Goal: Information Seeking & Learning: Find specific fact

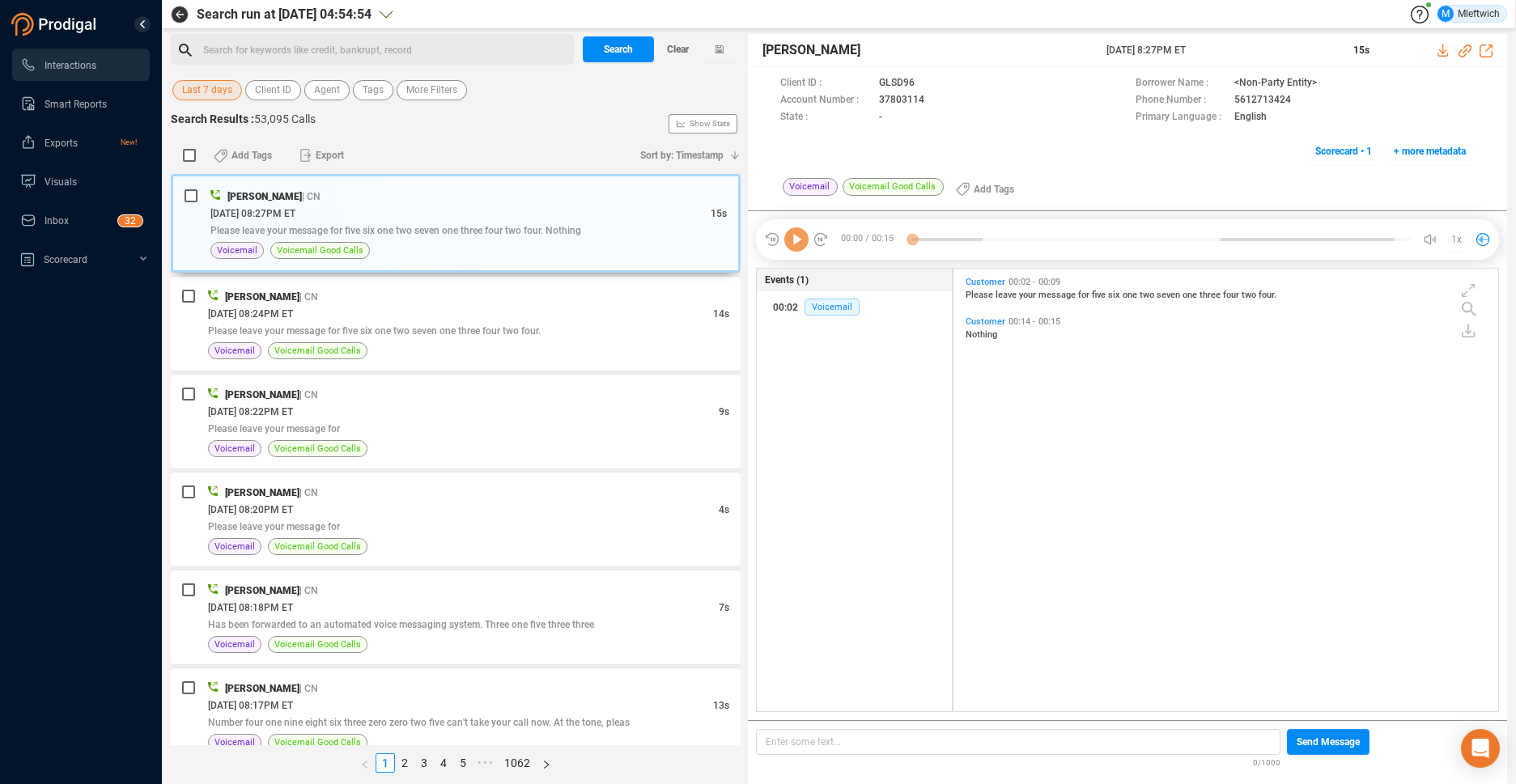
scroll to position [438, 535]
click at [335, 85] on span "Agent" at bounding box center [327, 90] width 26 height 21
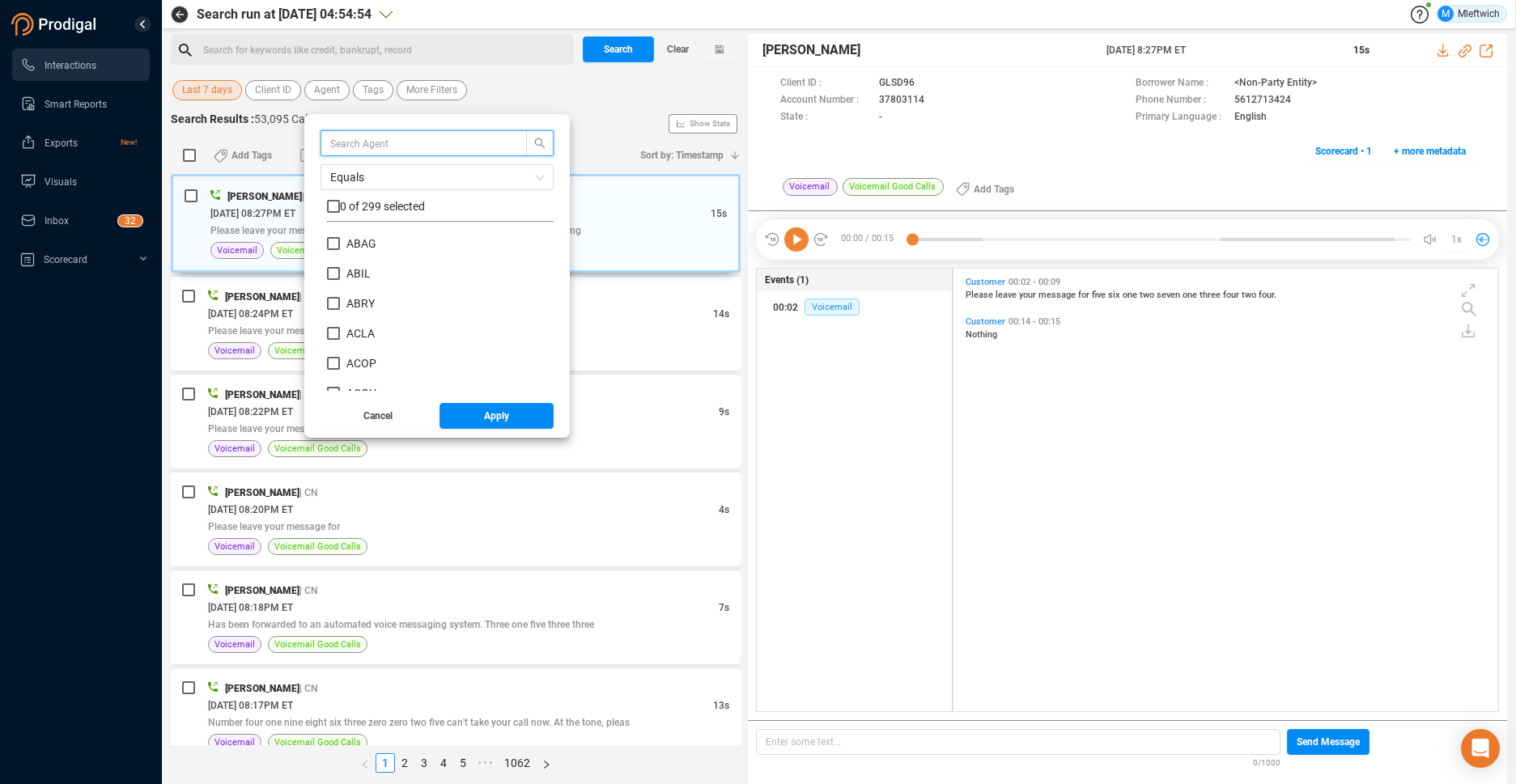
scroll to position [151, 218]
click at [378, 144] on input "text" at bounding box center [416, 144] width 172 height 18
type input "MCAD"
drag, startPoint x: 329, startPoint y: 243, endPoint x: 345, endPoint y: 268, distance: 29.7
click at [330, 243] on input "MCAD" at bounding box center [333, 244] width 13 height 13
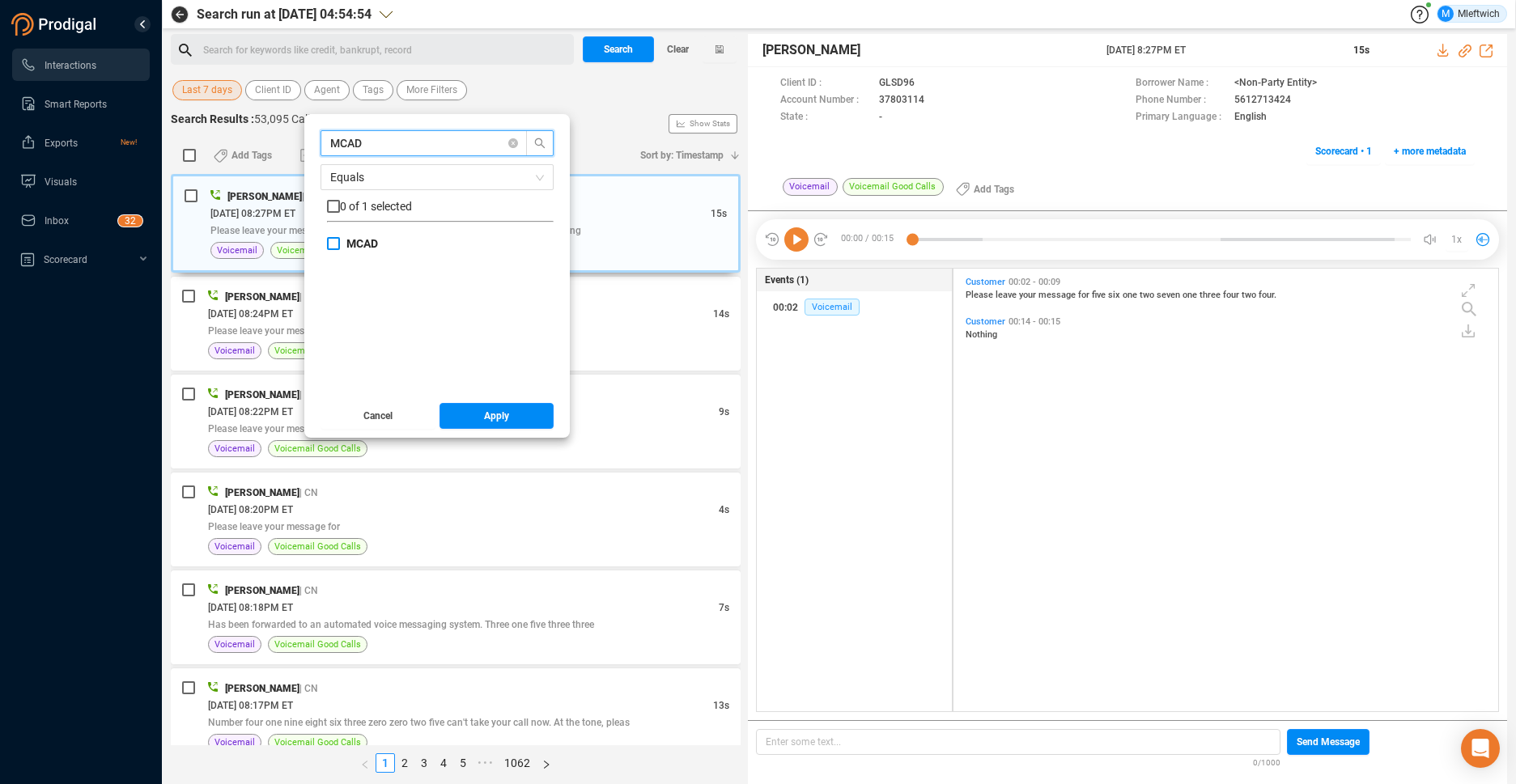
checkbox input "true"
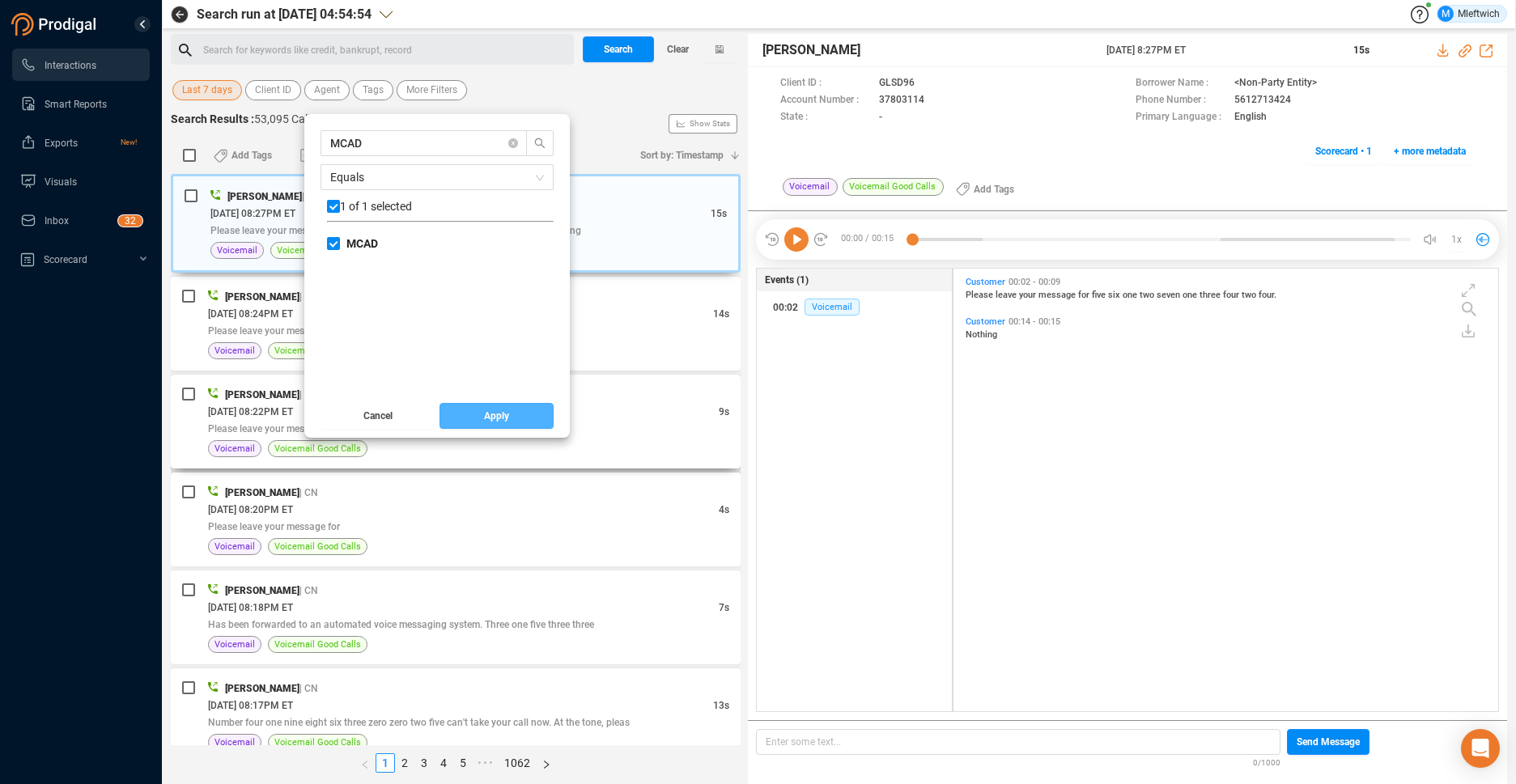
drag, startPoint x: 498, startPoint y: 409, endPoint x: 537, endPoint y: 375, distance: 51.7
click at [503, 409] on span "Apply" at bounding box center [496, 416] width 25 height 26
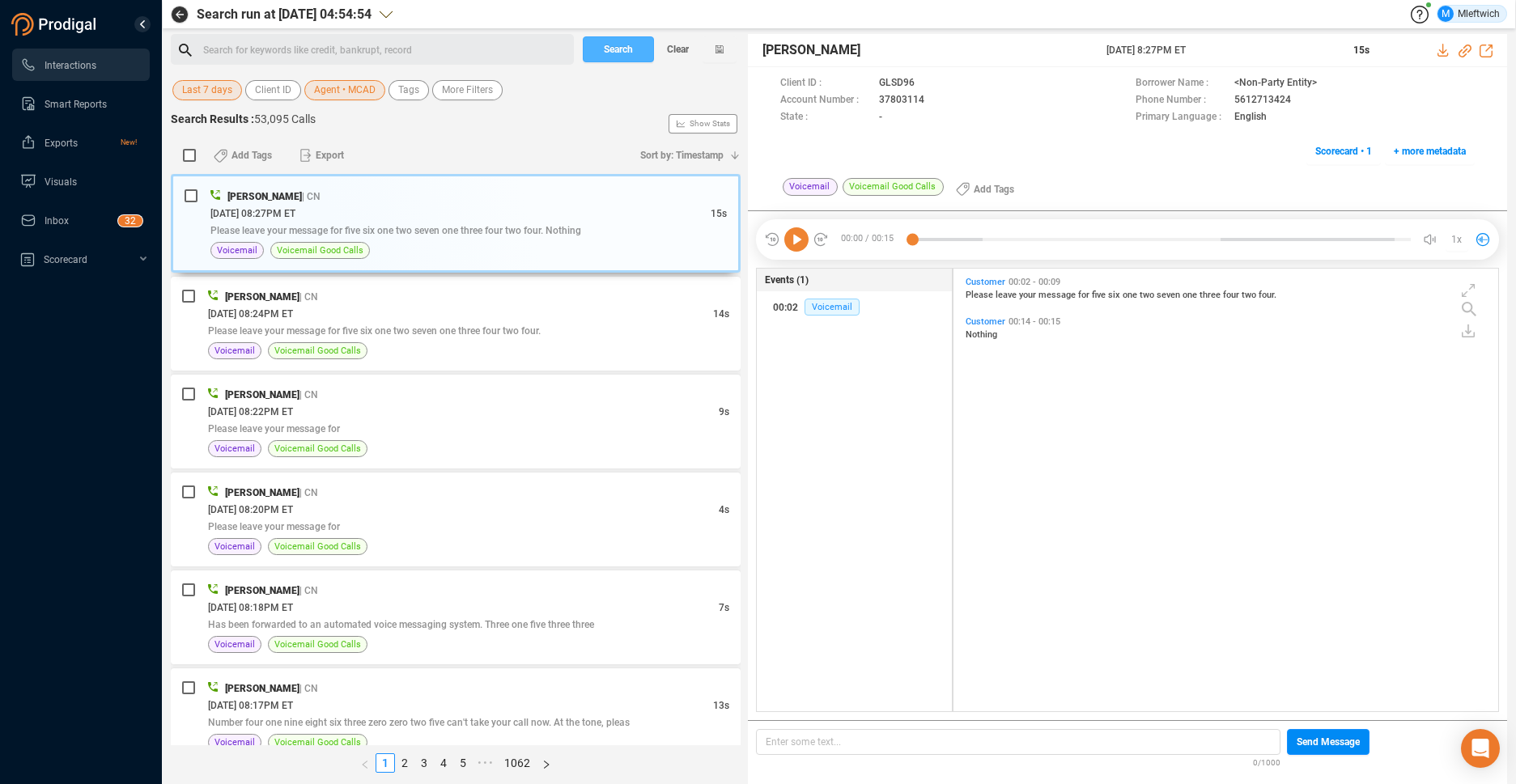
drag, startPoint x: 627, startPoint y: 52, endPoint x: 639, endPoint y: 59, distance: 13.9
click at [627, 53] on span "Search" at bounding box center [618, 49] width 29 height 26
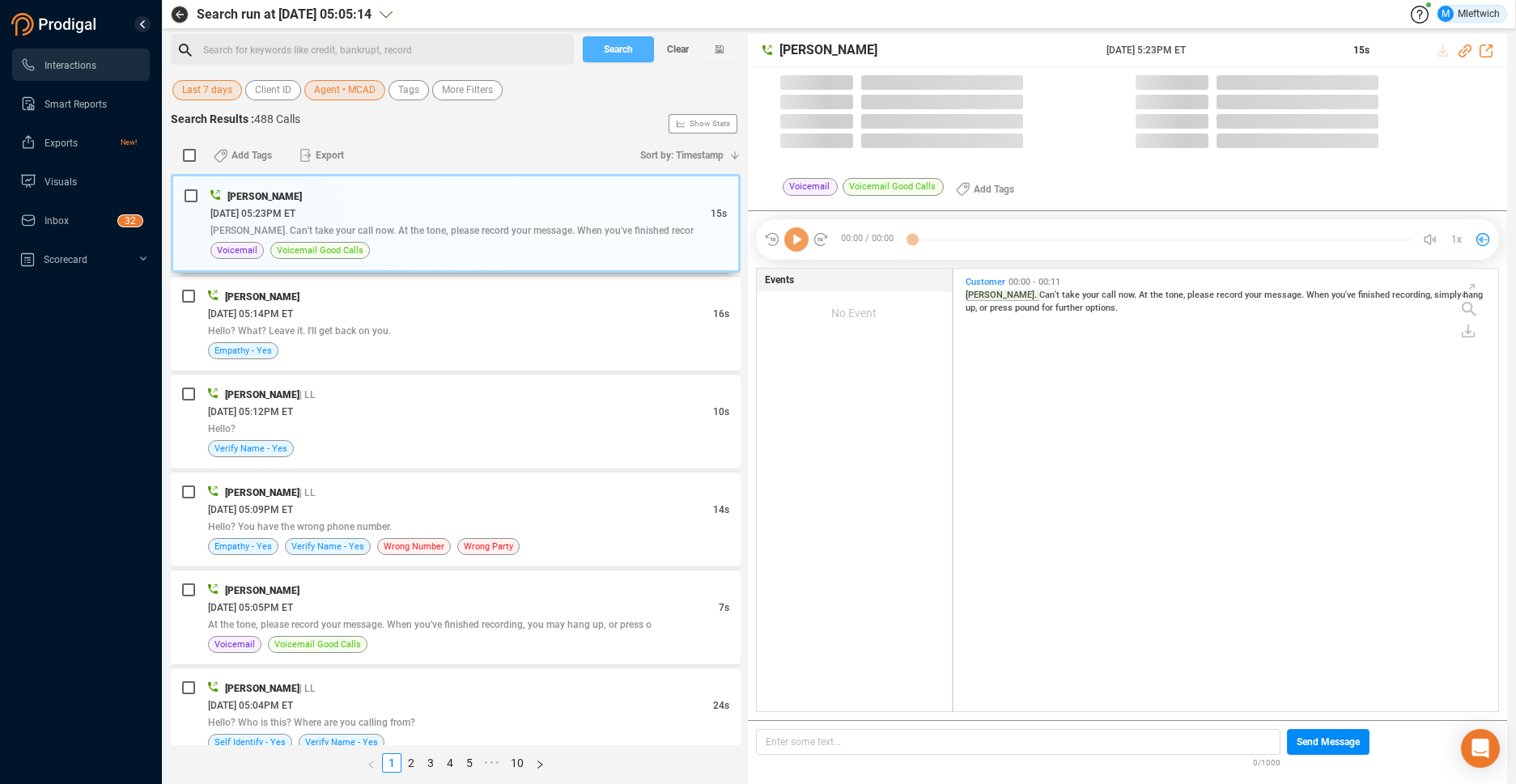
scroll to position [438, 535]
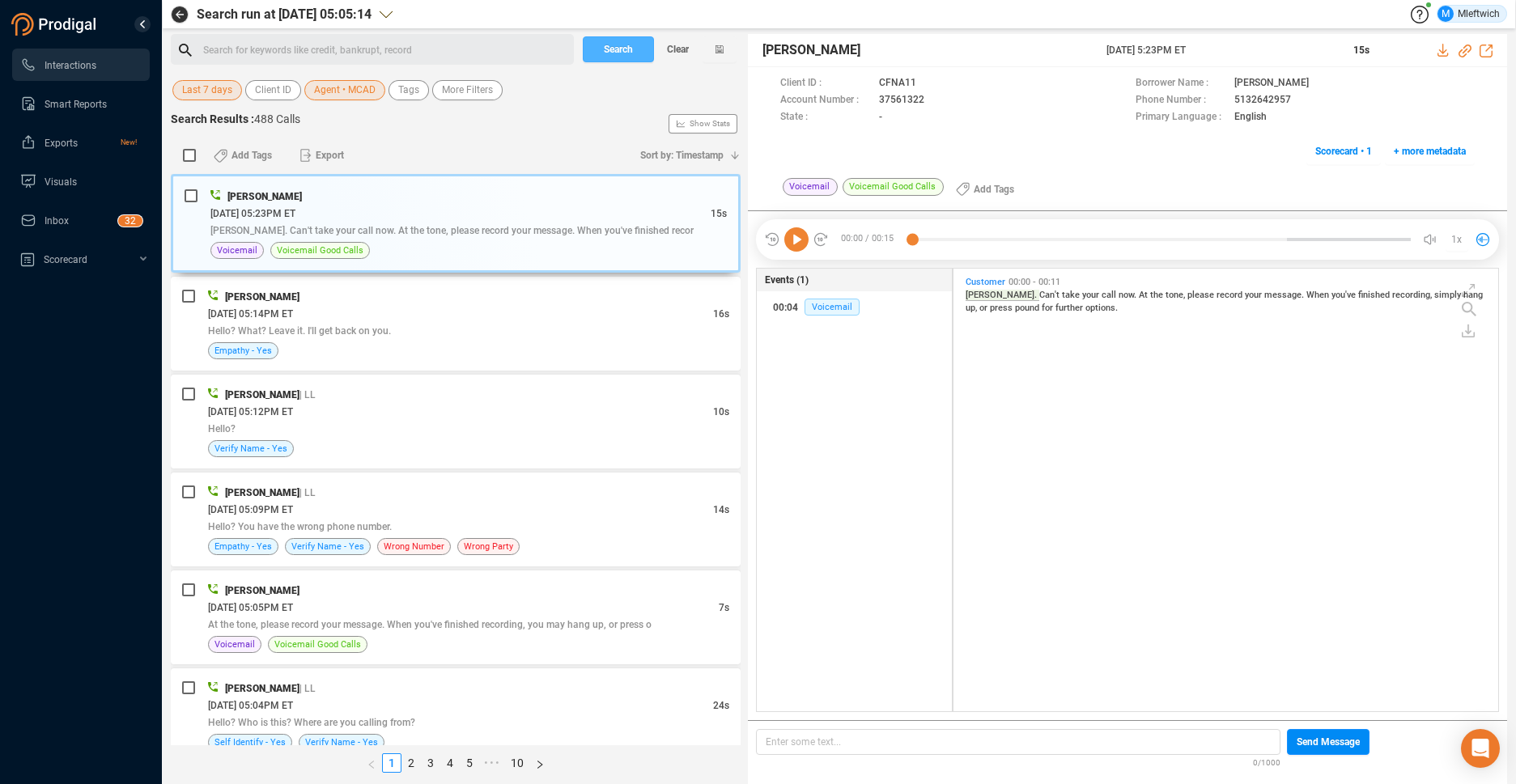
click at [622, 49] on span "Search" at bounding box center [618, 49] width 29 height 26
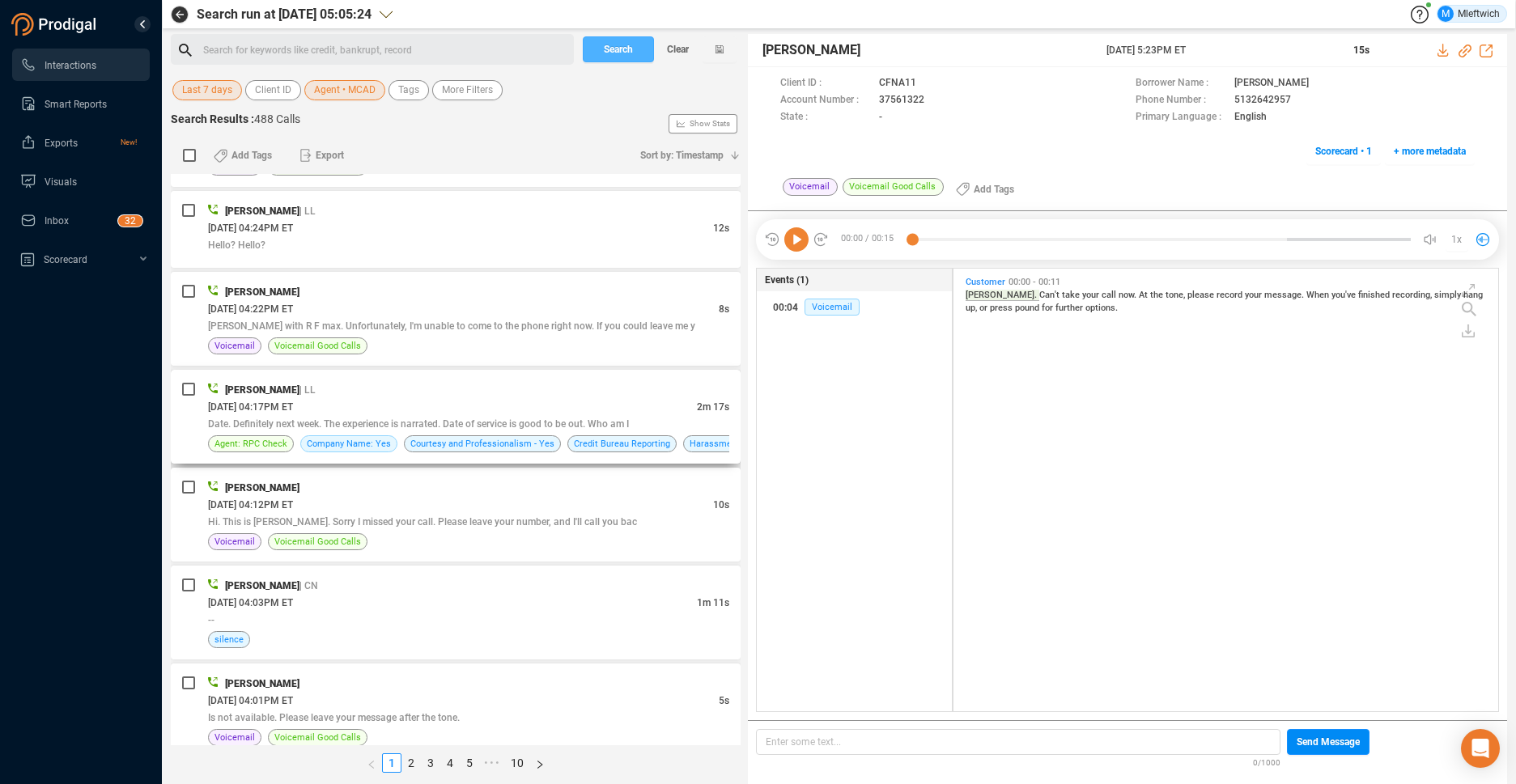
scroll to position [857, 0]
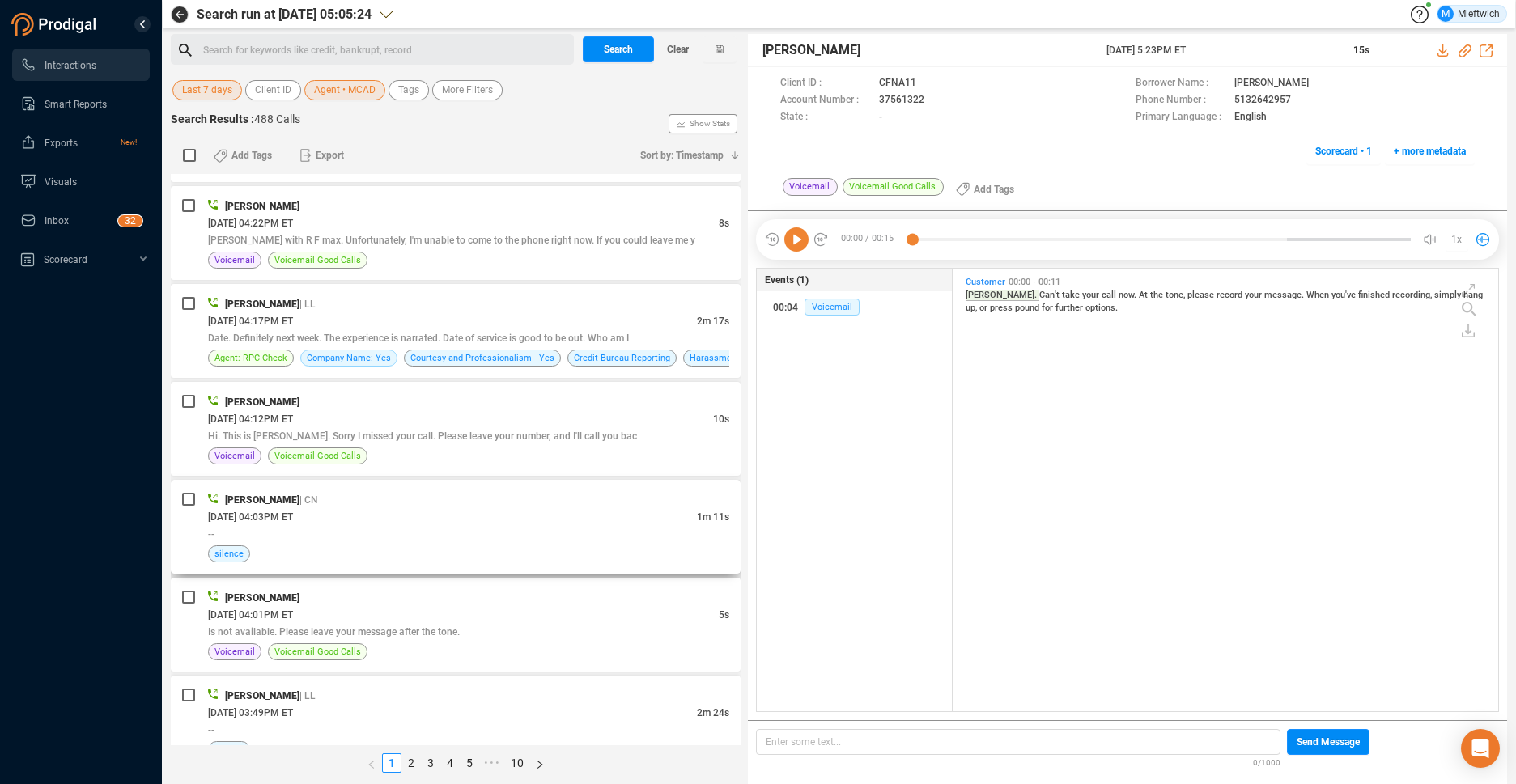
click at [521, 511] on div "09/23/2025 @ 04:03PM ET" at bounding box center [452, 516] width 489 height 17
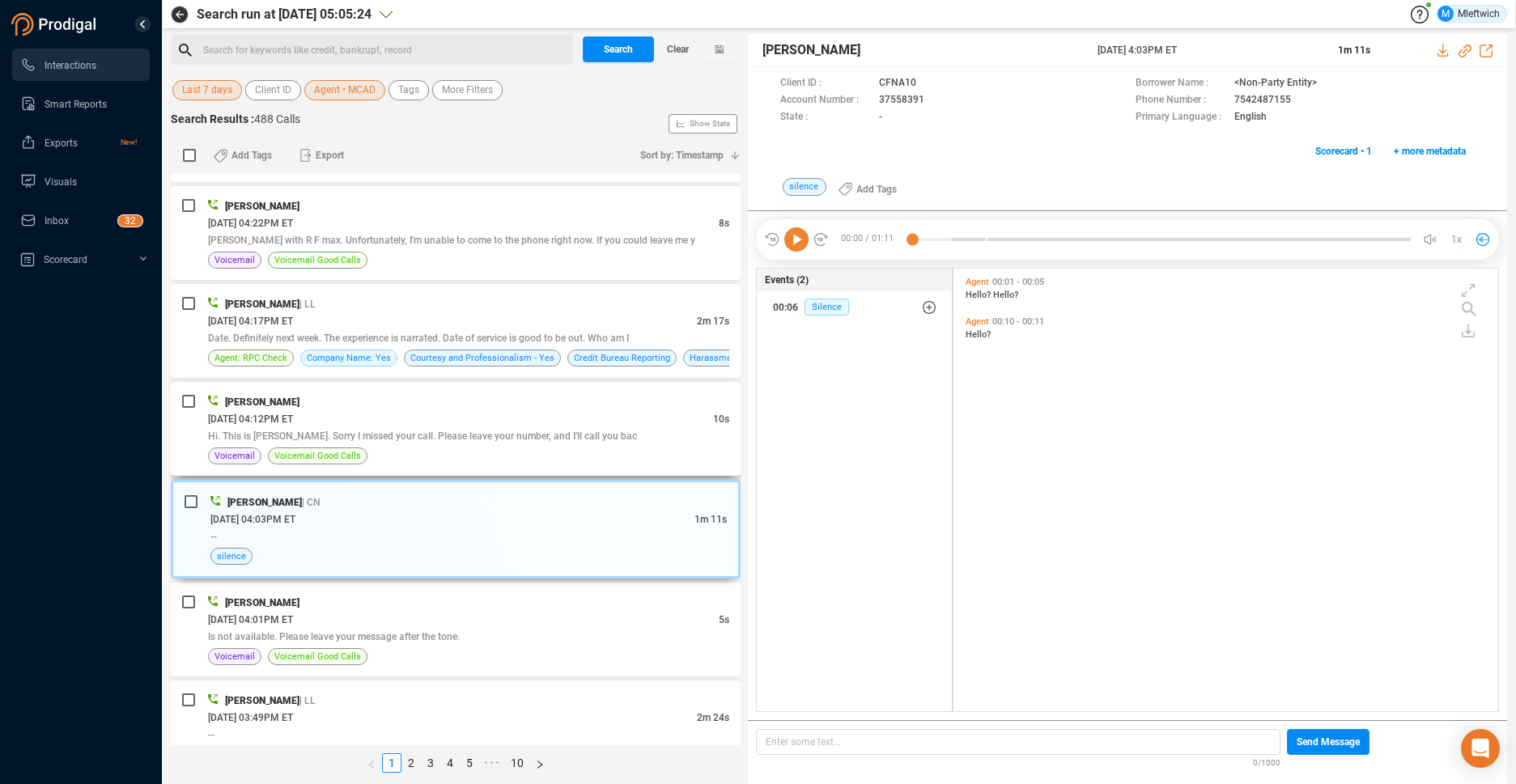
scroll to position [1023, 0]
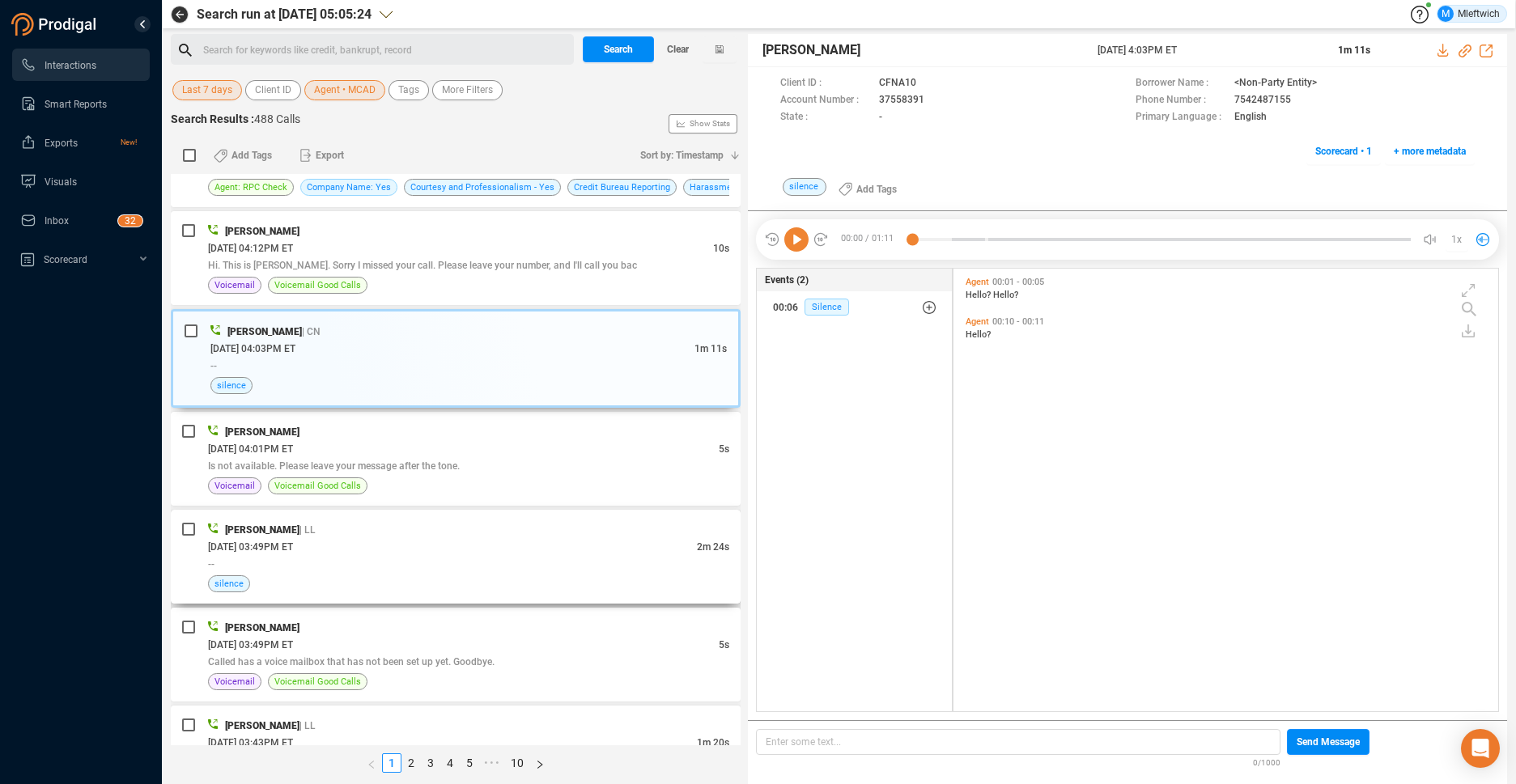
click at [484, 542] on div "09/23/2025 @ 03:49PM ET" at bounding box center [452, 546] width 489 height 17
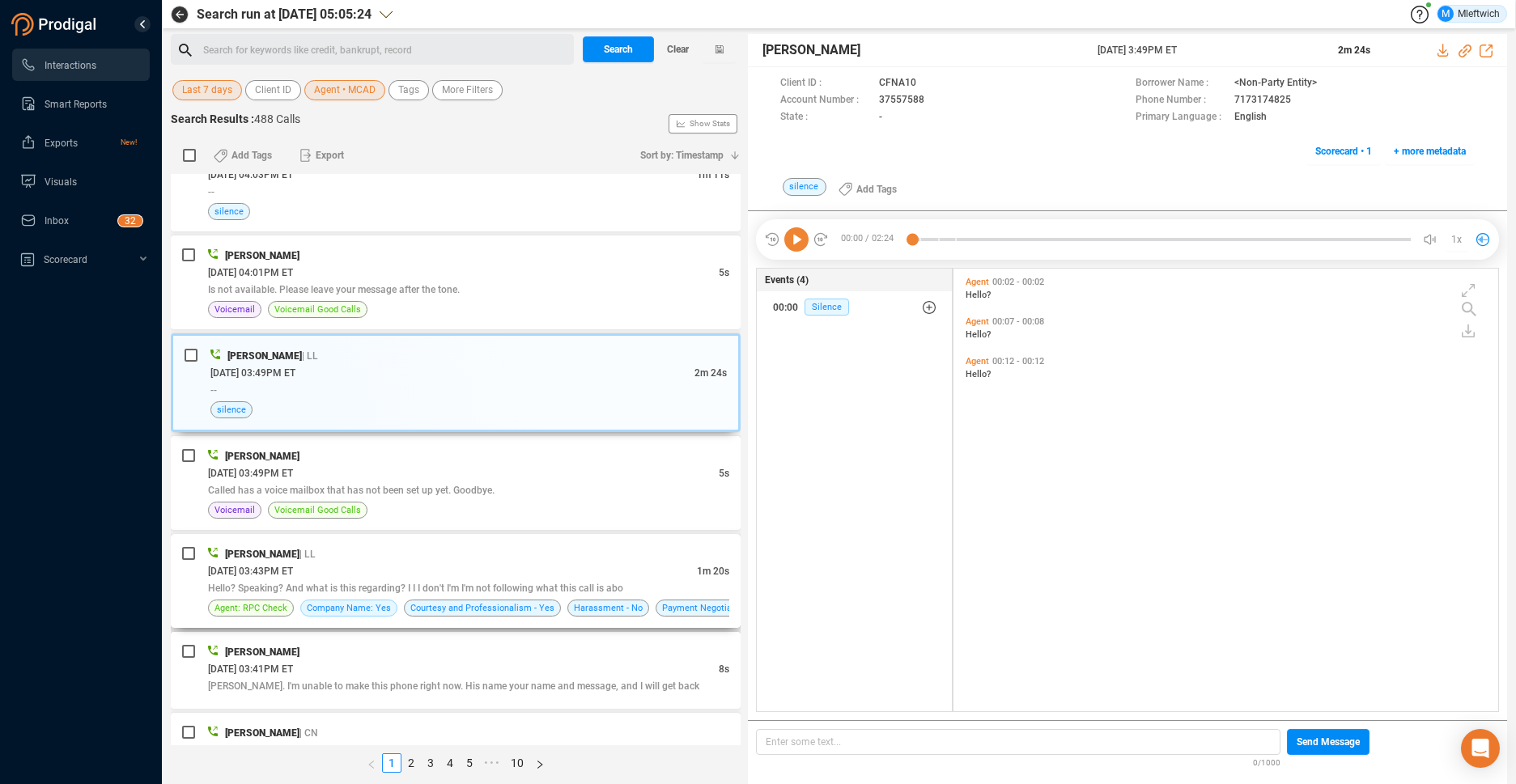
scroll to position [1280, 0]
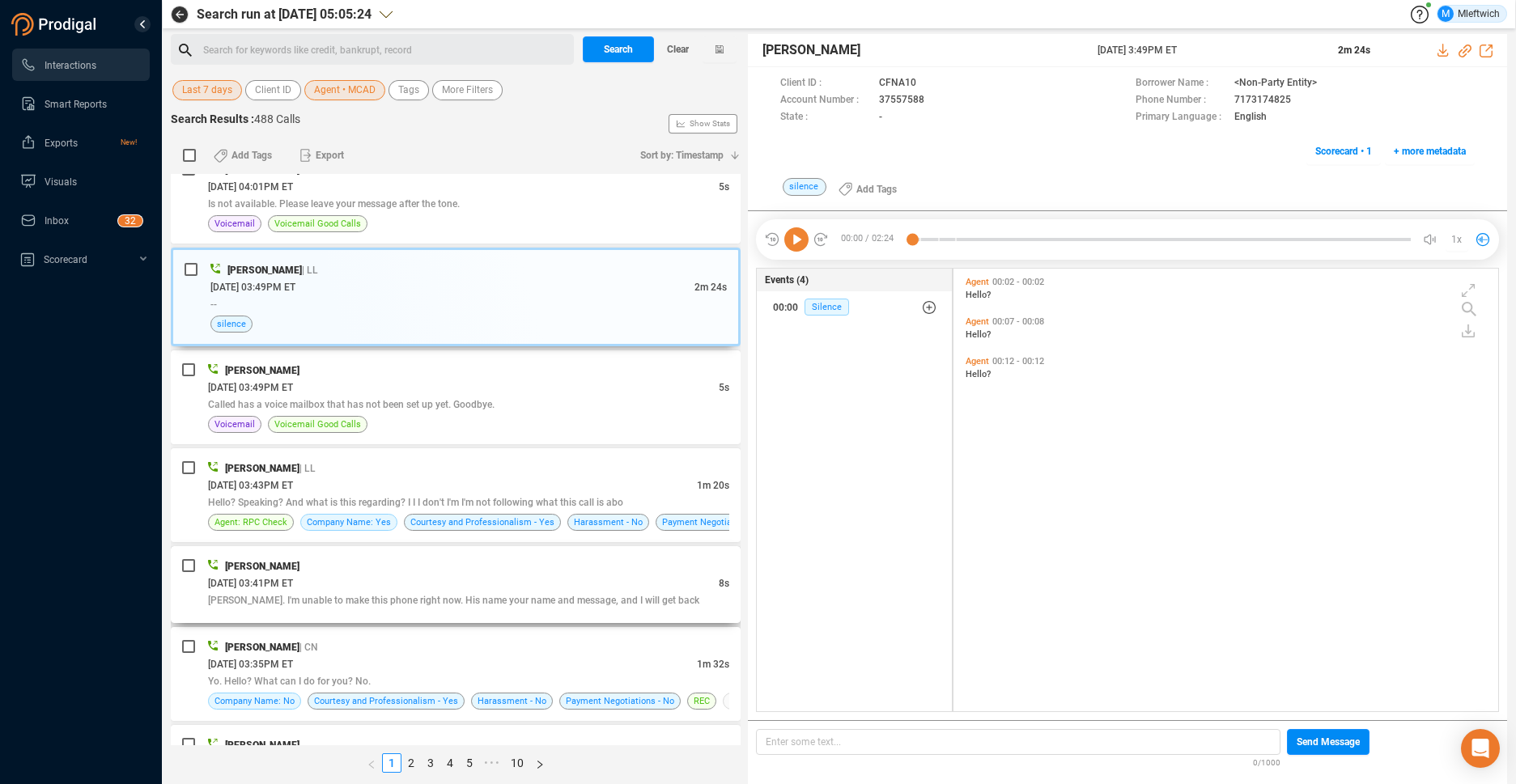
click at [539, 570] on div "Myonna Cade" at bounding box center [468, 566] width 521 height 17
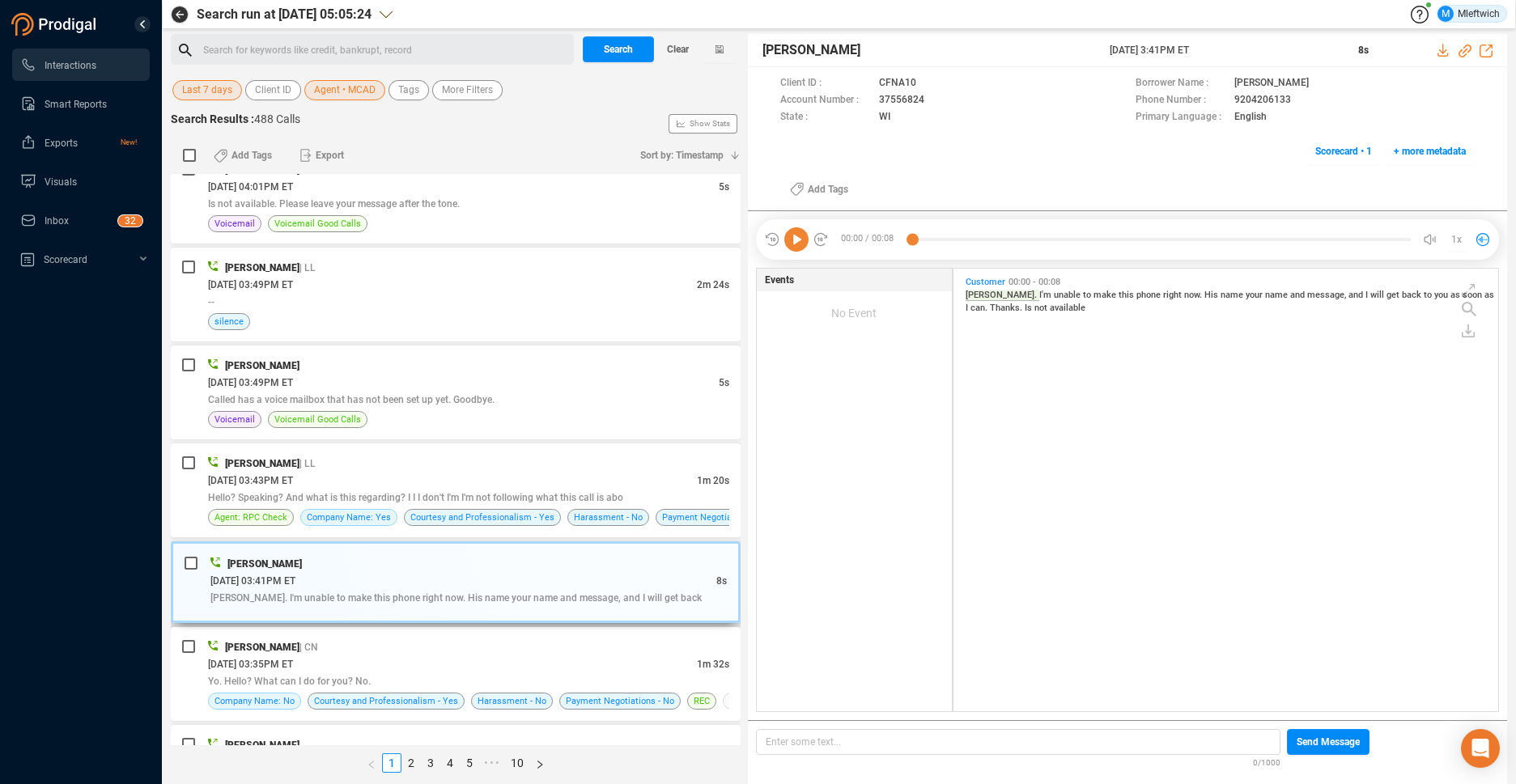
scroll to position [1365, 0]
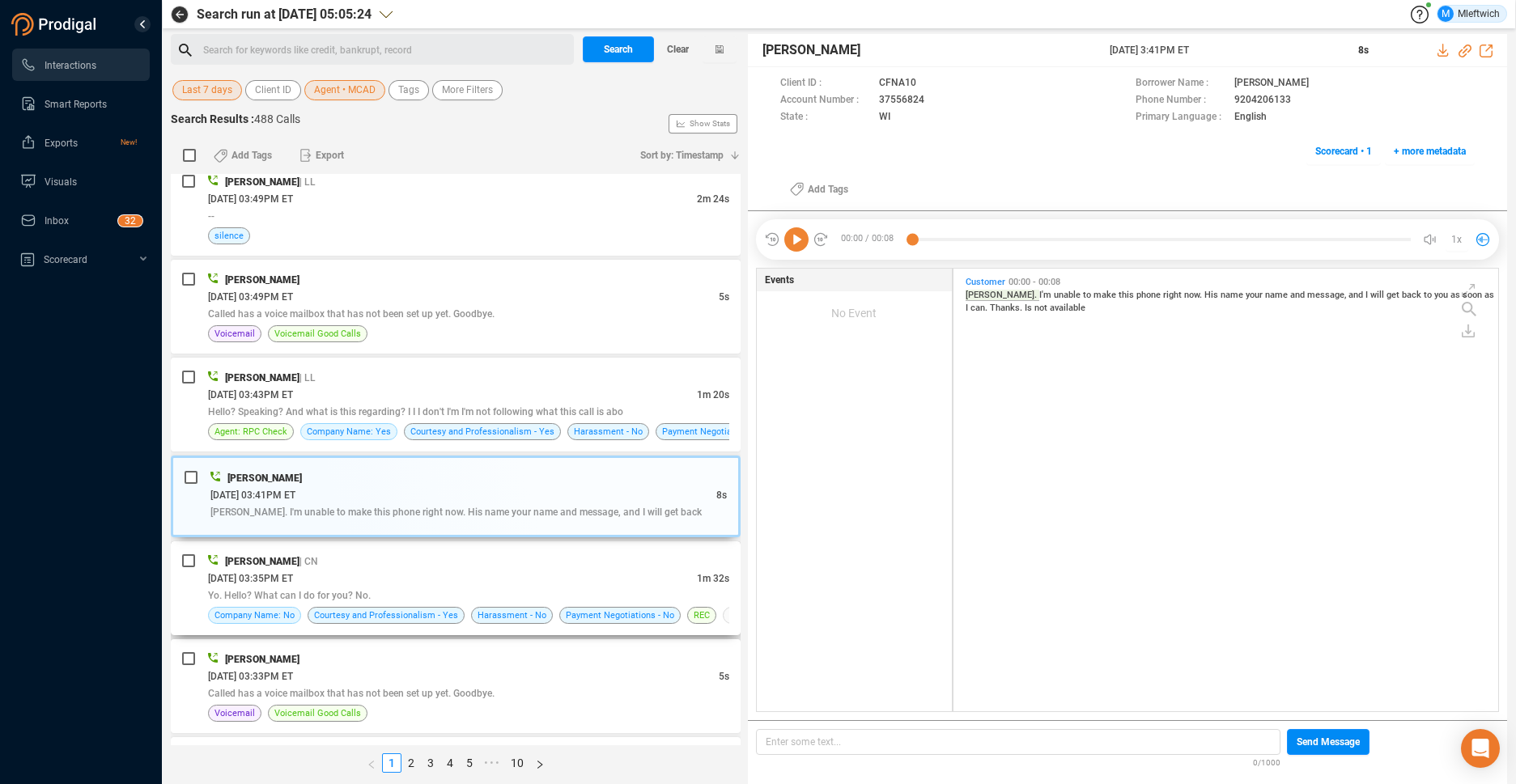
click at [517, 579] on div "09/23/2025 @ 03:35PM ET" at bounding box center [452, 578] width 489 height 17
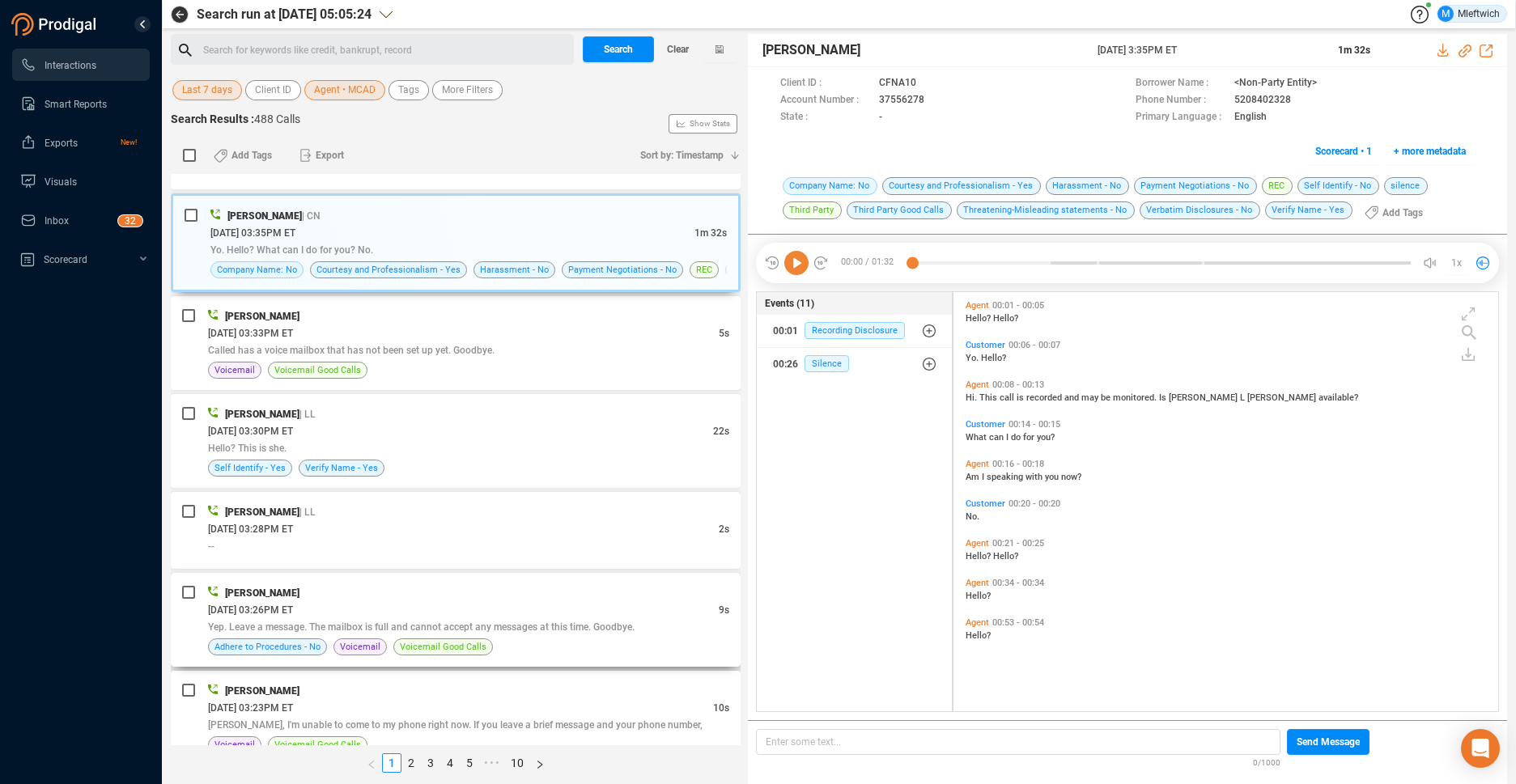
scroll to position [1794, 0]
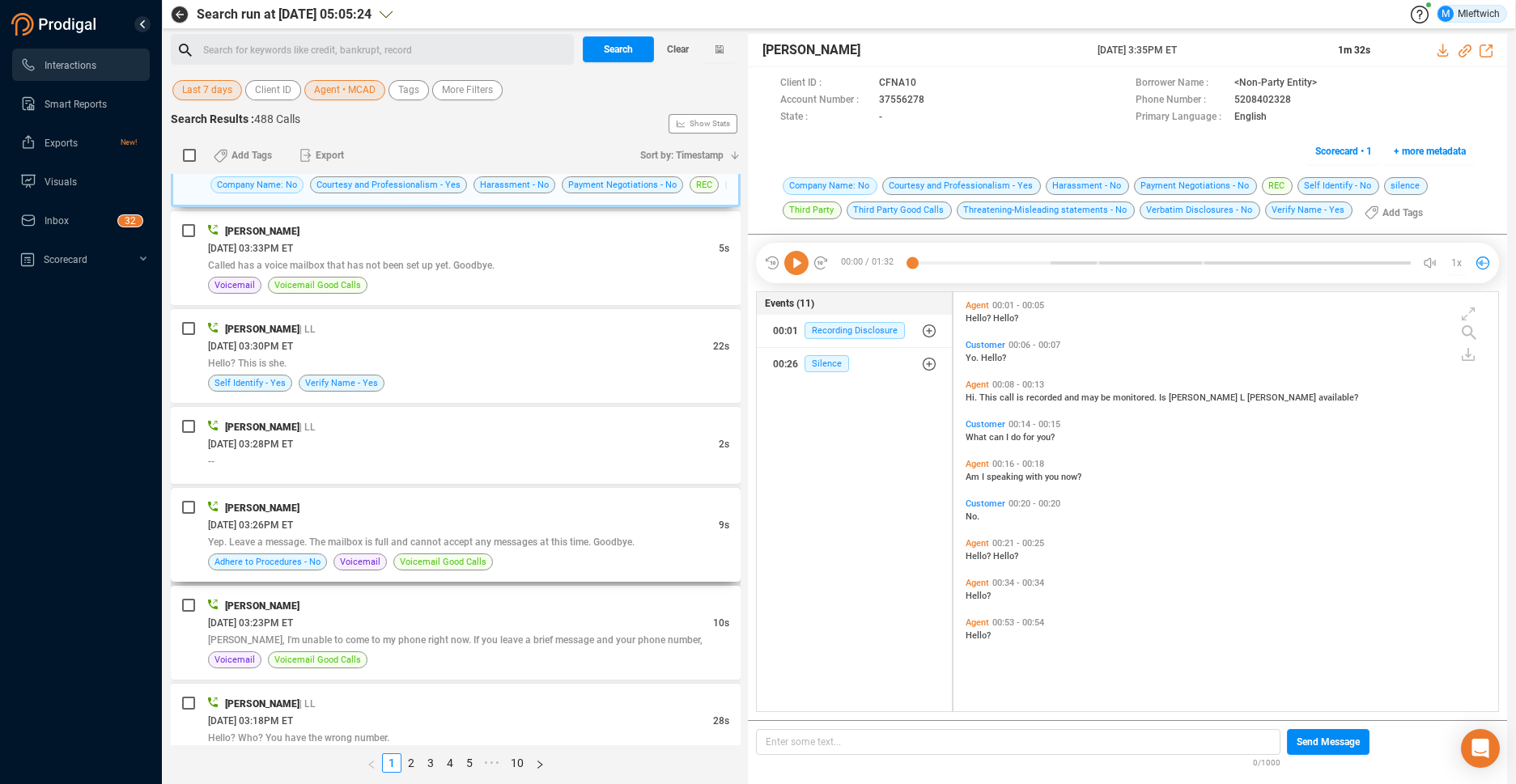
click at [574, 550] on div "Myonna Cade 09/23/2025 @ 03:26PM ET 9s Yep. Leave a message. The mailbox is ful…" at bounding box center [468, 534] width 521 height 71
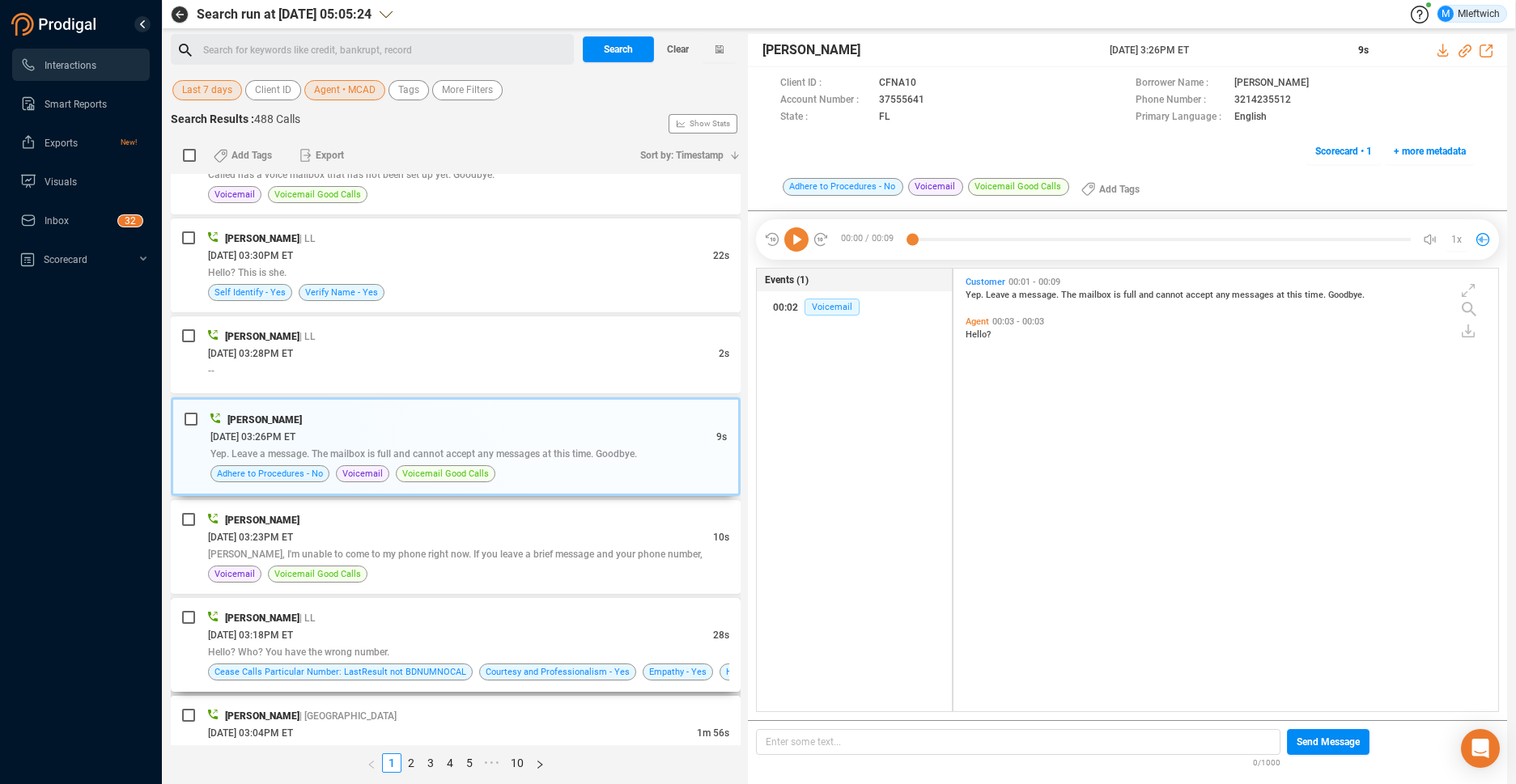
scroll to position [1965, 0]
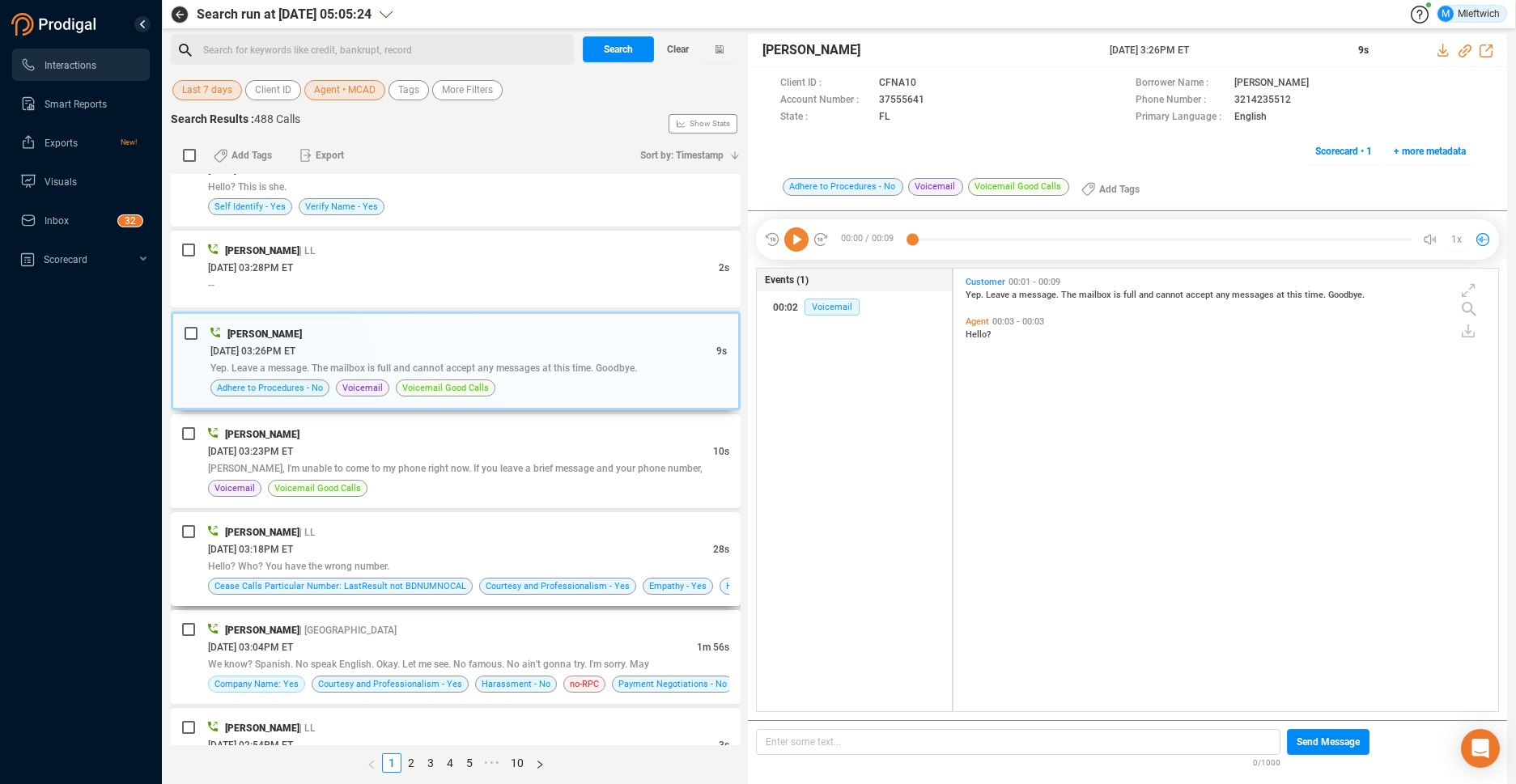
click at [579, 547] on div "09/23/2025 @ 03:18PM ET" at bounding box center [460, 548] width 505 height 17
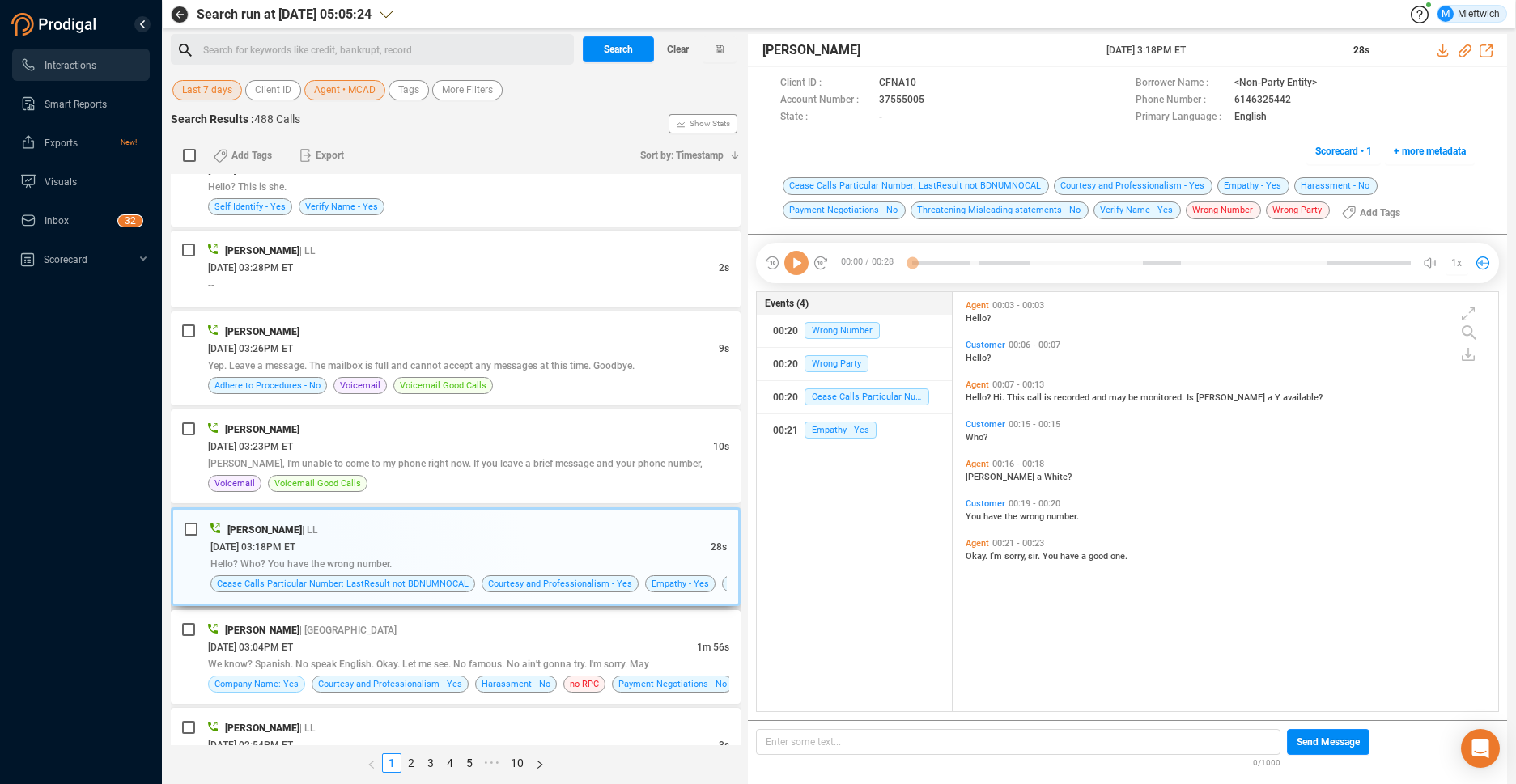
scroll to position [0, 0]
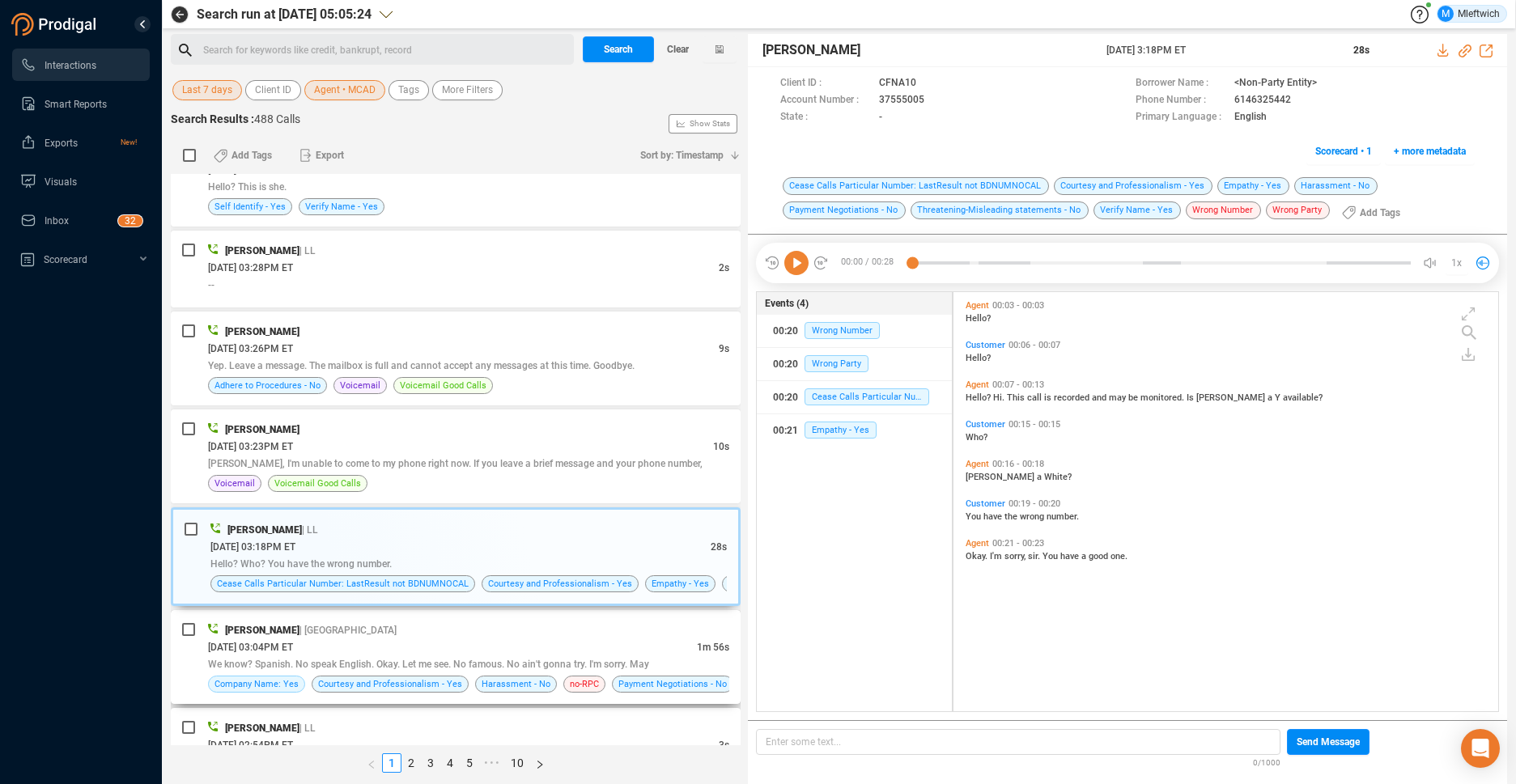
click at [633, 644] on div "09/23/2025 @ 03:04PM ET" at bounding box center [452, 647] width 489 height 17
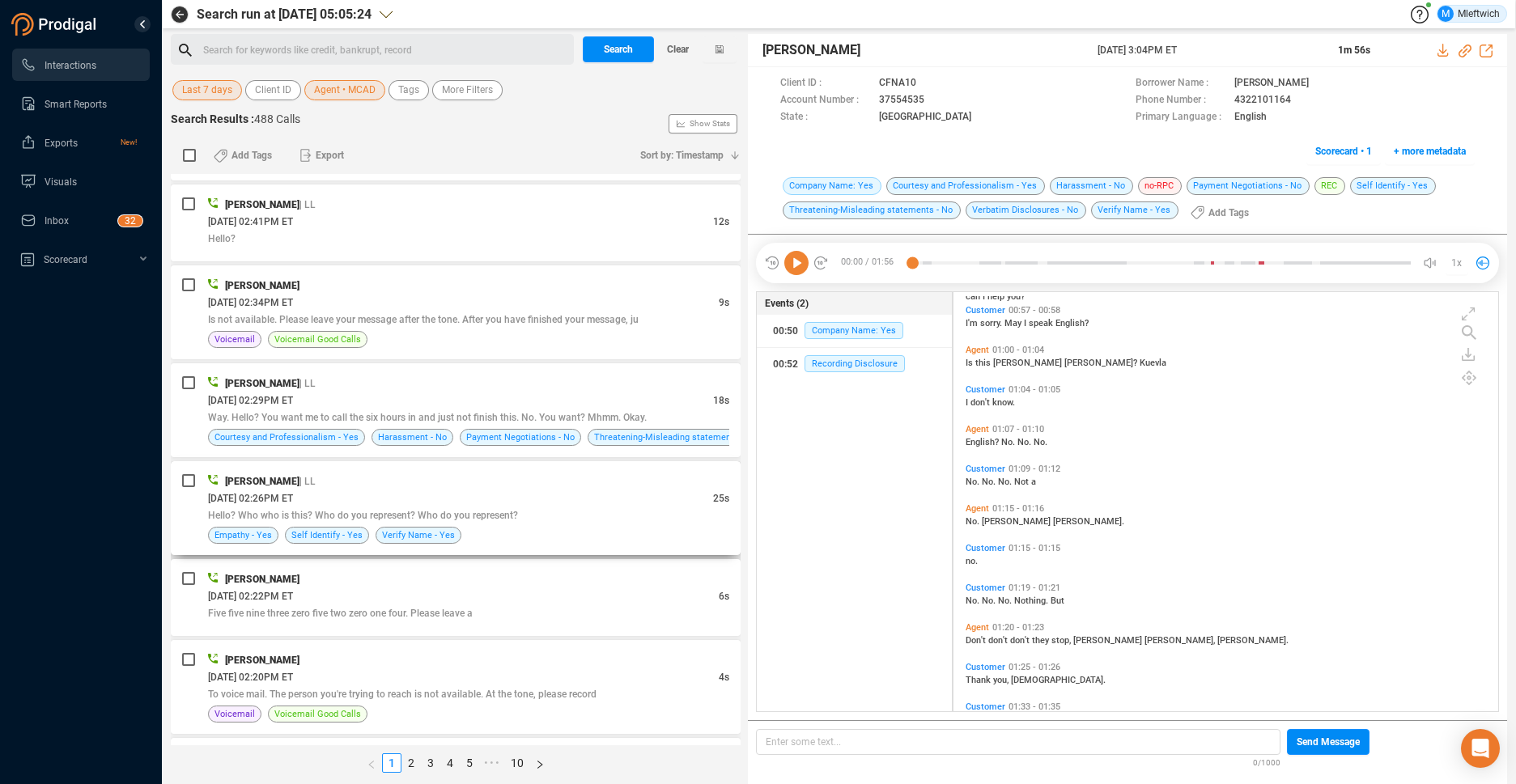
scroll to position [2736, 0]
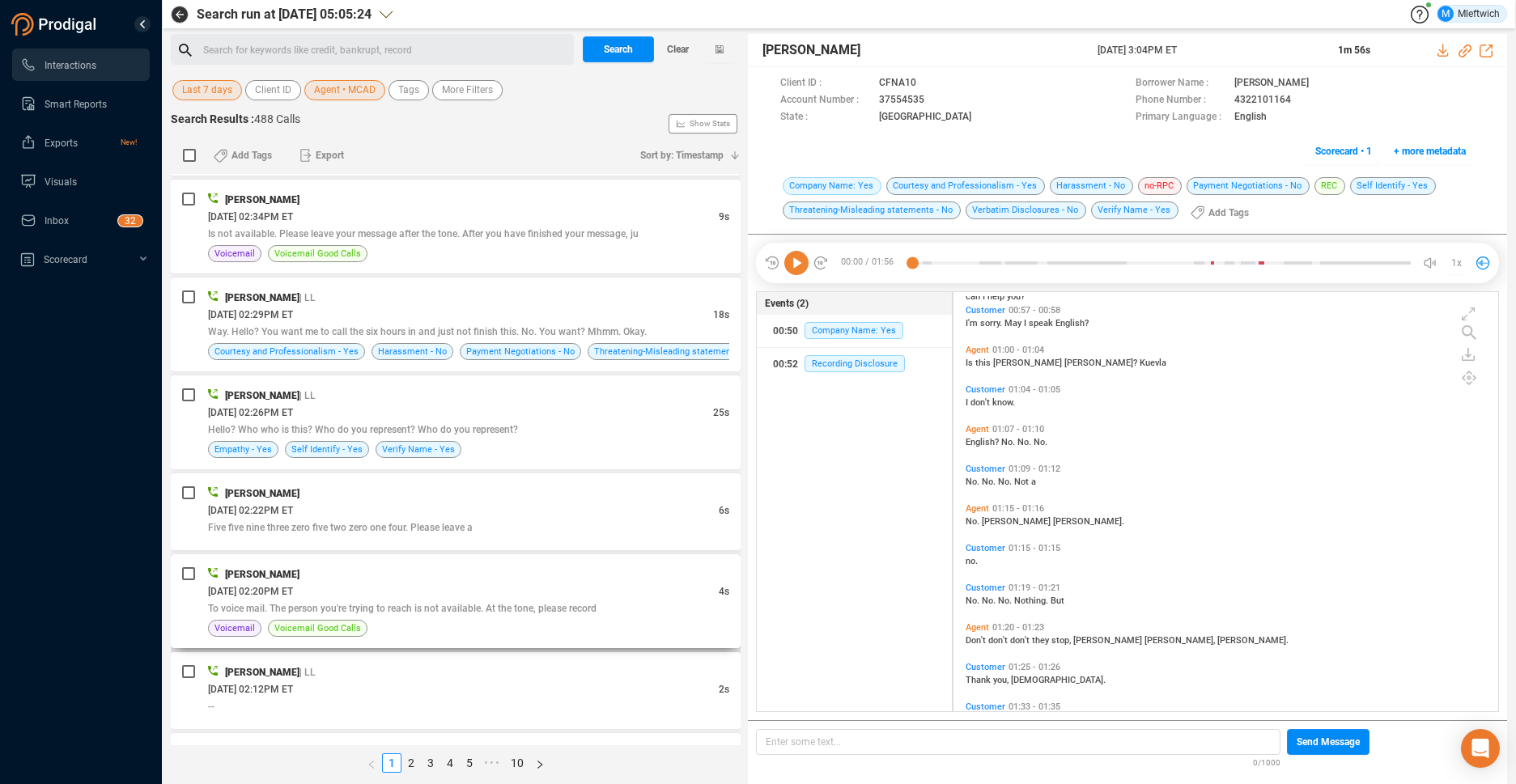
click at [548, 585] on div "09/23/2025 @ 02:20PM ET" at bounding box center [463, 591] width 511 height 17
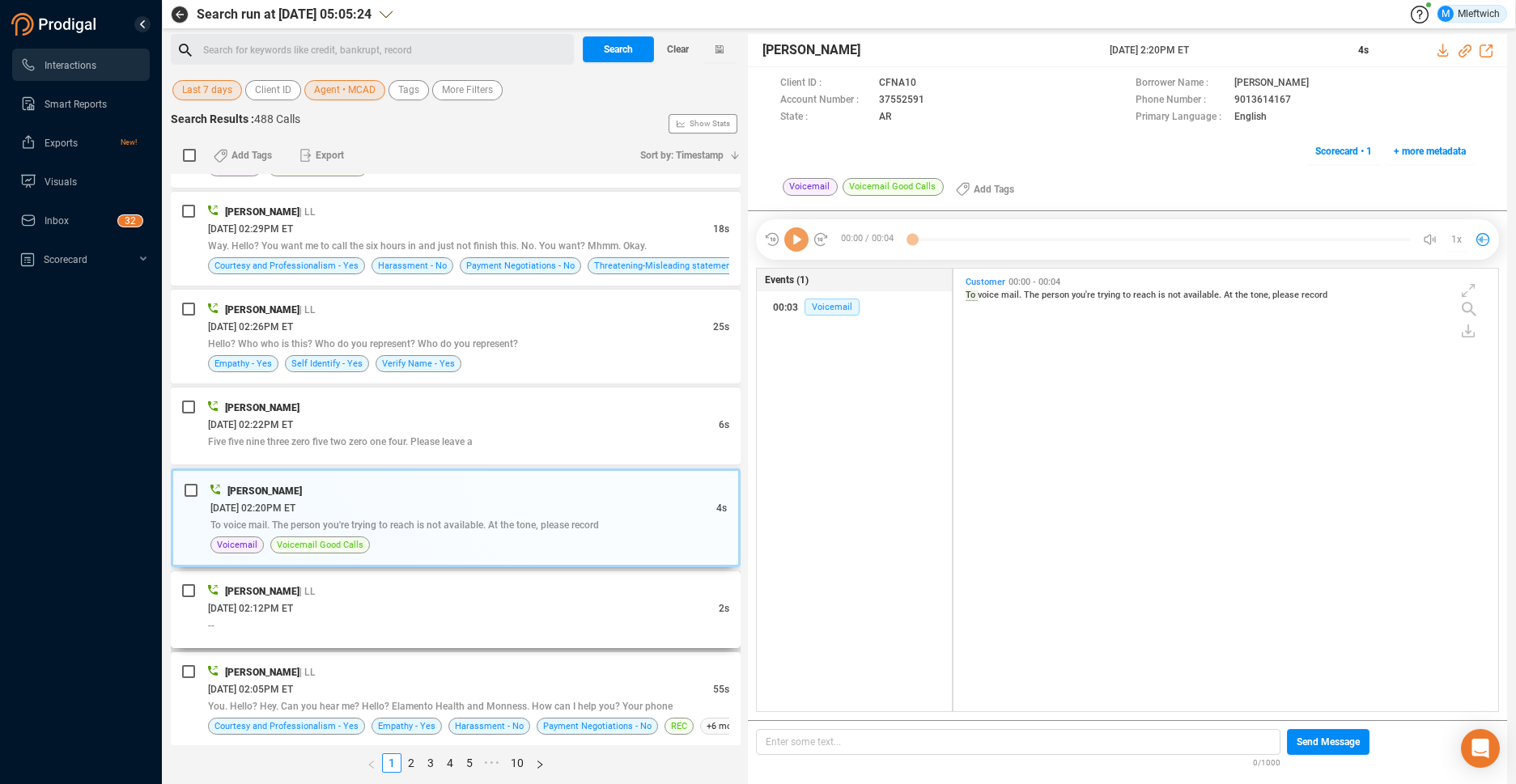
scroll to position [2903, 0]
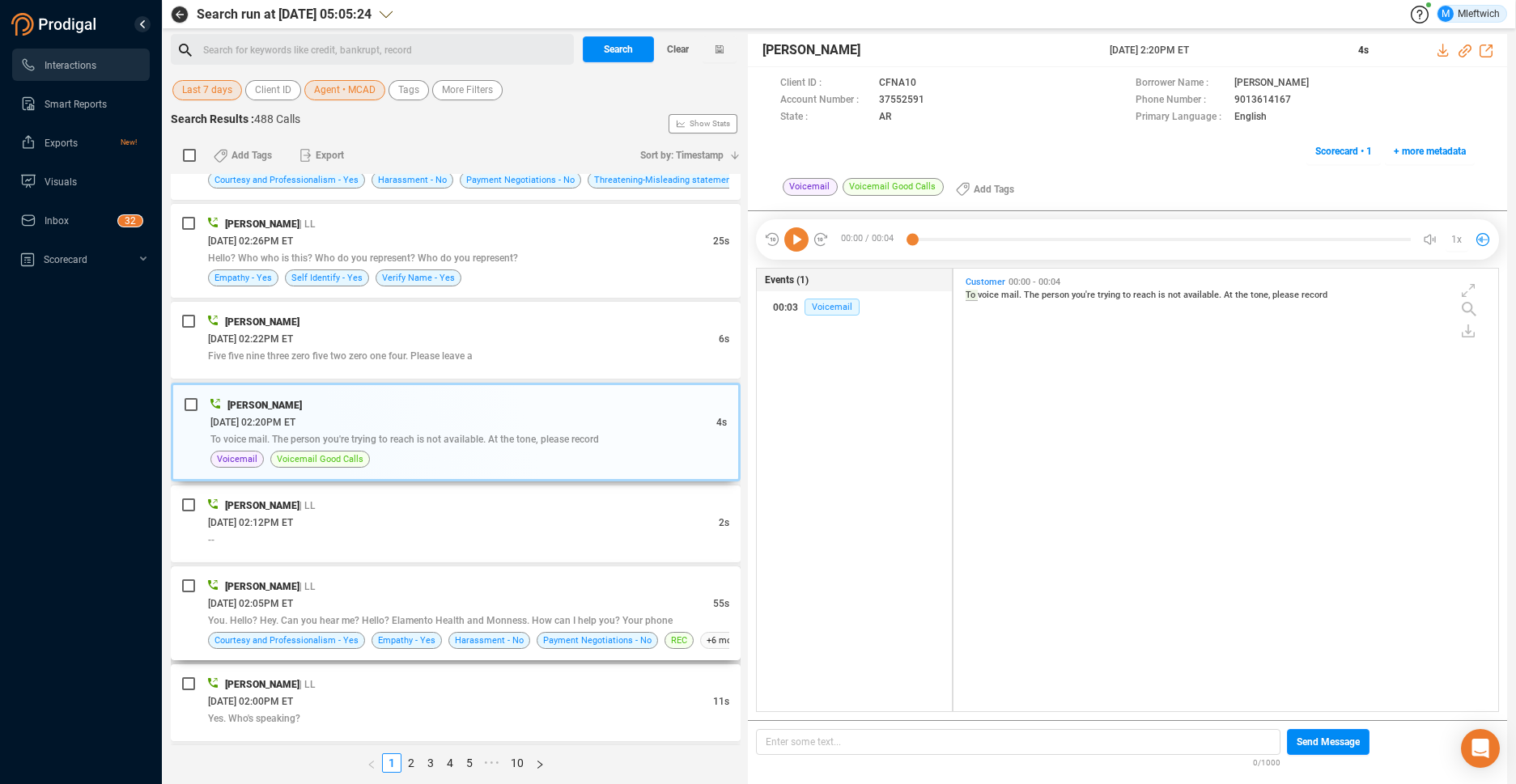
click at [522, 589] on div "Myonna Cade | LL" at bounding box center [468, 586] width 521 height 17
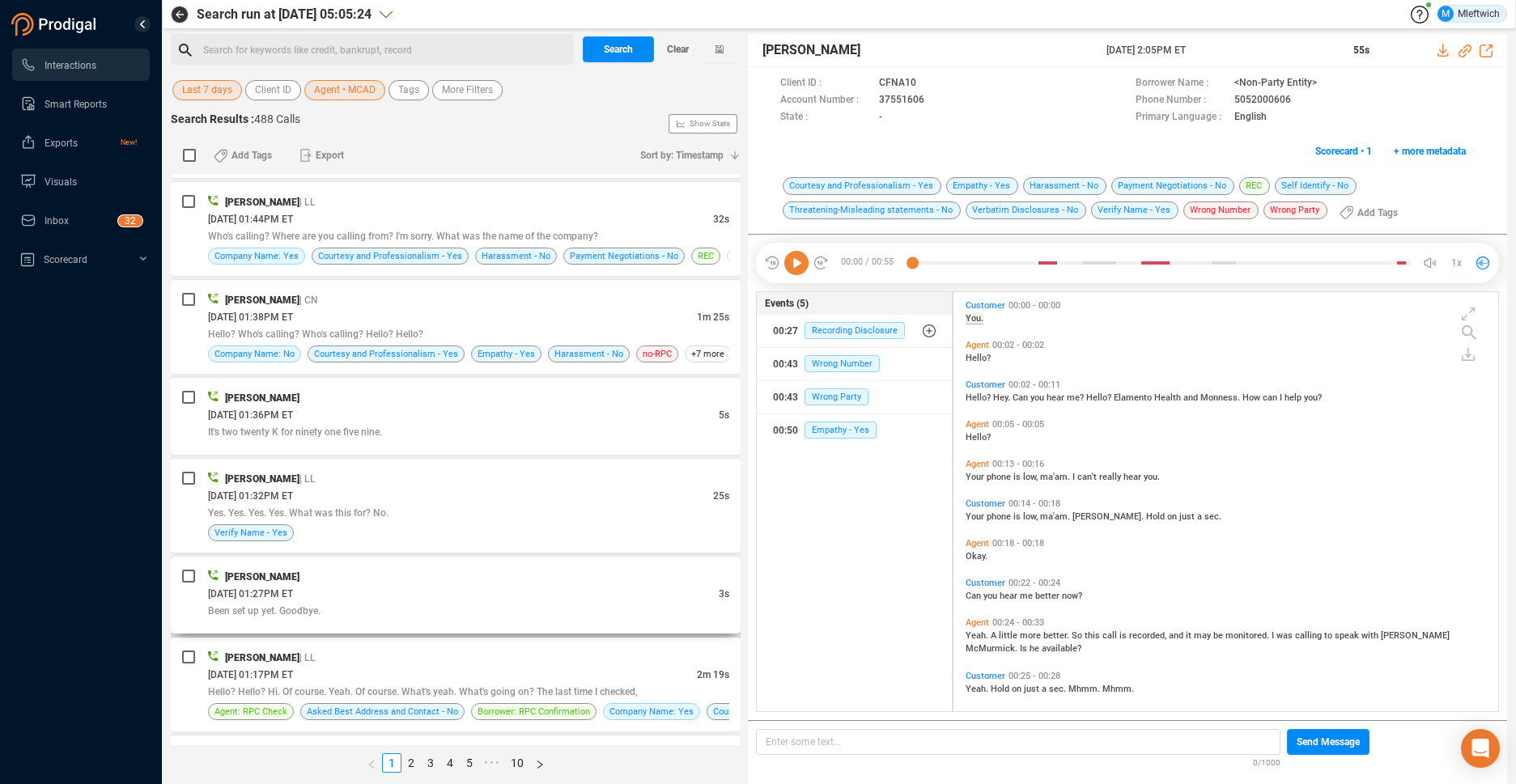
scroll to position [3931, 0]
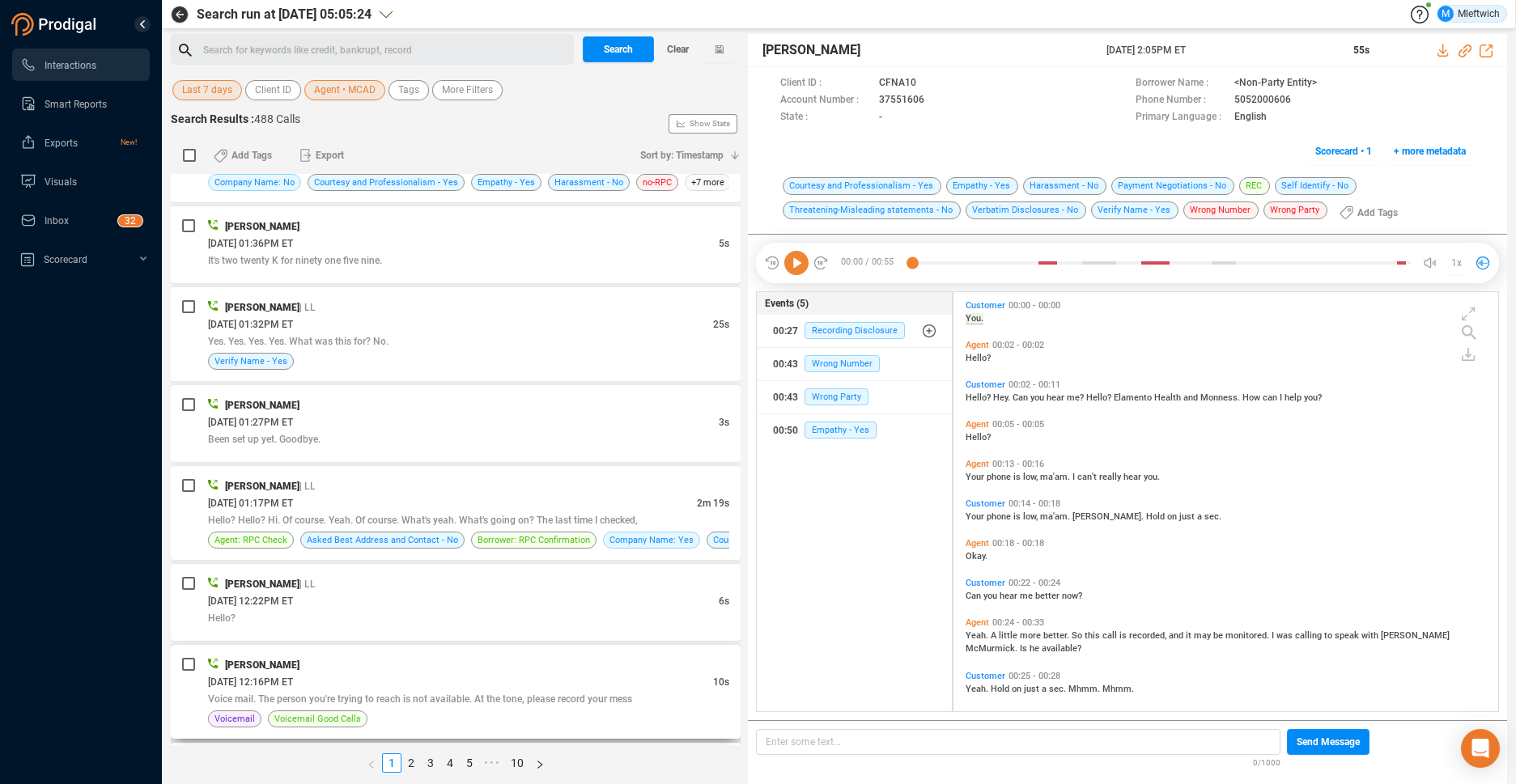
click at [485, 660] on div "Myonna Cade" at bounding box center [468, 664] width 521 height 17
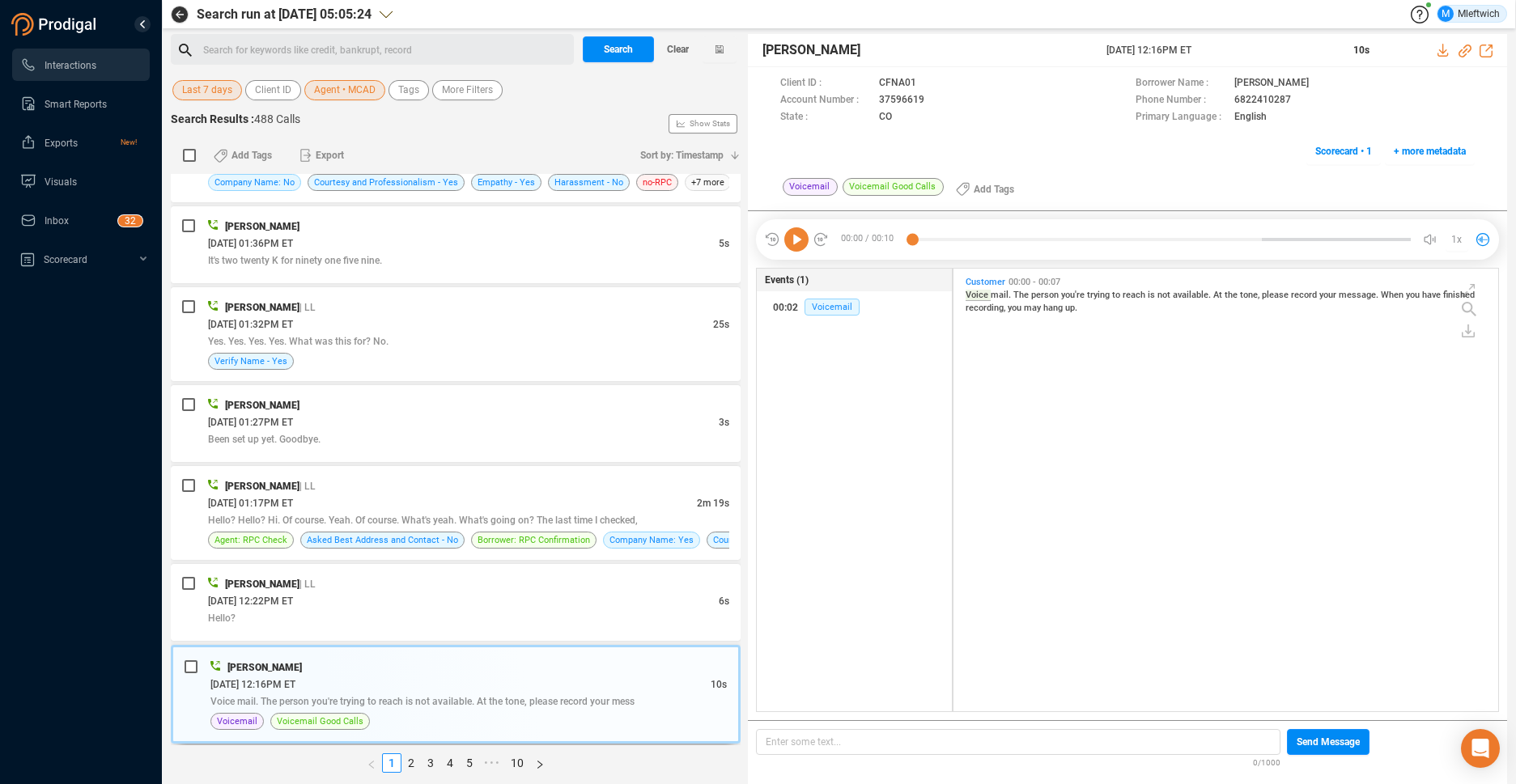
scroll to position [4090, 0]
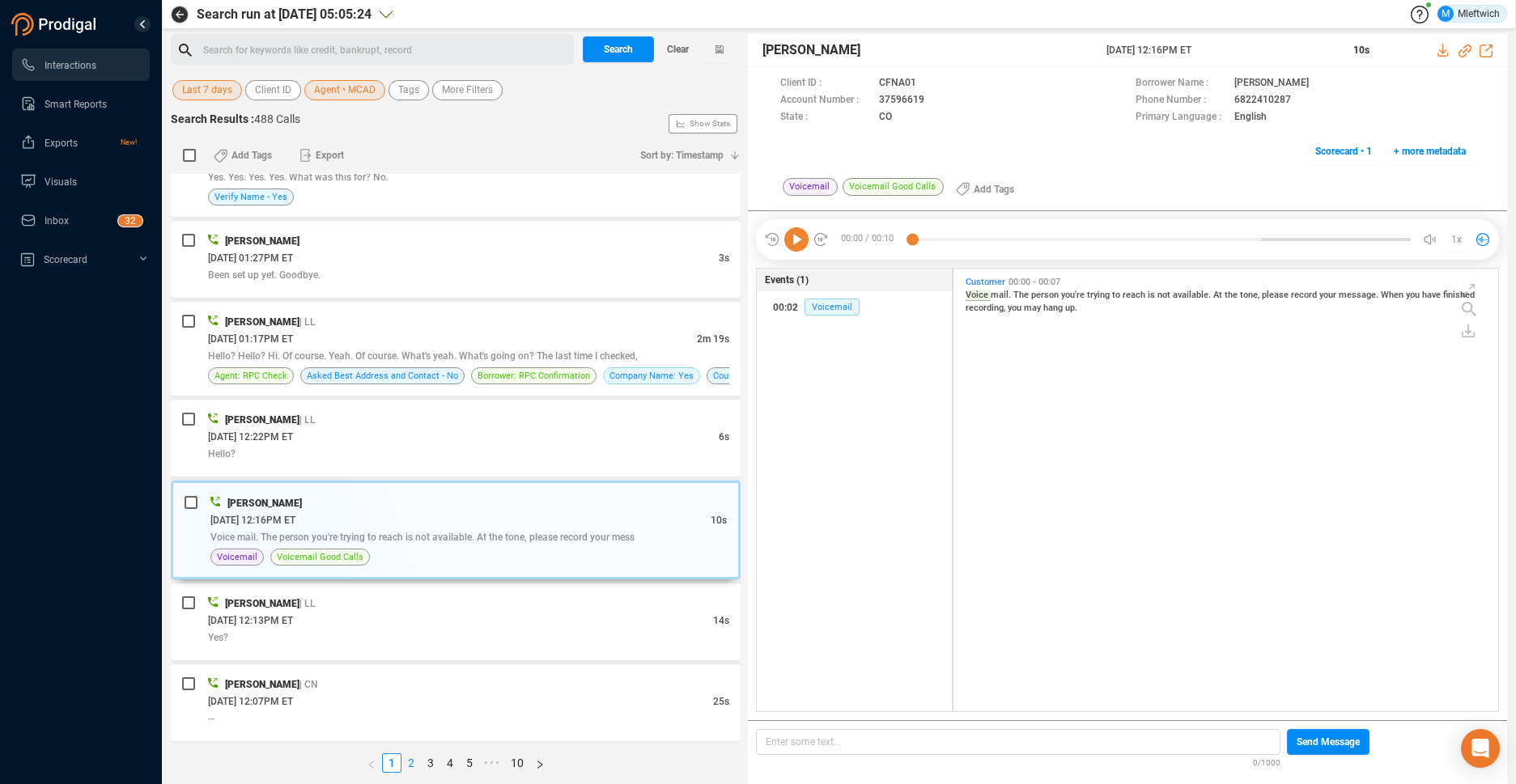
click at [410, 759] on link "2" at bounding box center [411, 763] width 18 height 18
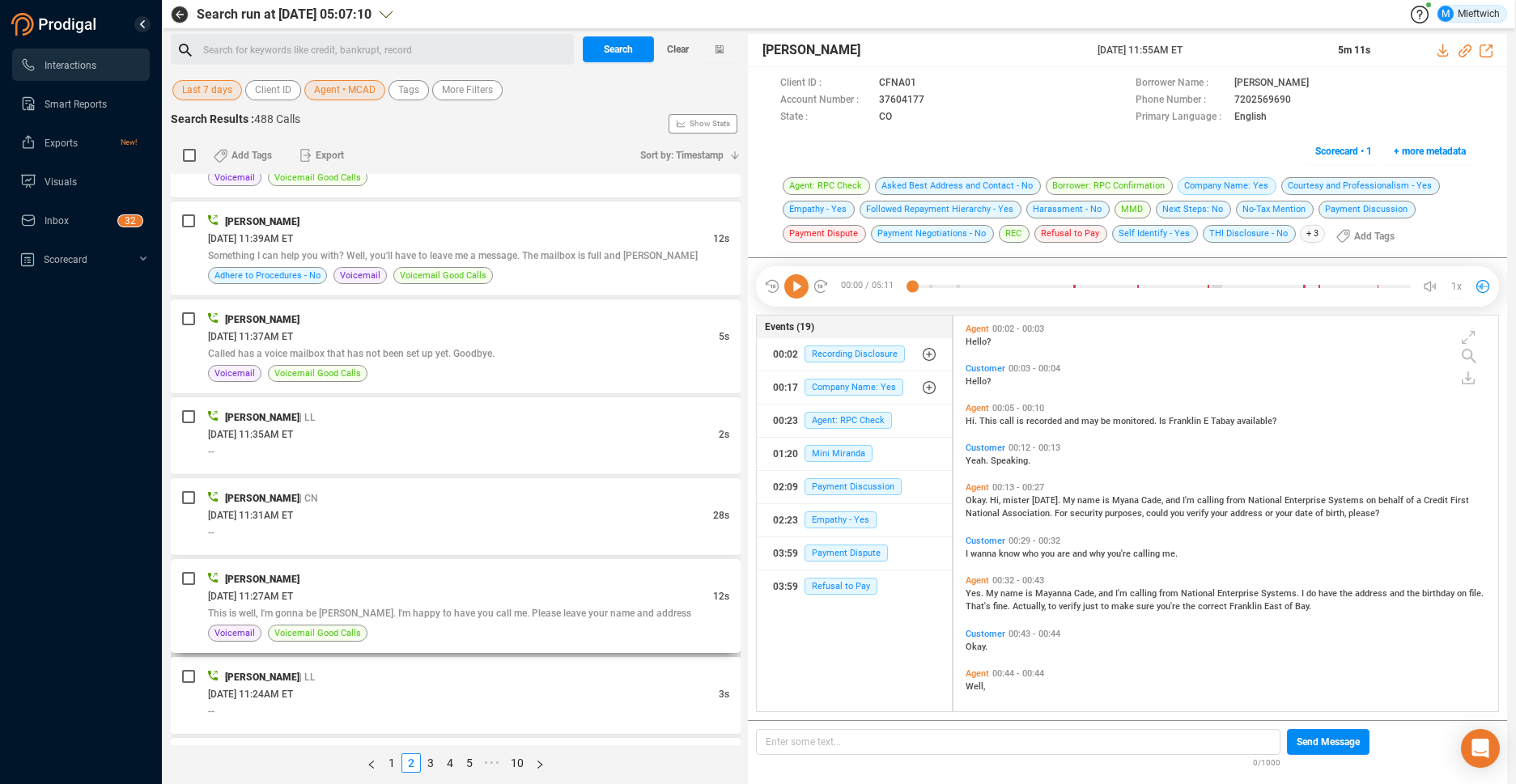
scroll to position [599, 0]
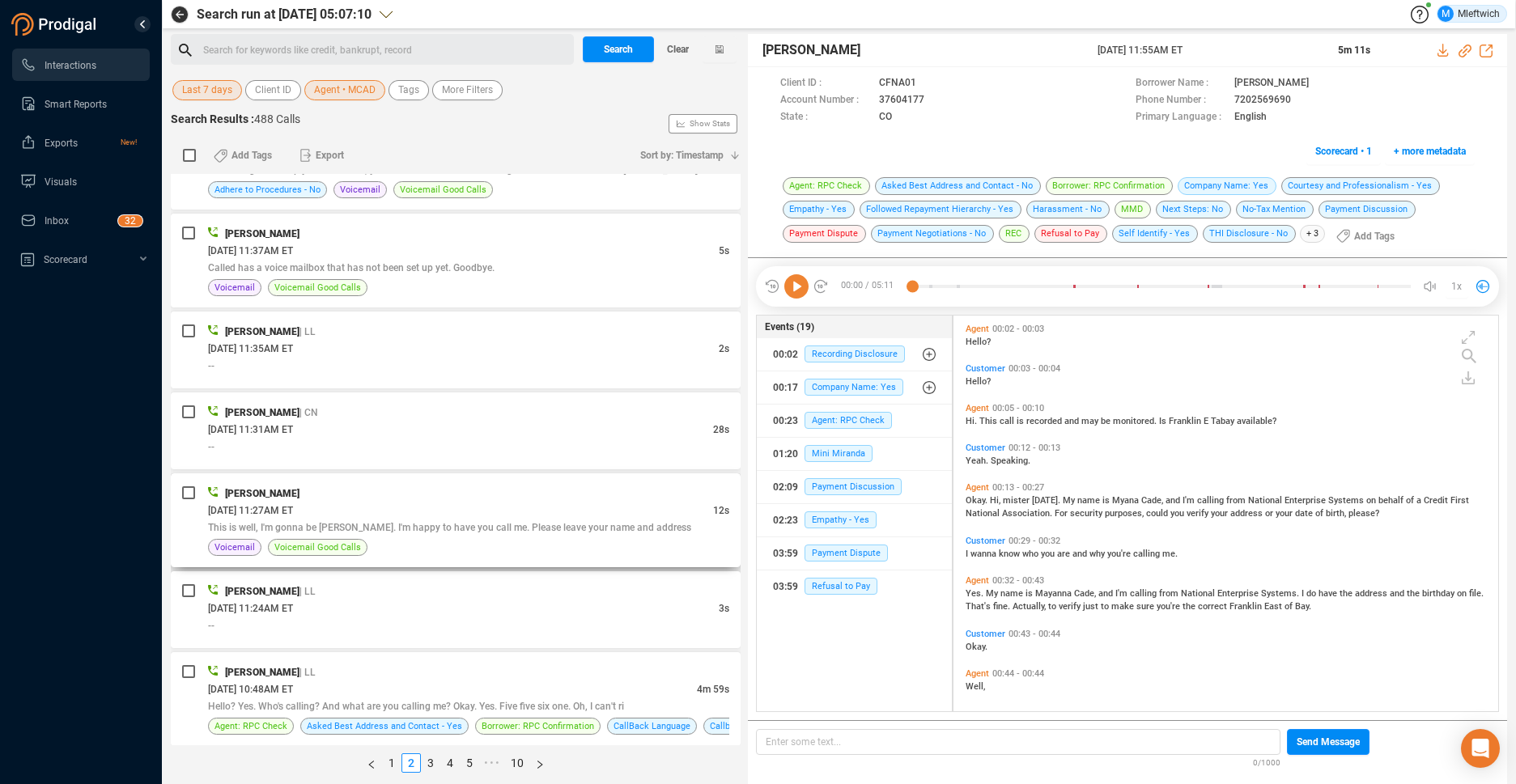
click at [625, 523] on span "This is well, I'm gonna be Morris. I'm happy to have you call me. Please leave …" at bounding box center [449, 528] width 483 height 11
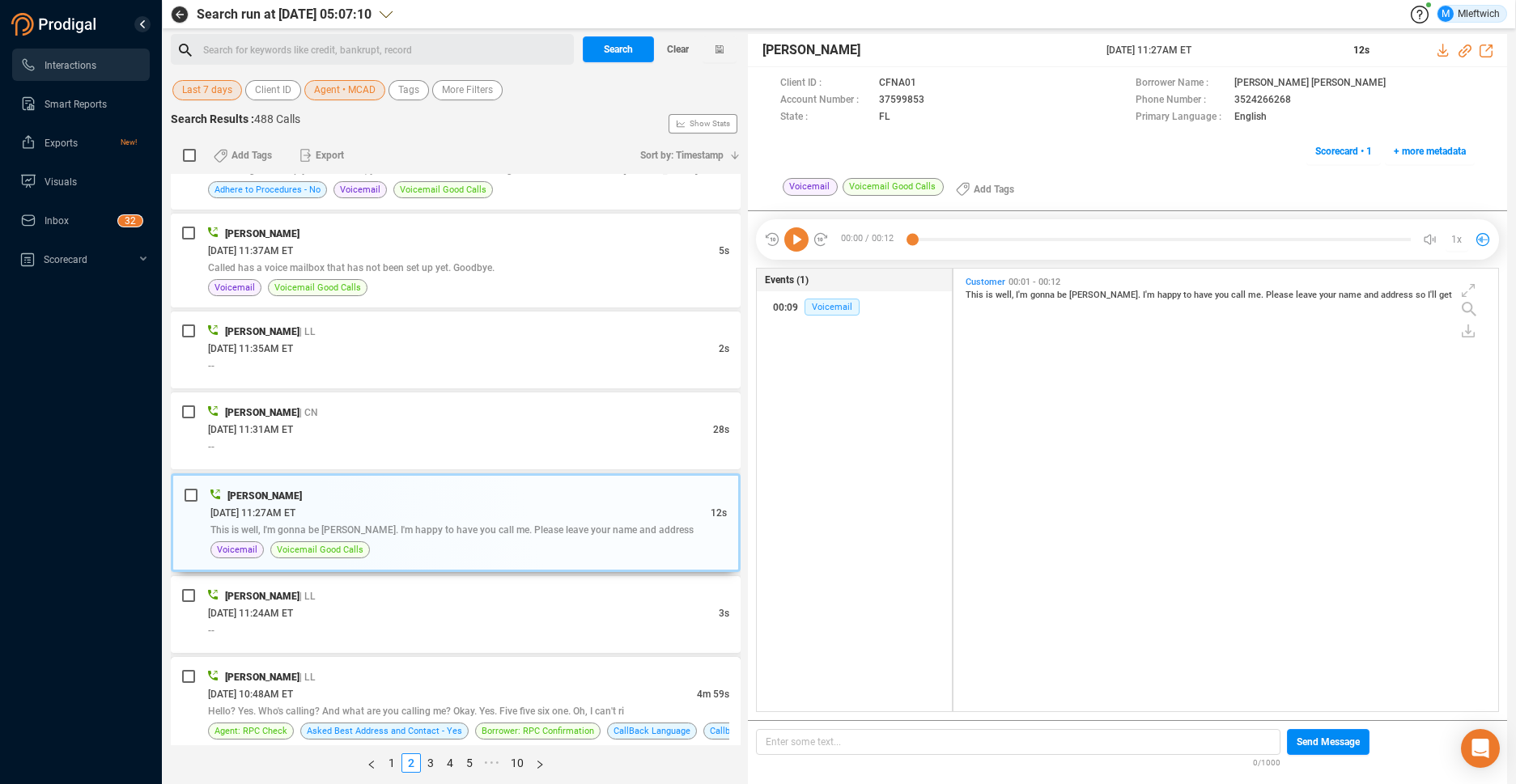
scroll to position [766, 0]
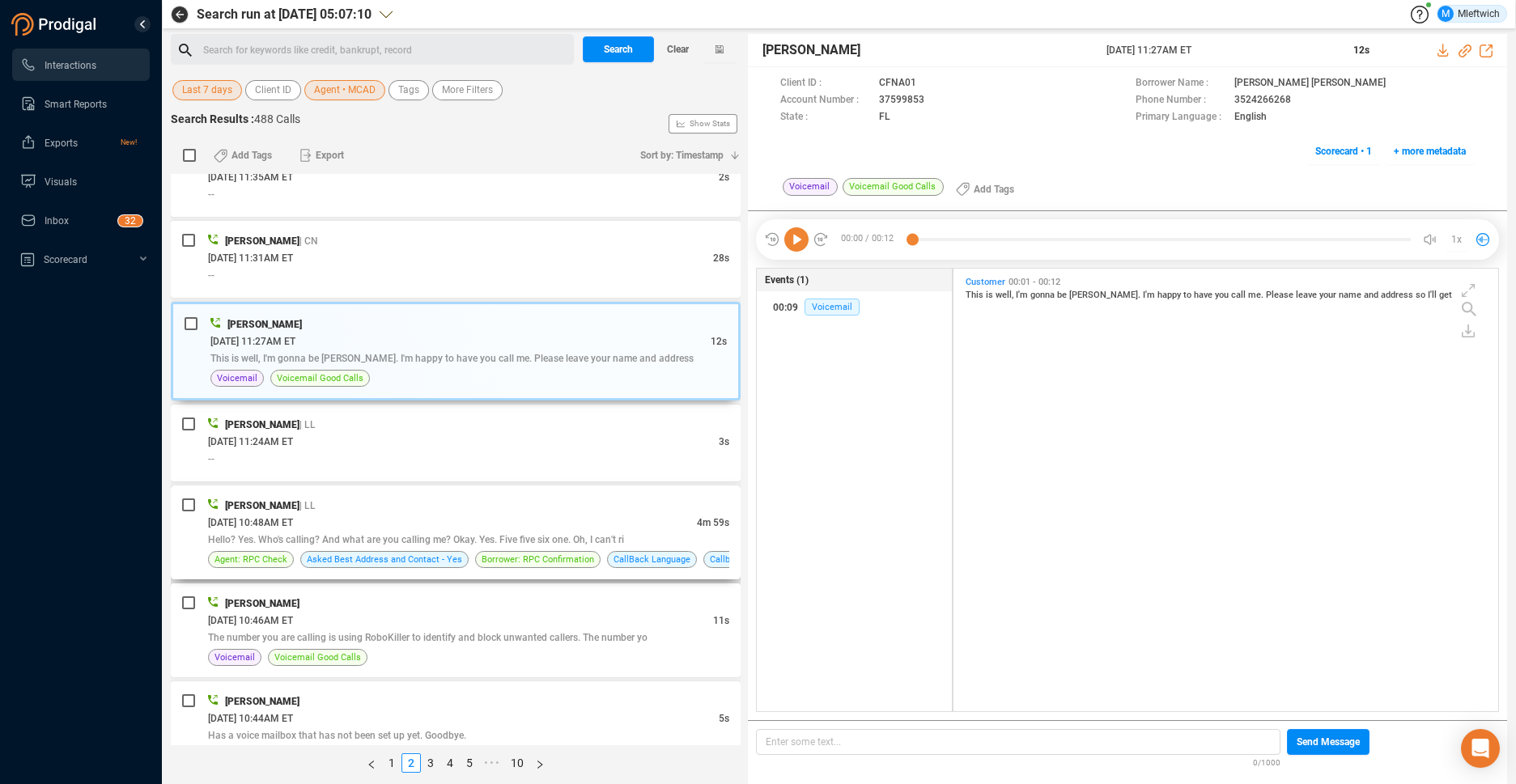
click at [618, 528] on div "09/23/2025 @ 10:48AM ET" at bounding box center [452, 522] width 489 height 17
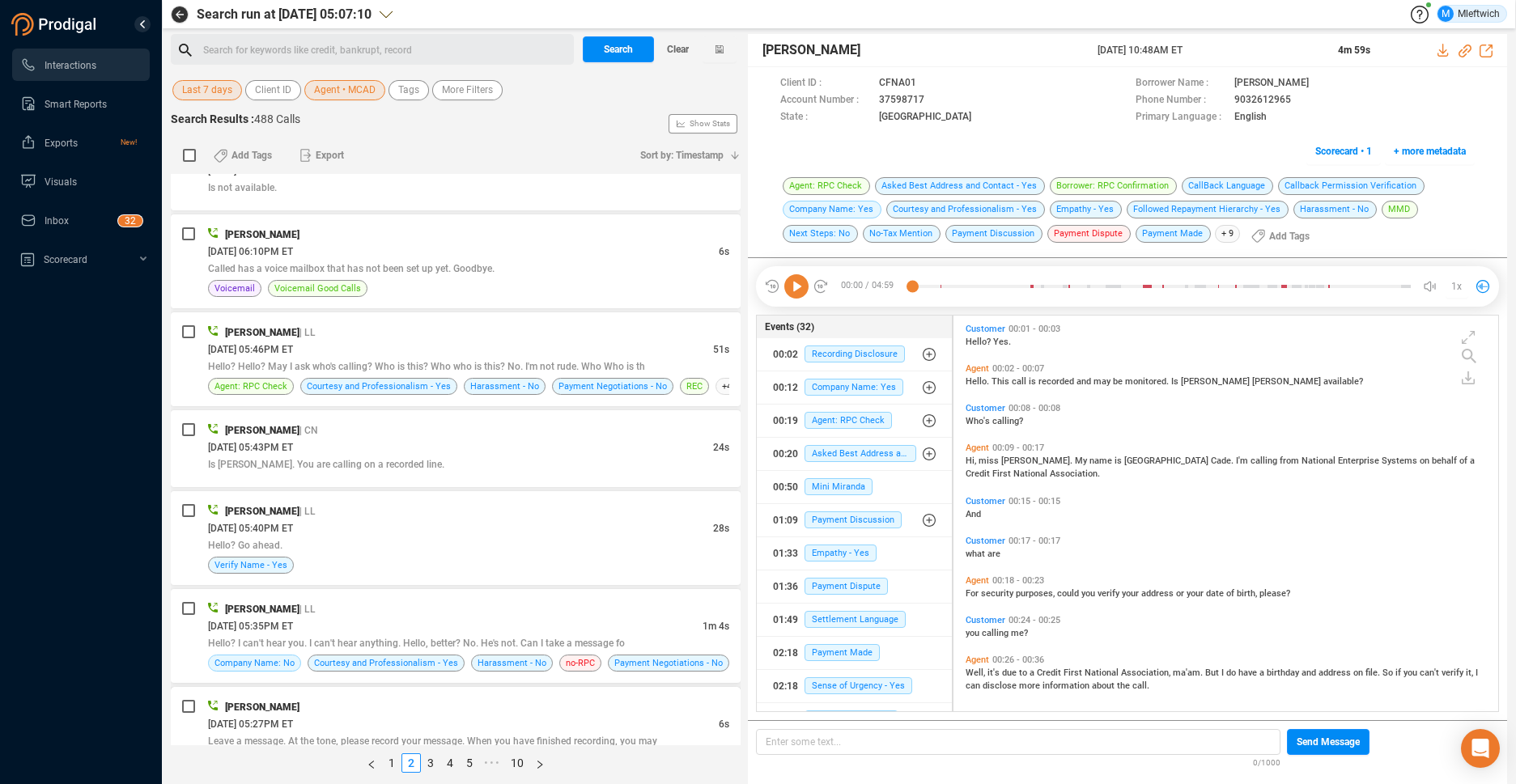
scroll to position [4074, 0]
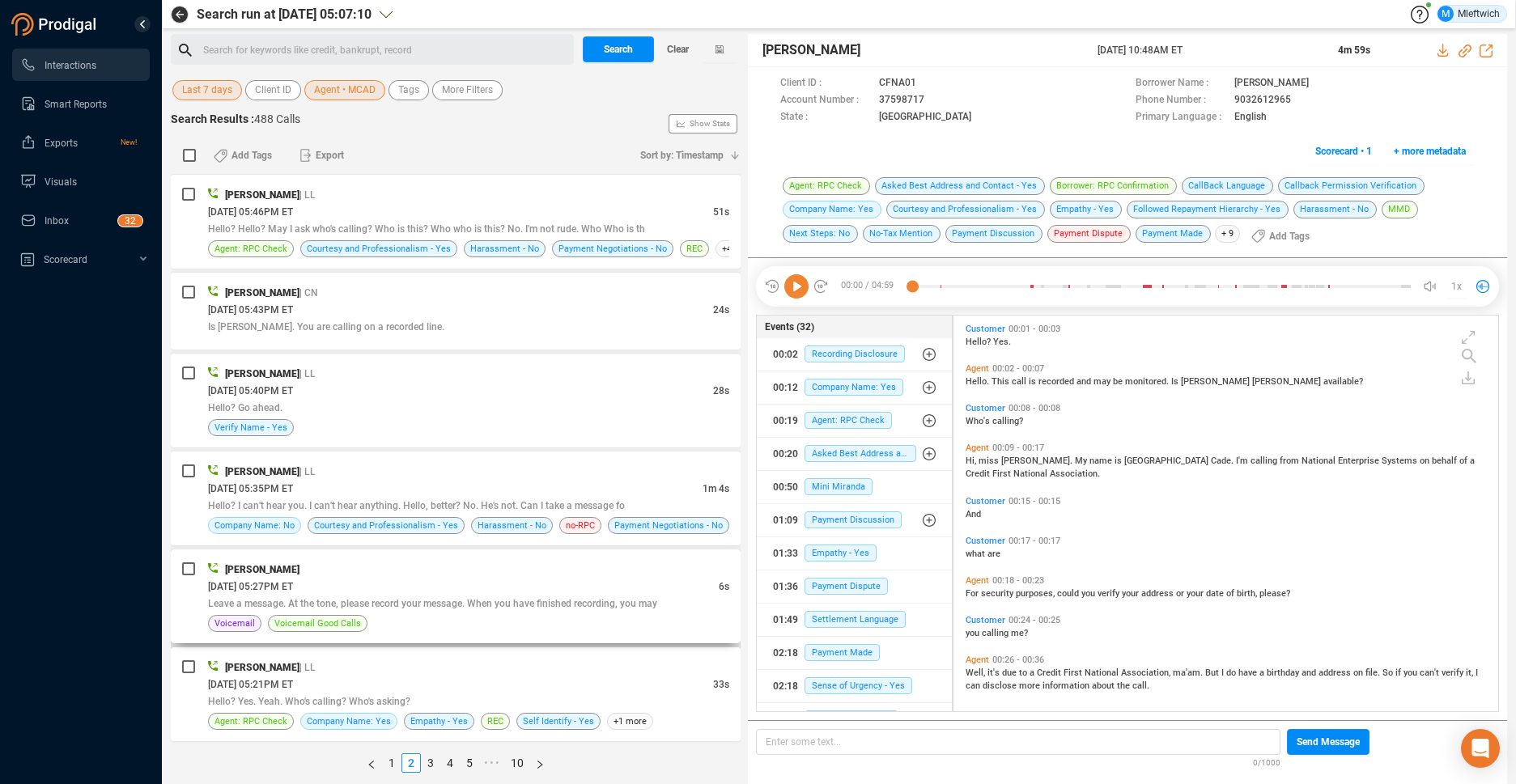
click at [606, 601] on span "Leave a message. At the tone, please record your message. When you have finishe…" at bounding box center [432, 603] width 449 height 11
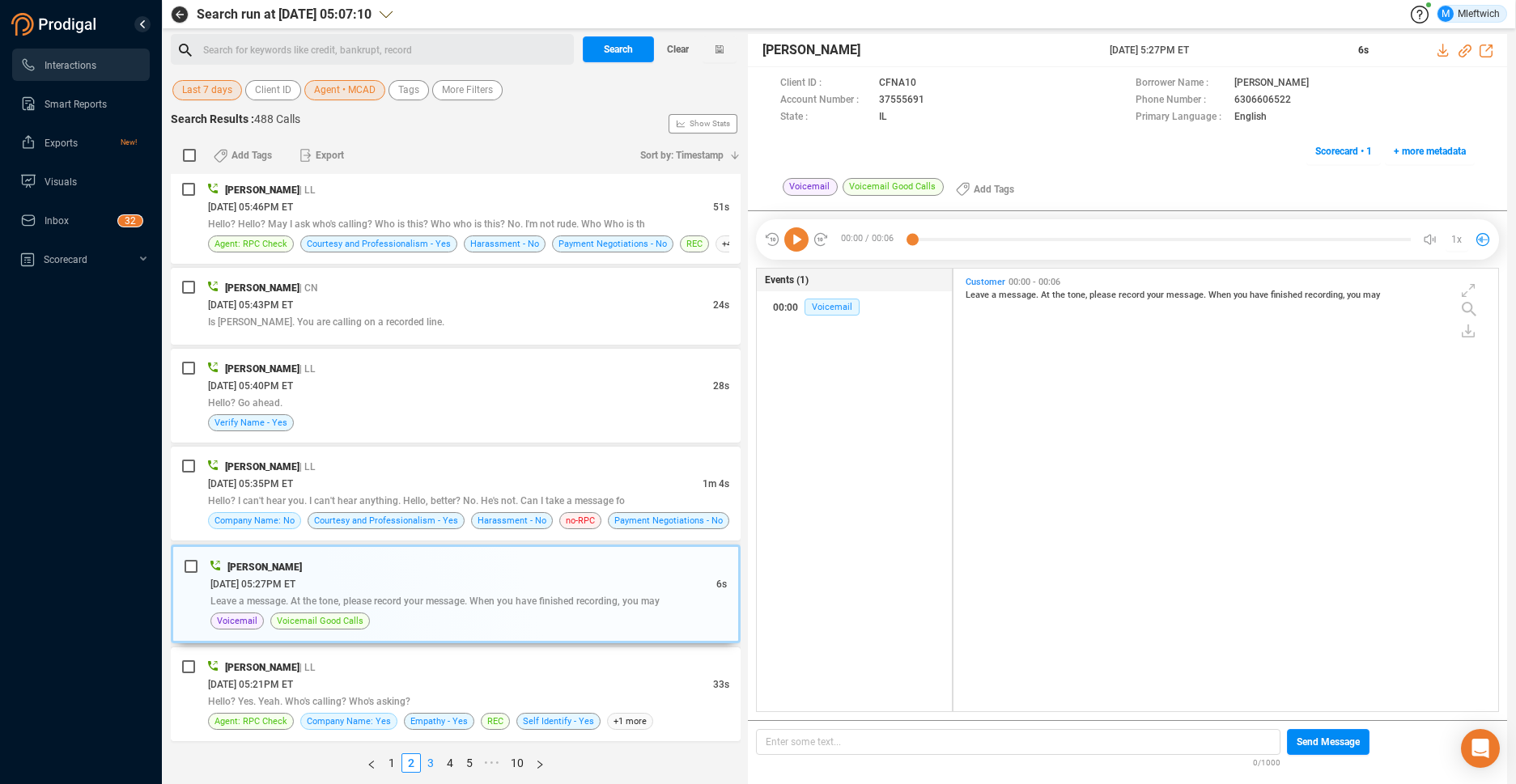
click at [428, 761] on link "3" at bounding box center [430, 763] width 18 height 18
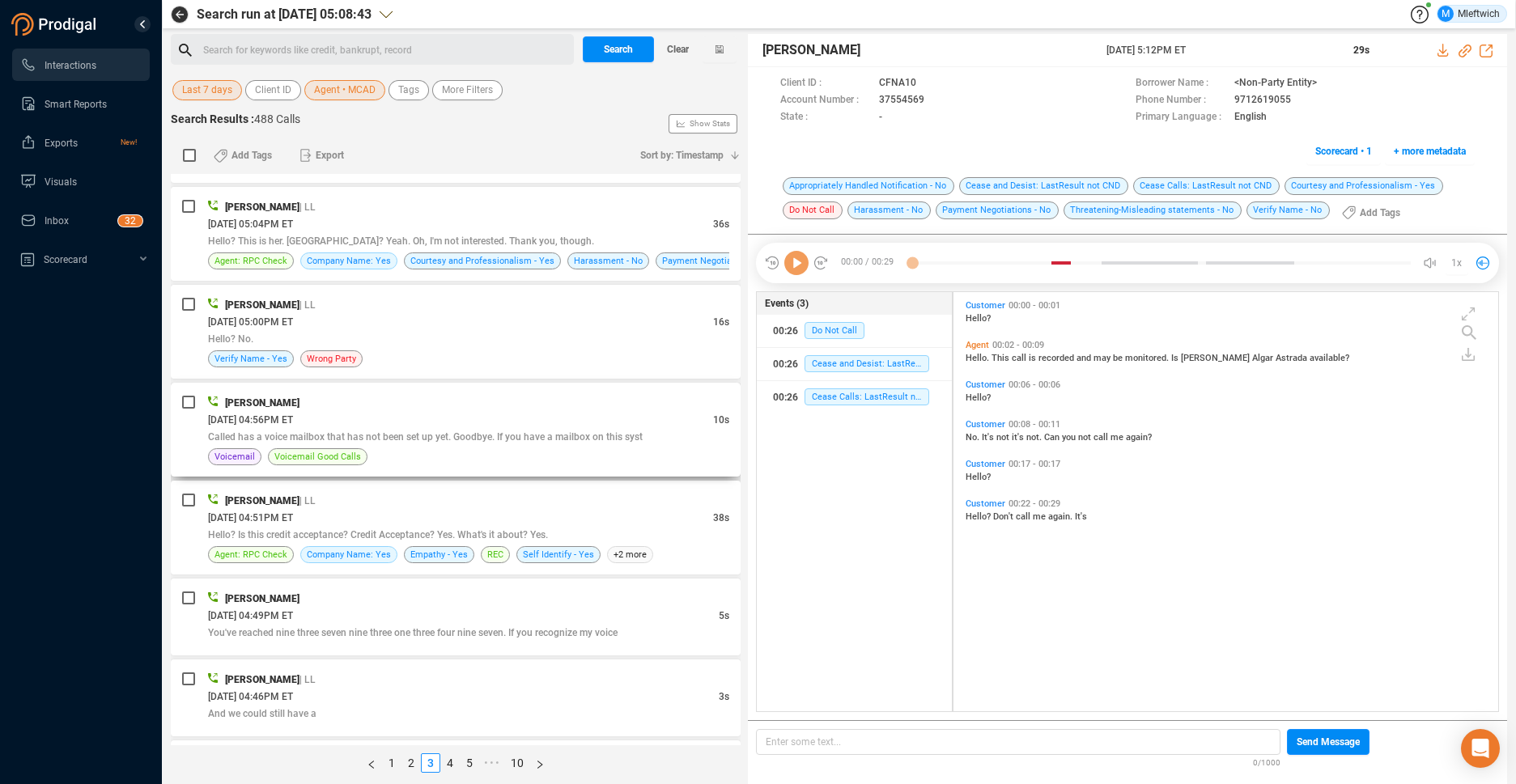
scroll to position [415, 535]
click at [595, 435] on span "Called has a voice mailbox that has not been set up yet. Goodbye. If you have a…" at bounding box center [425, 437] width 434 height 11
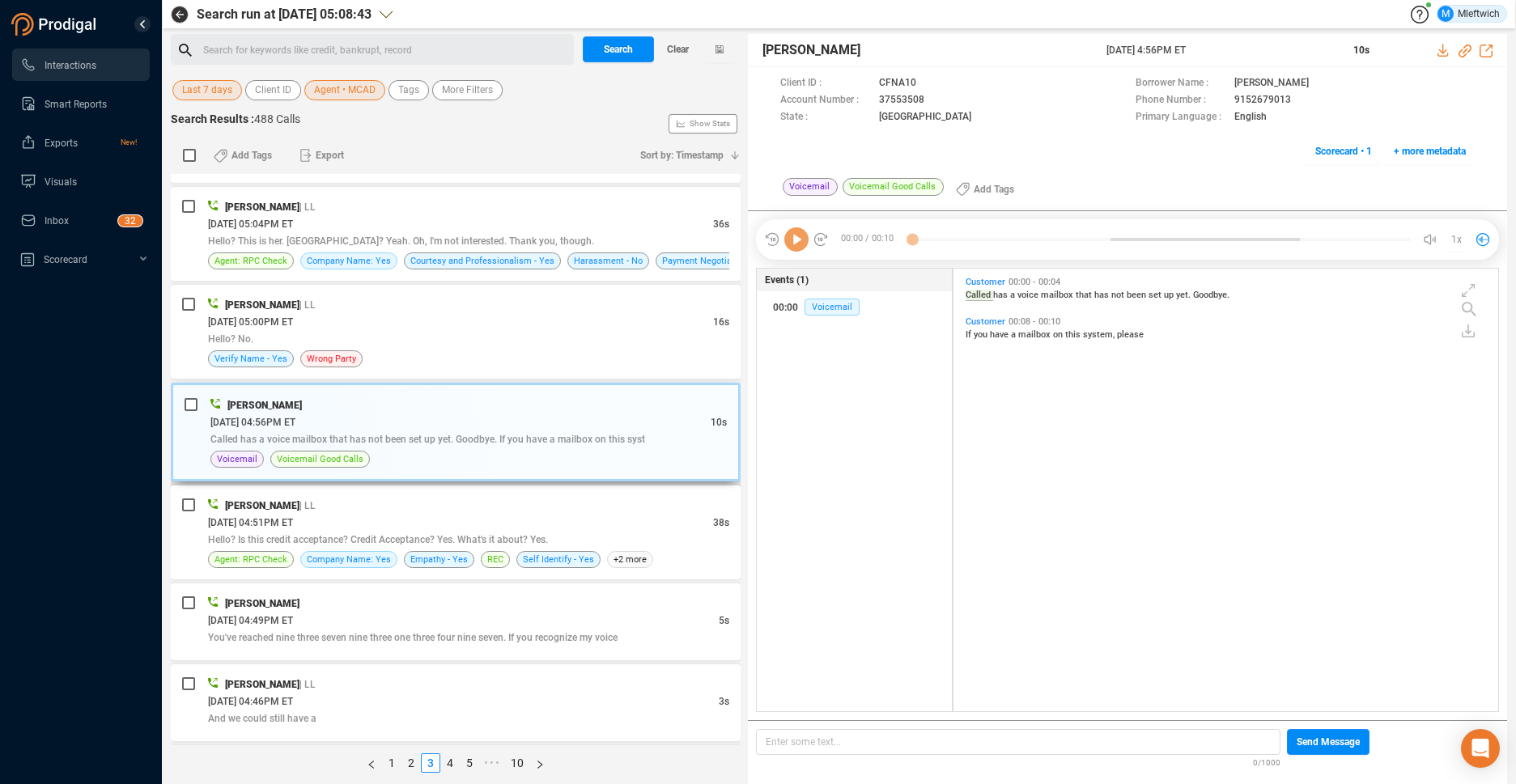
scroll to position [438, 535]
click at [557, 626] on div "09/22/2025 @ 04:49PM ET" at bounding box center [463, 620] width 511 height 17
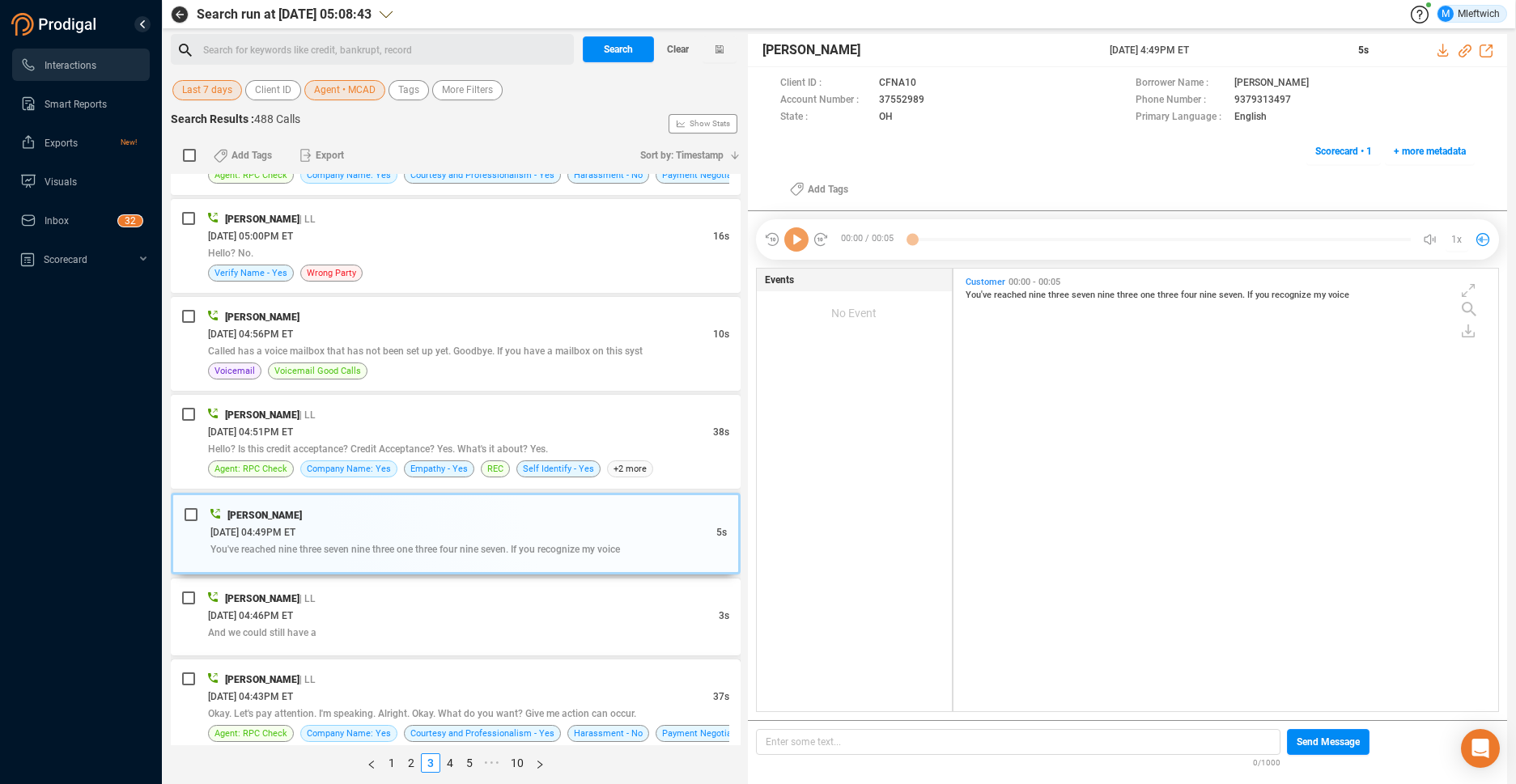
scroll to position [337, 0]
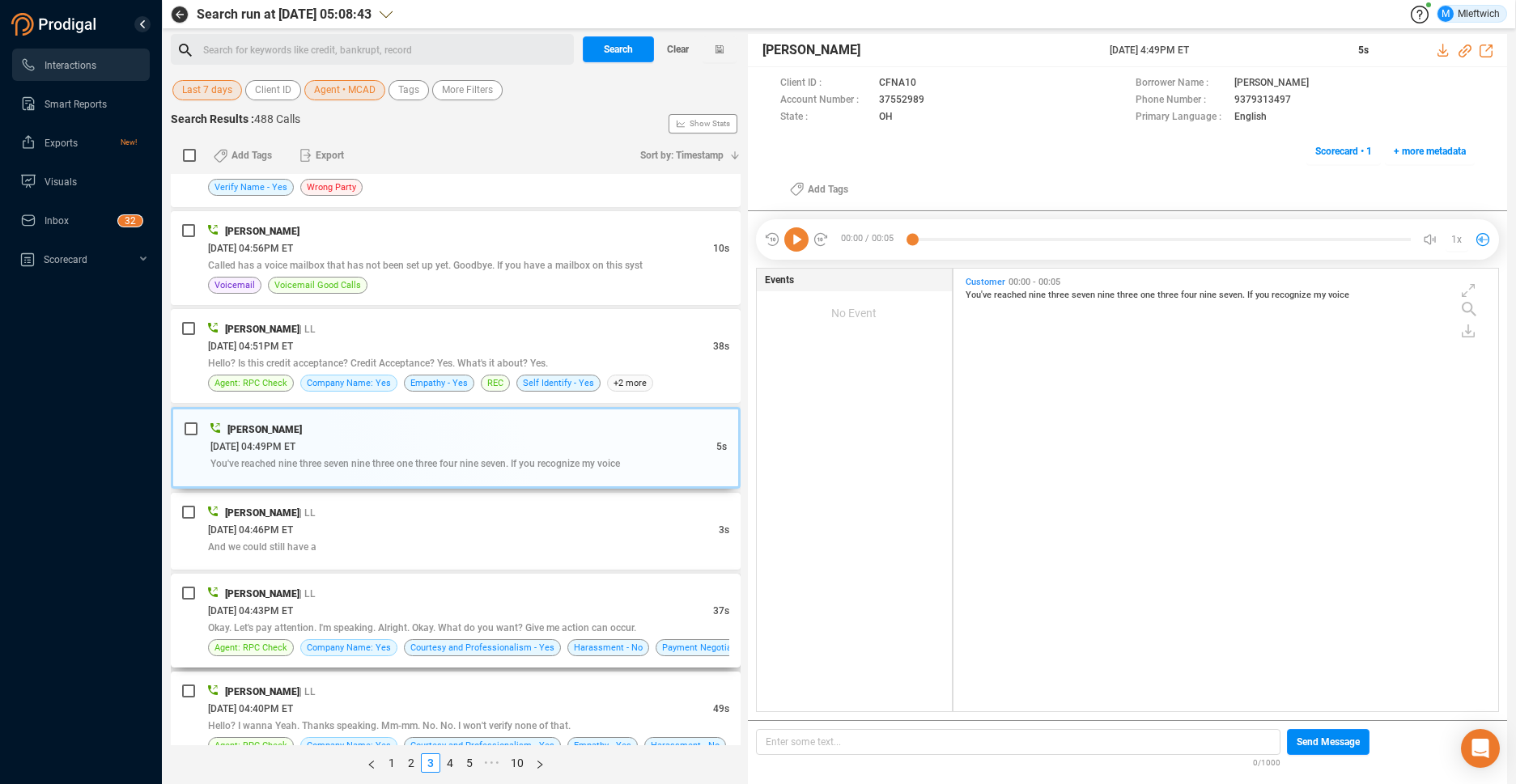
click at [568, 596] on div "Myonna Cade | LL" at bounding box center [468, 593] width 521 height 17
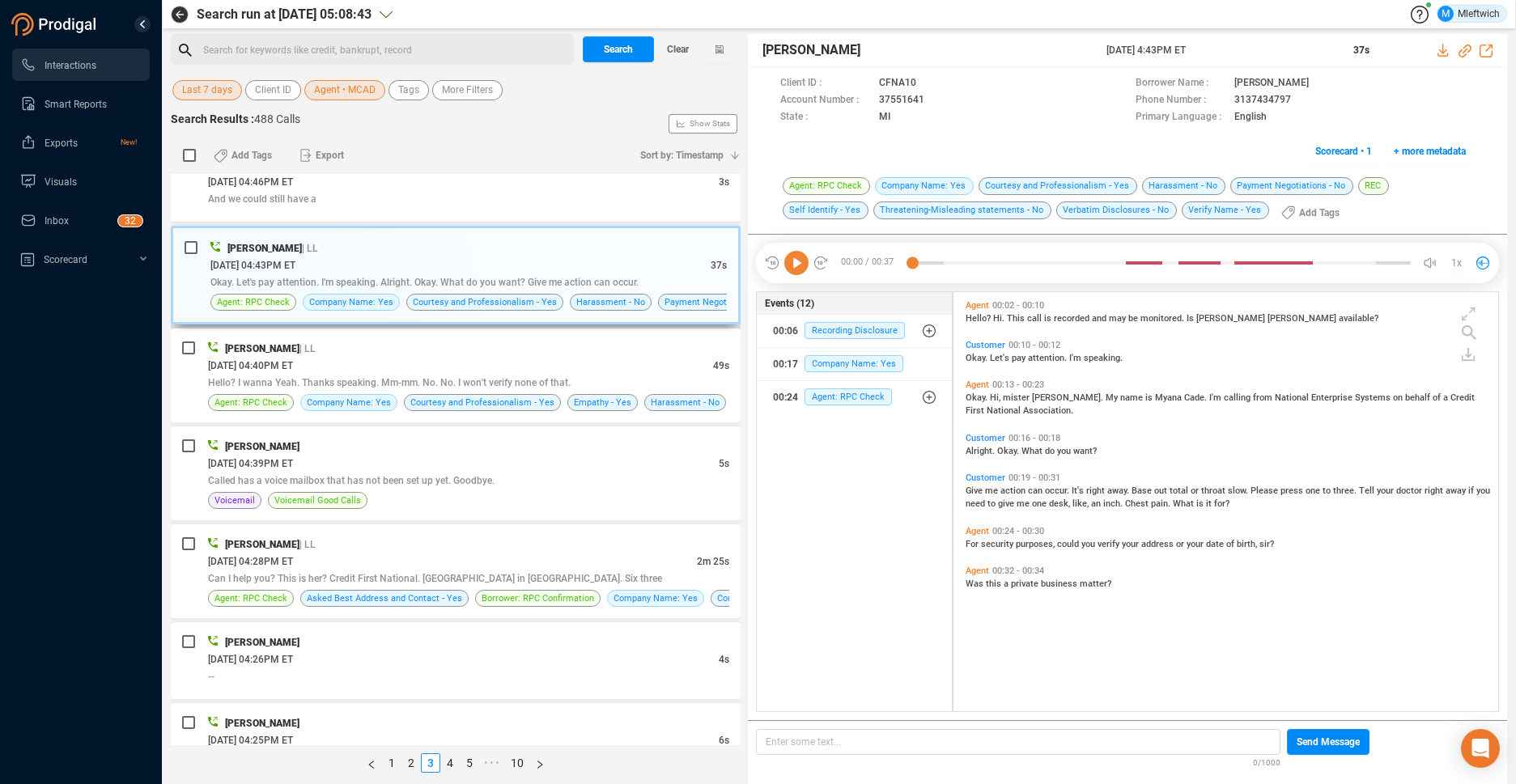
scroll to position [766, 0]
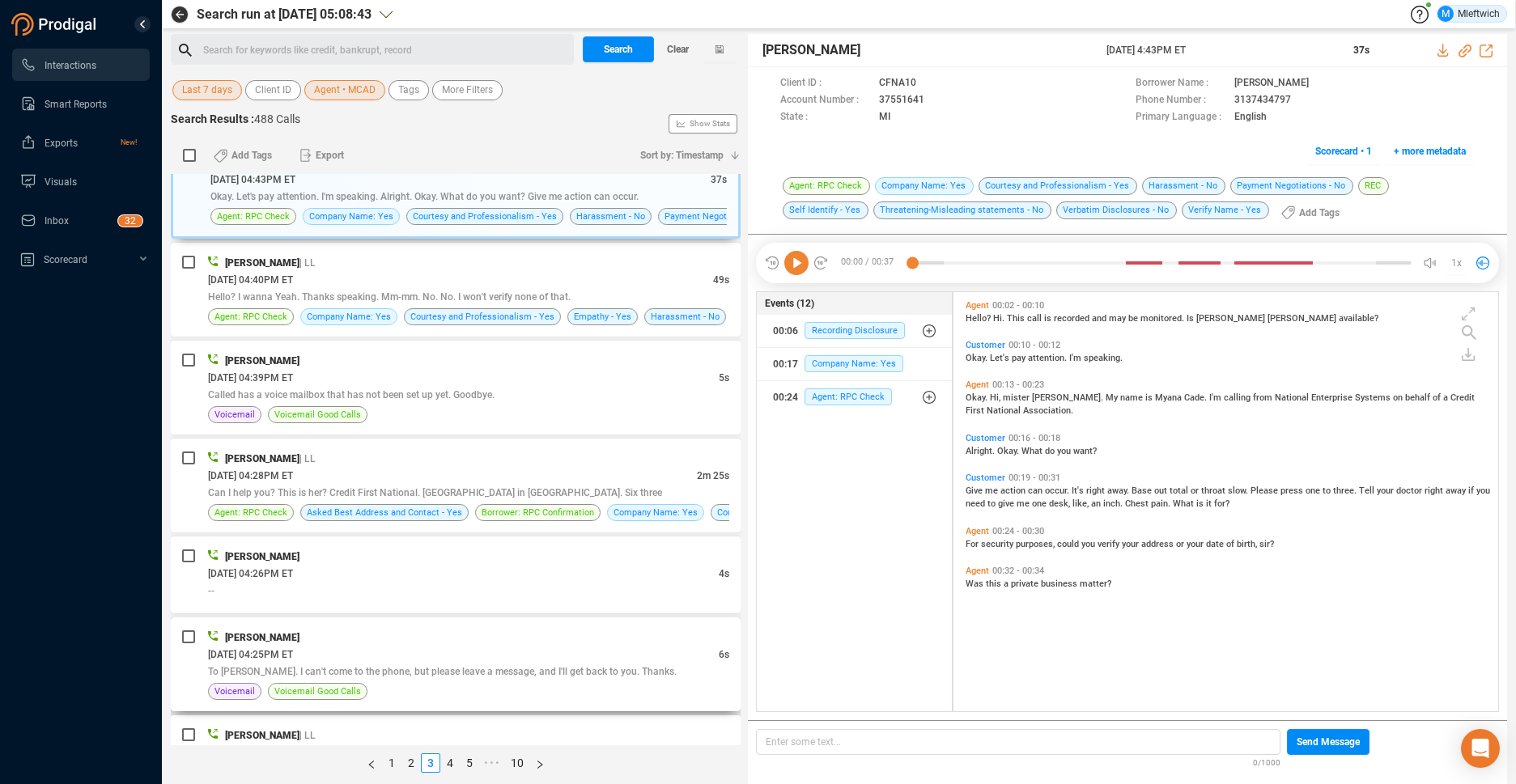
click at [563, 645] on div "09/22/2025 @ 04:25PM ET" at bounding box center [463, 653] width 511 height 17
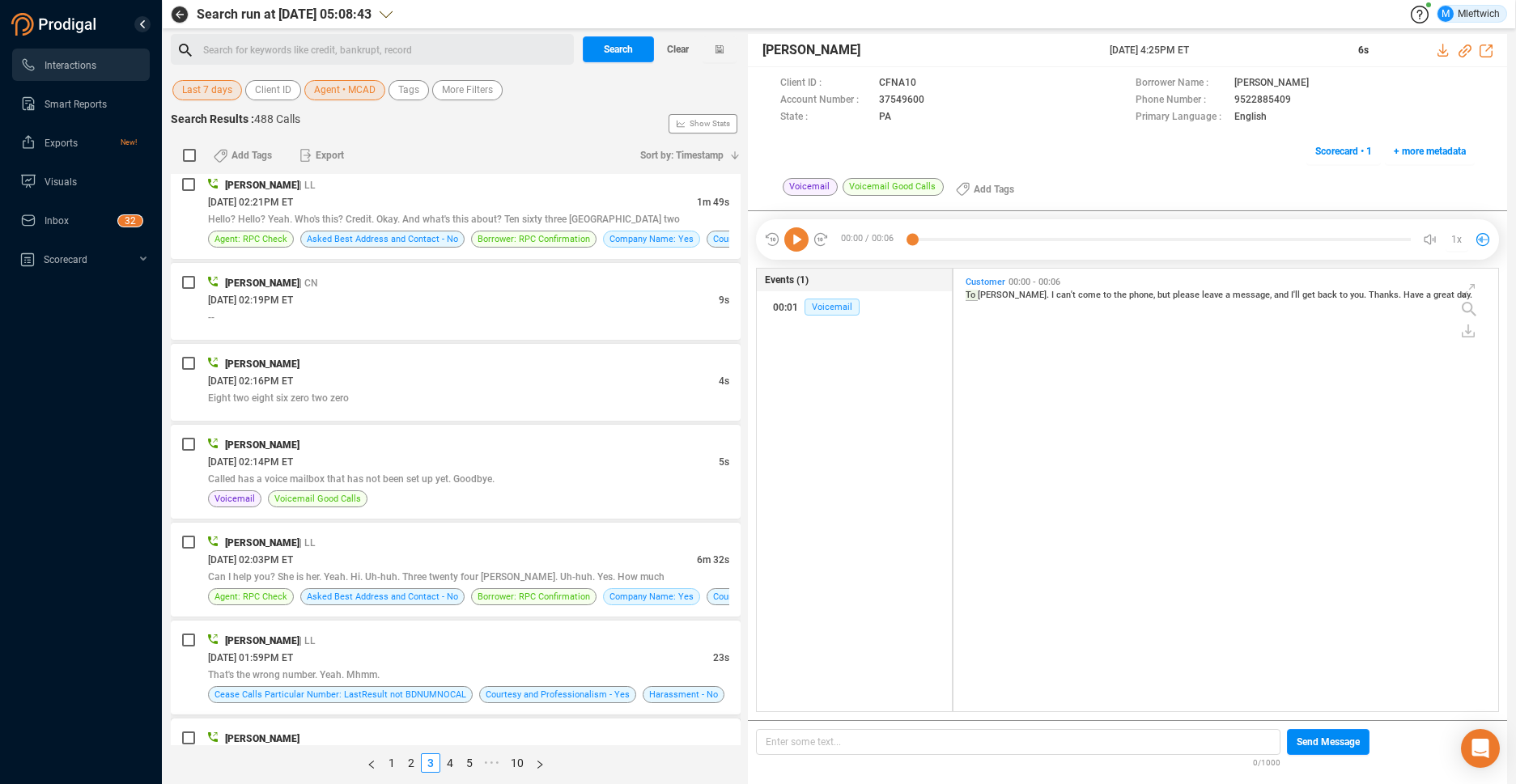
scroll to position [3165, 0]
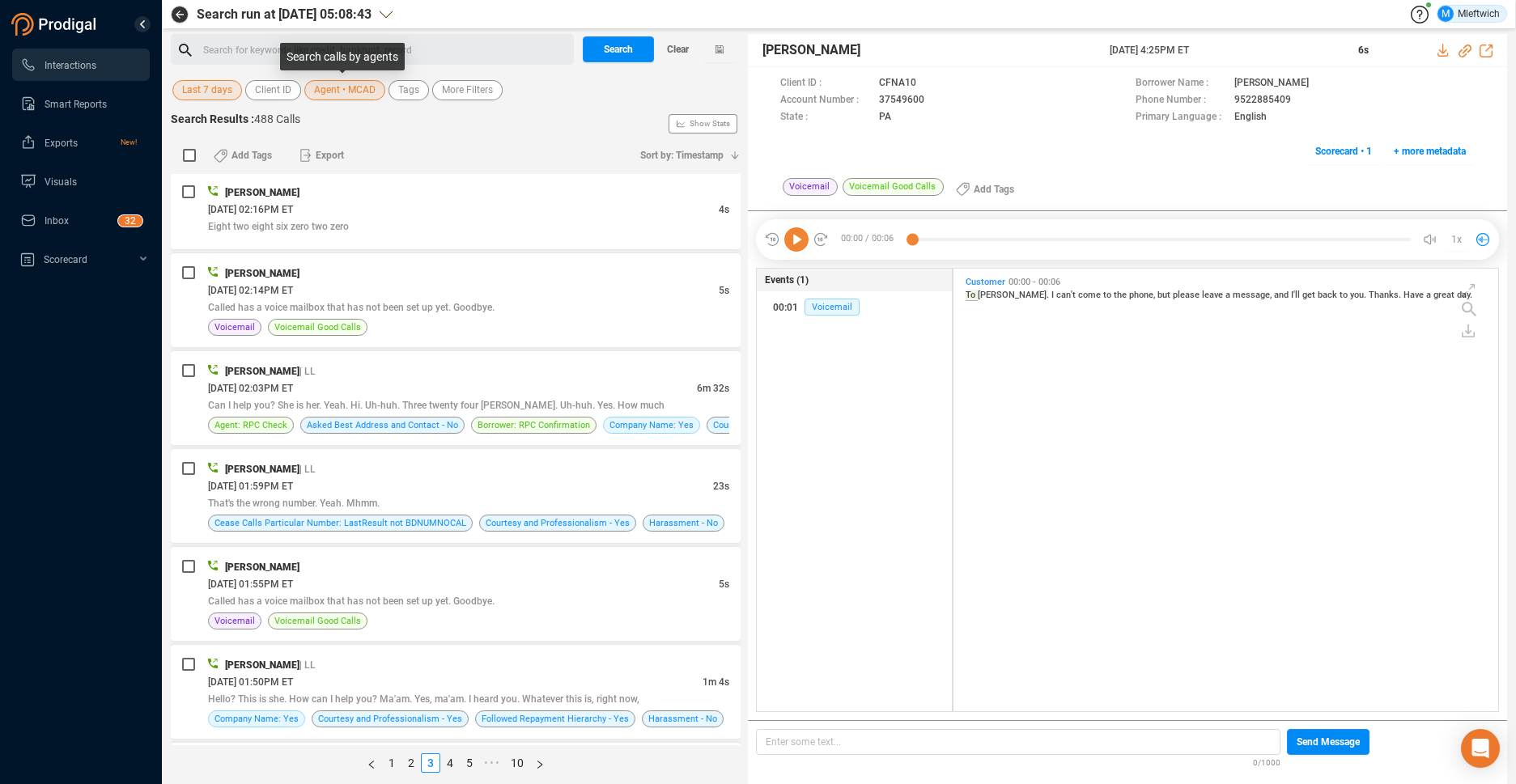
click at [361, 92] on span "Agent • MCAD" at bounding box center [344, 90] width 62 height 21
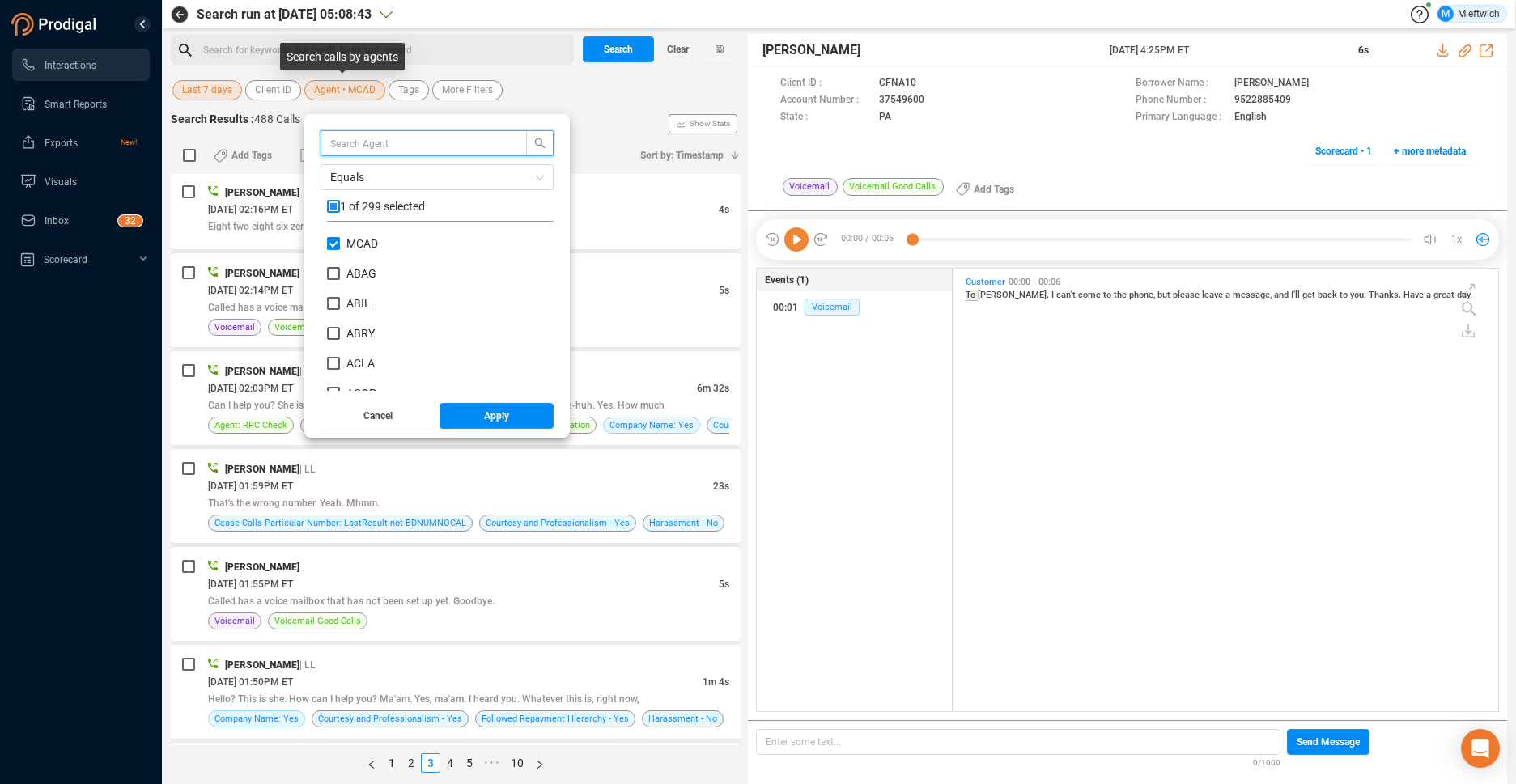
scroll to position [151, 218]
click at [335, 208] on input "checkbox" at bounding box center [333, 206] width 13 height 13
checkbox input "true"
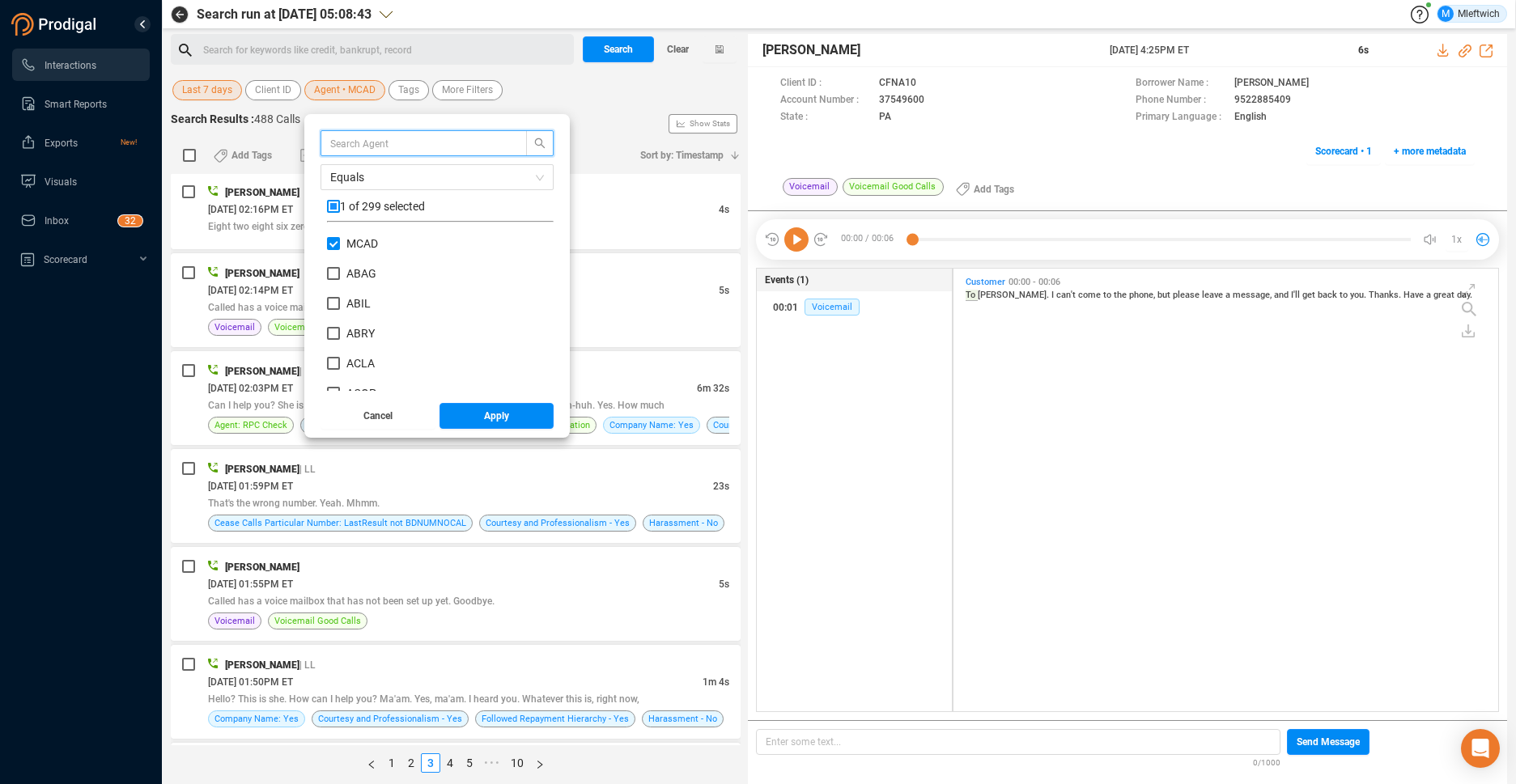
checkbox input "true"
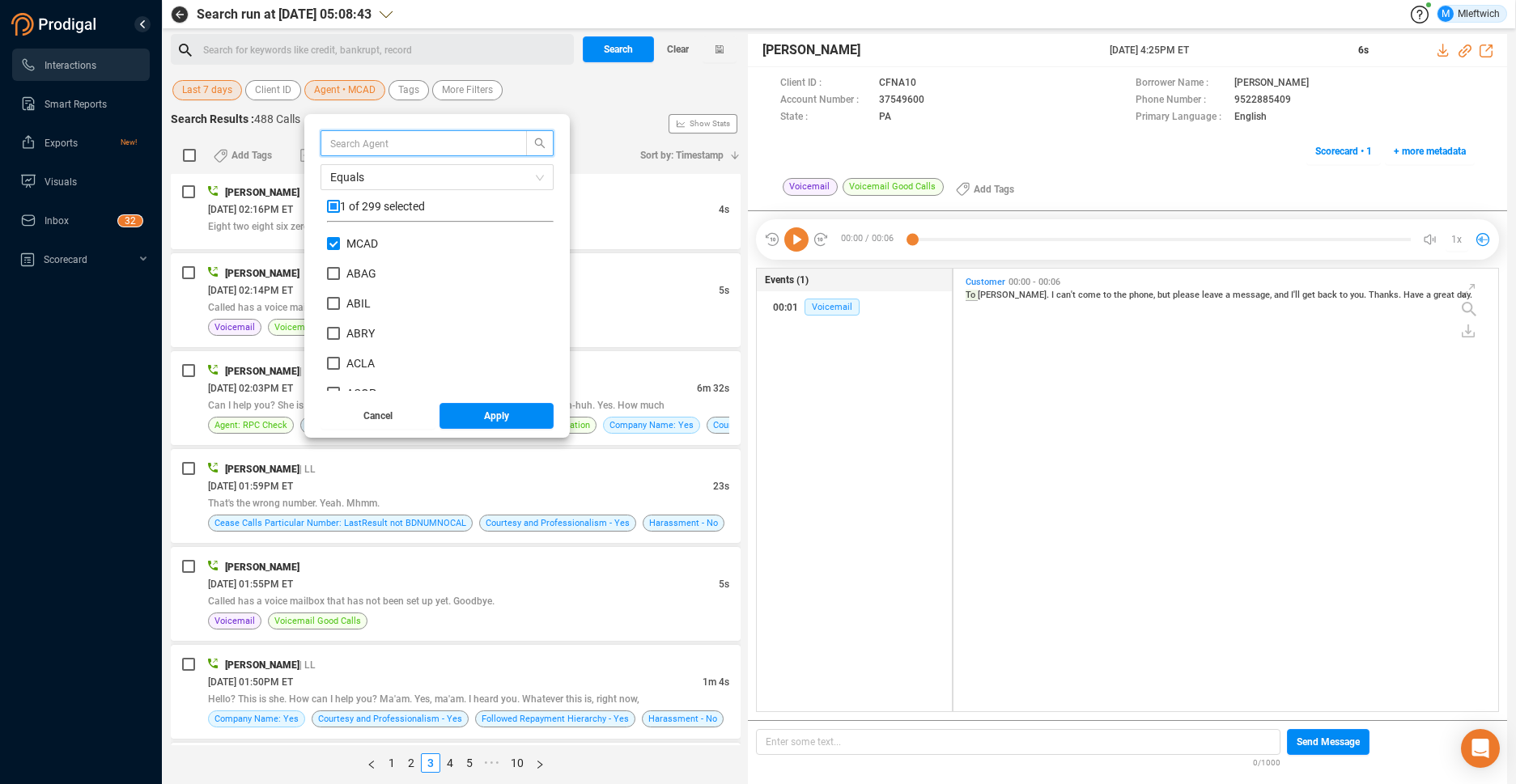
checkbox input "true"
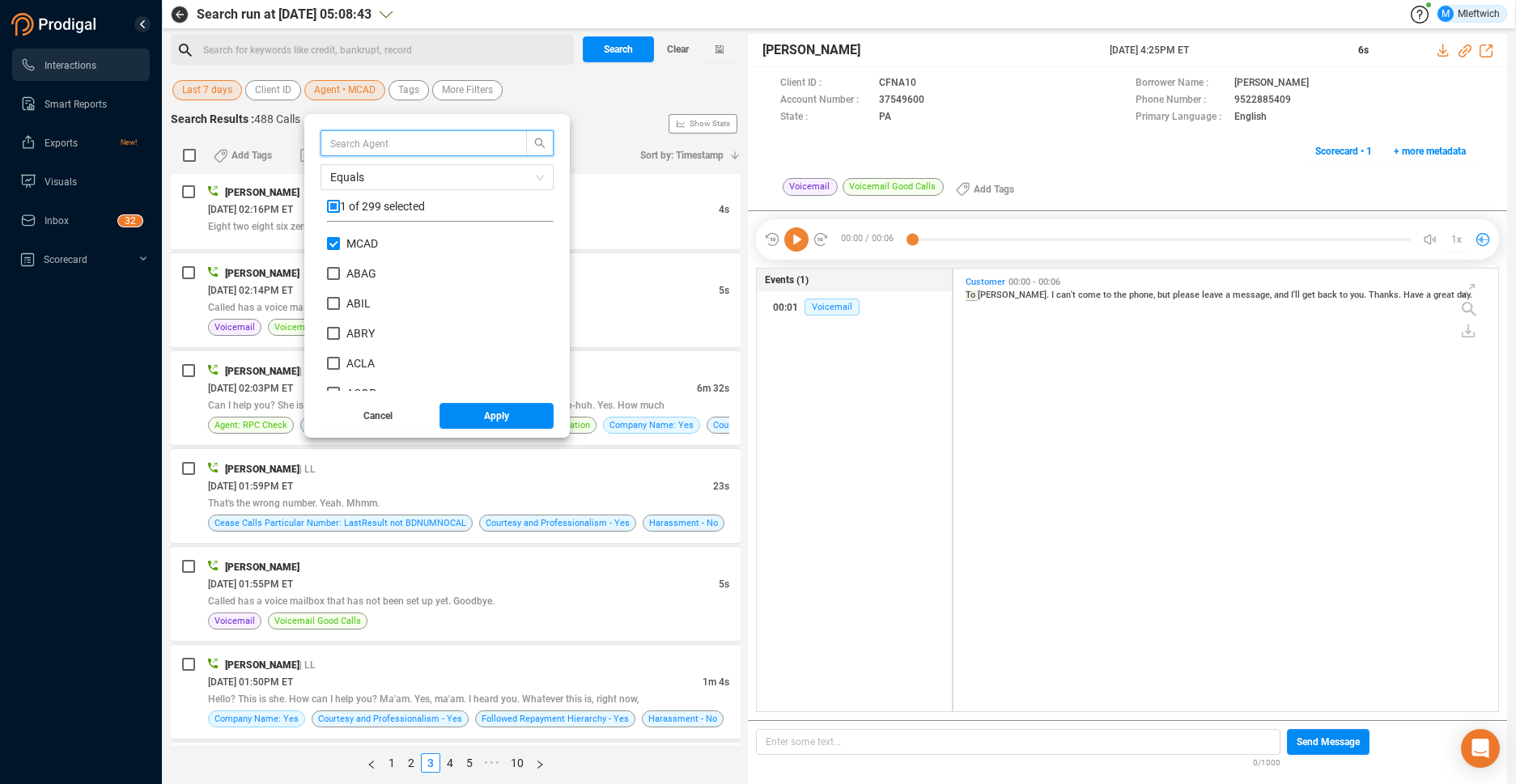
checkbox input "true"
click at [335, 209] on input "checkbox" at bounding box center [333, 206] width 13 height 13
checkbox input "false"
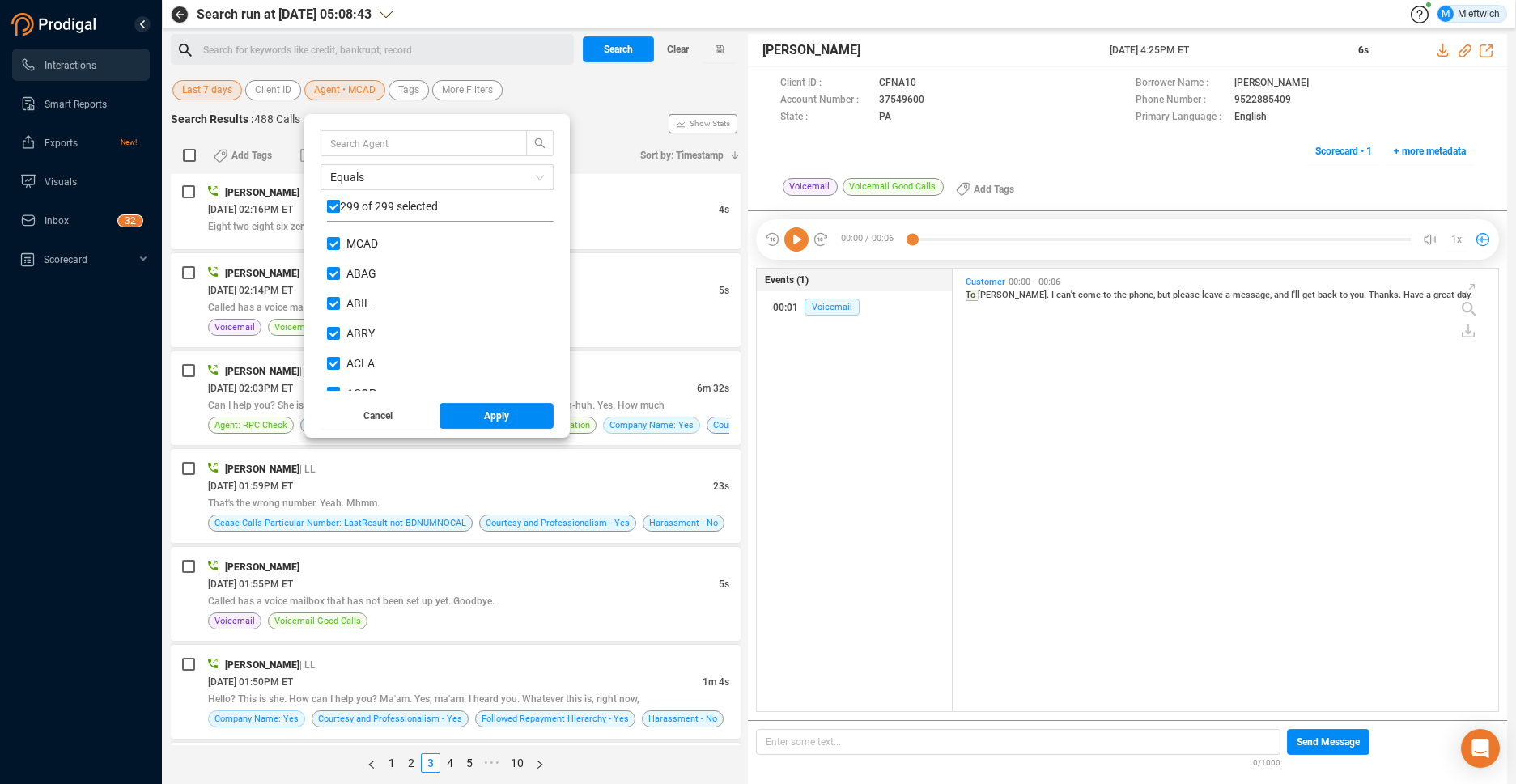
checkbox input "false"
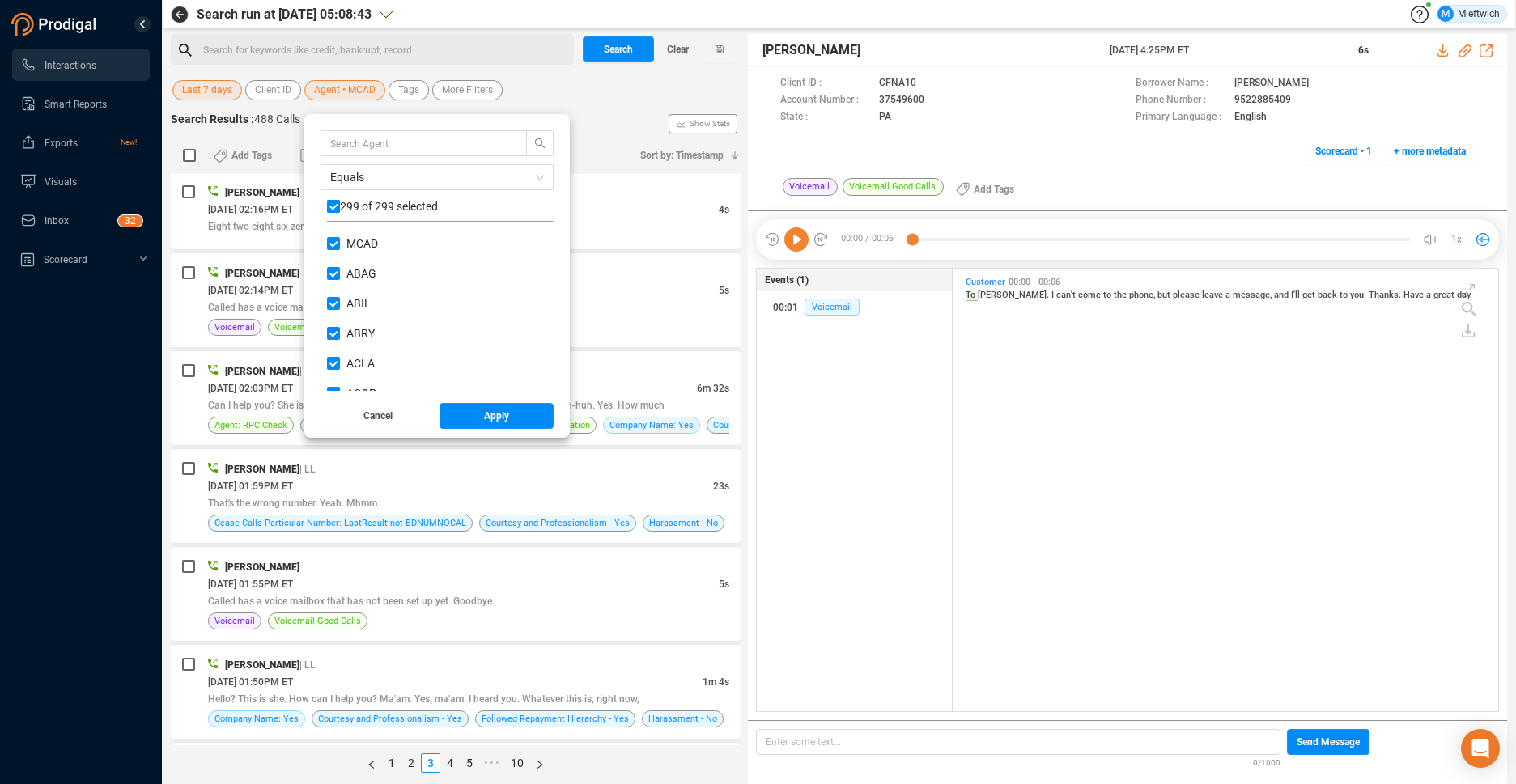
checkbox input "false"
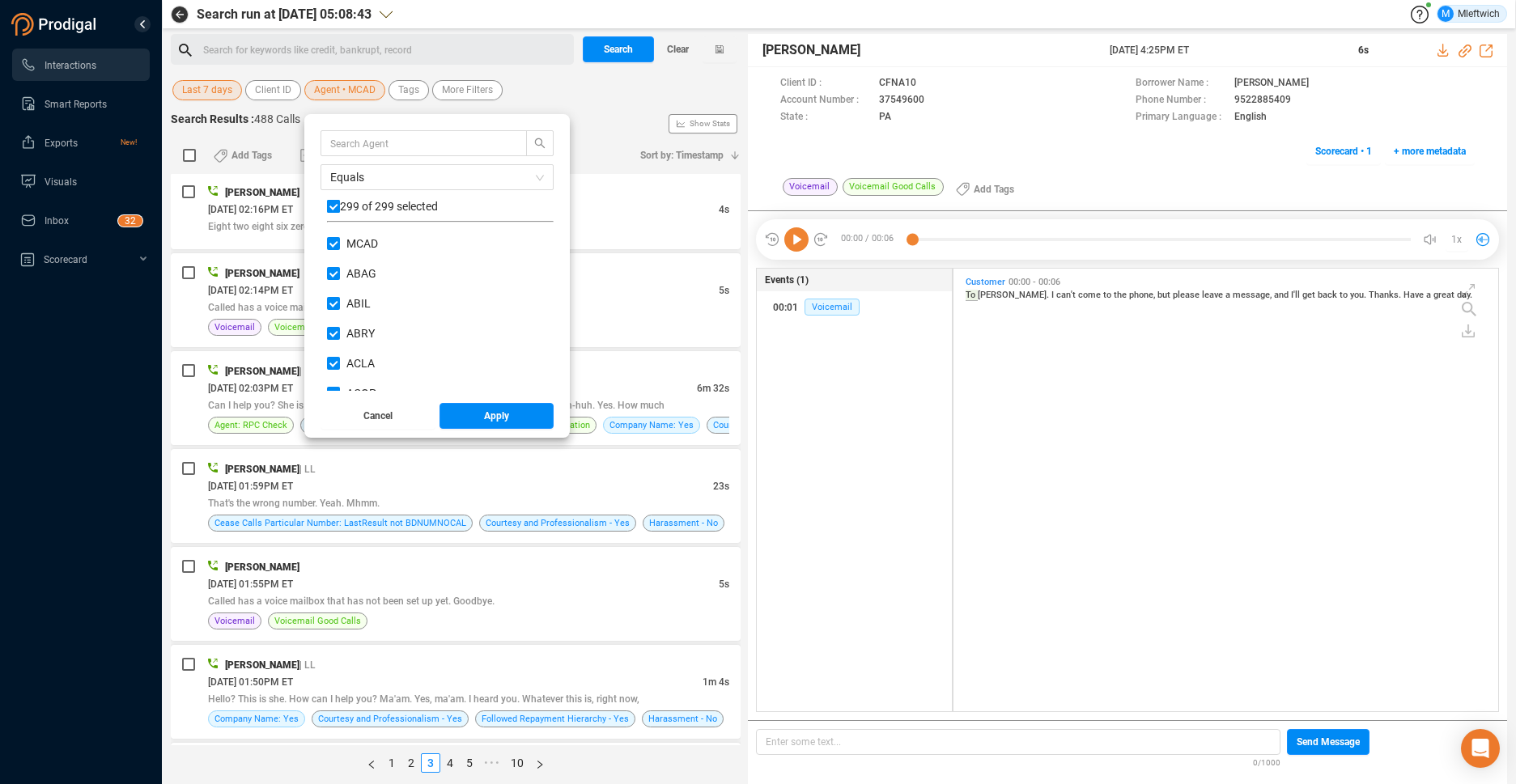
checkbox input "false"
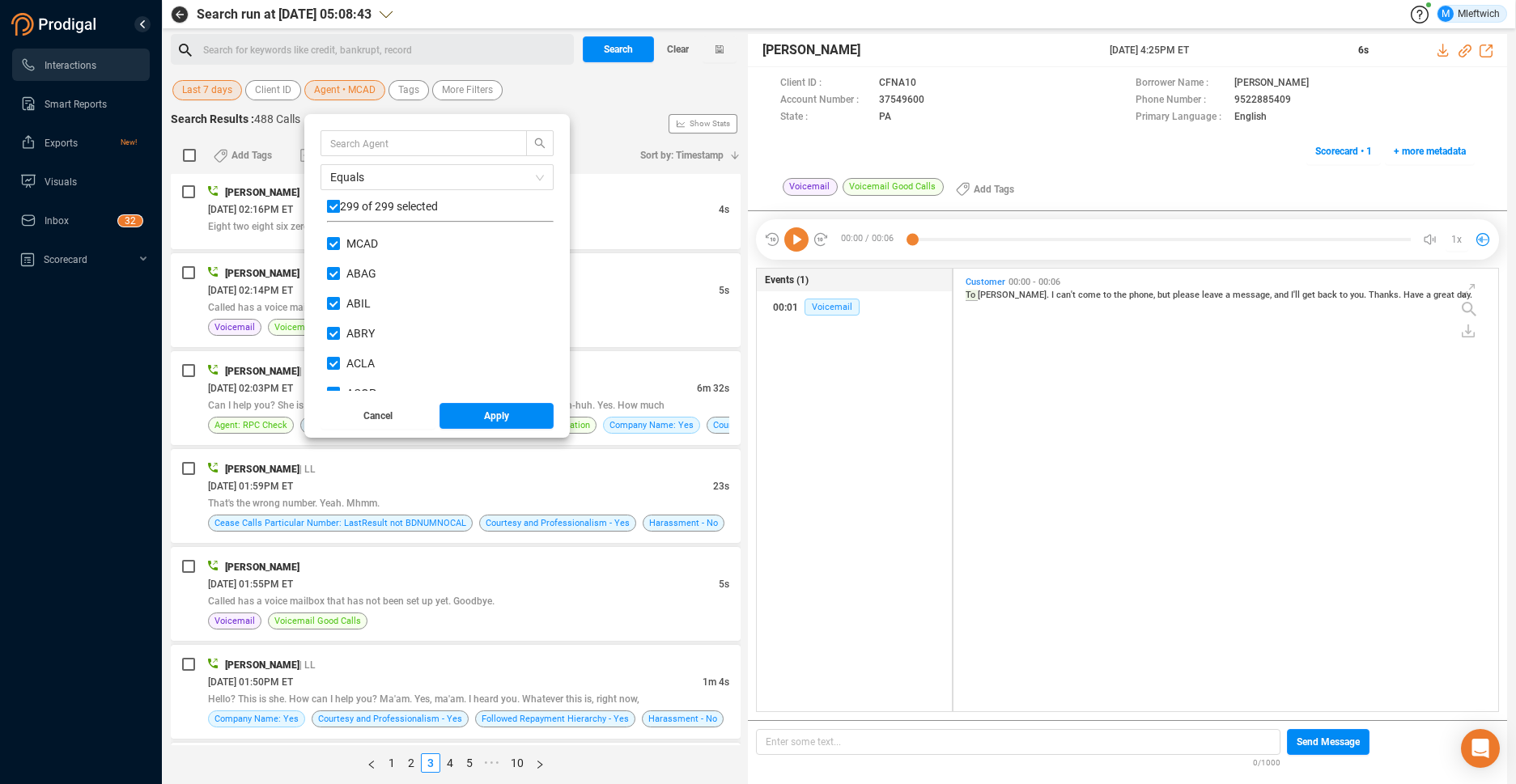
checkbox input "false"
click at [381, 146] on input "text" at bounding box center [416, 144] width 172 height 18
type input "MEDD"
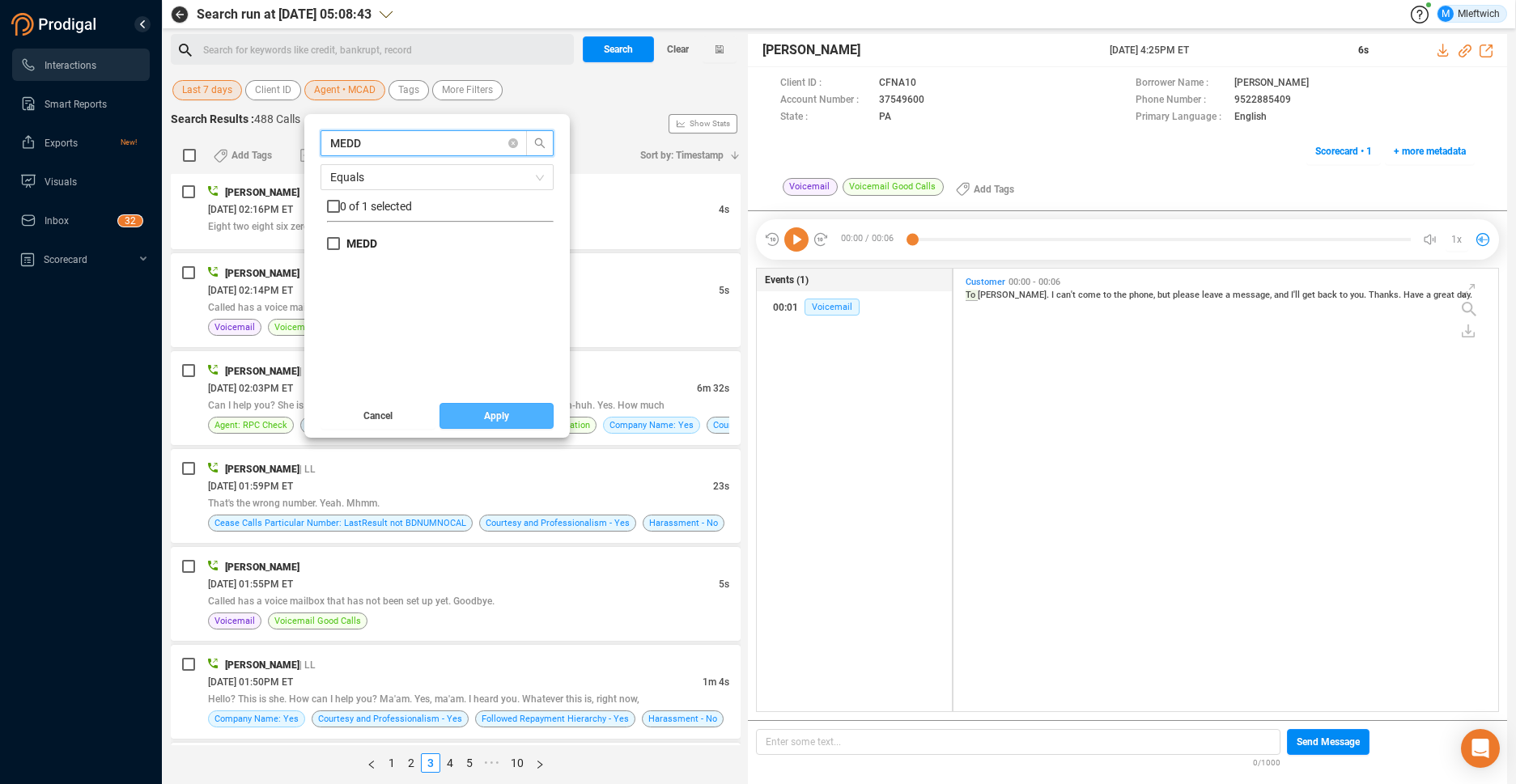
click at [489, 411] on span "Apply" at bounding box center [496, 416] width 25 height 26
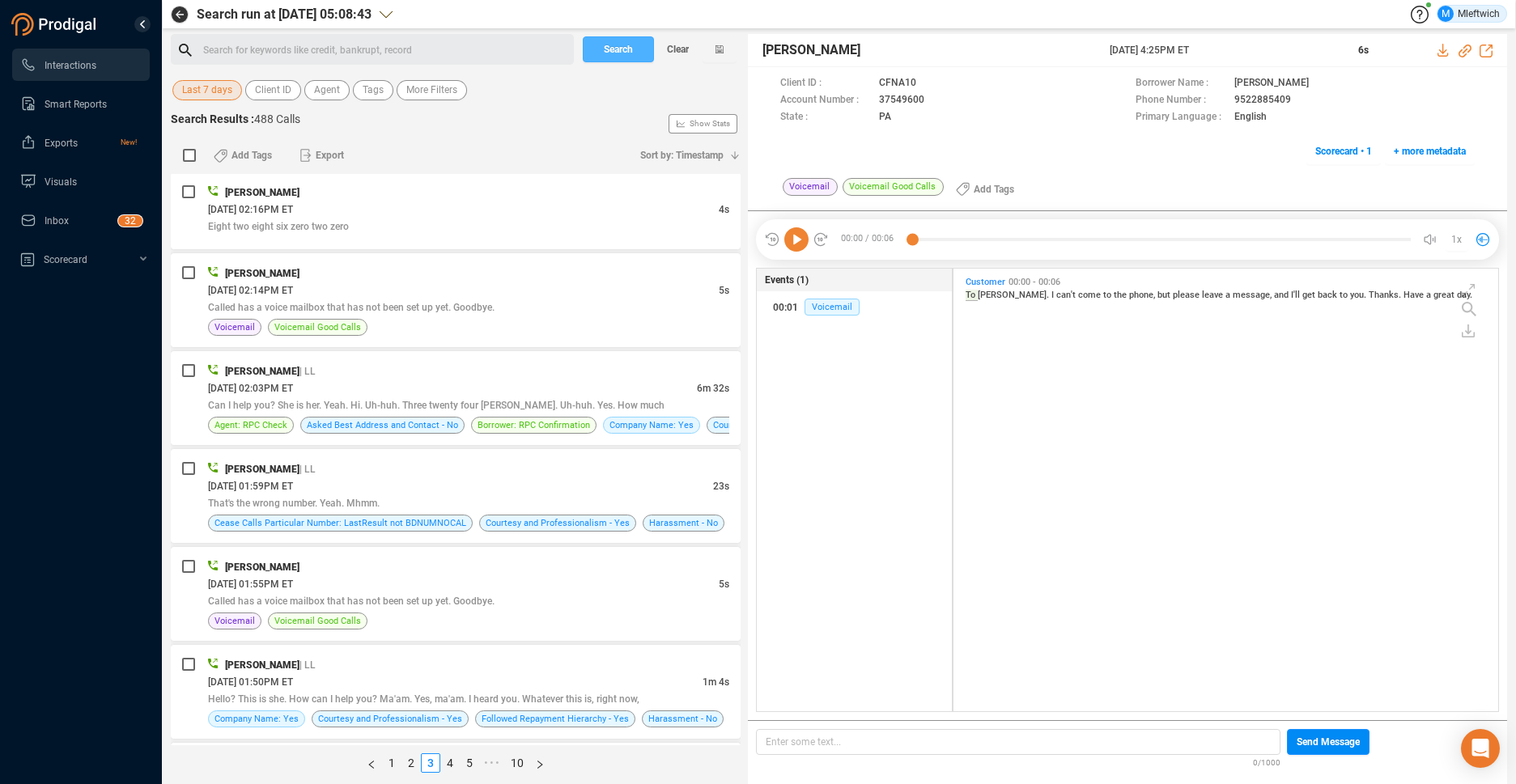
click at [616, 48] on span "Search" at bounding box center [618, 49] width 29 height 26
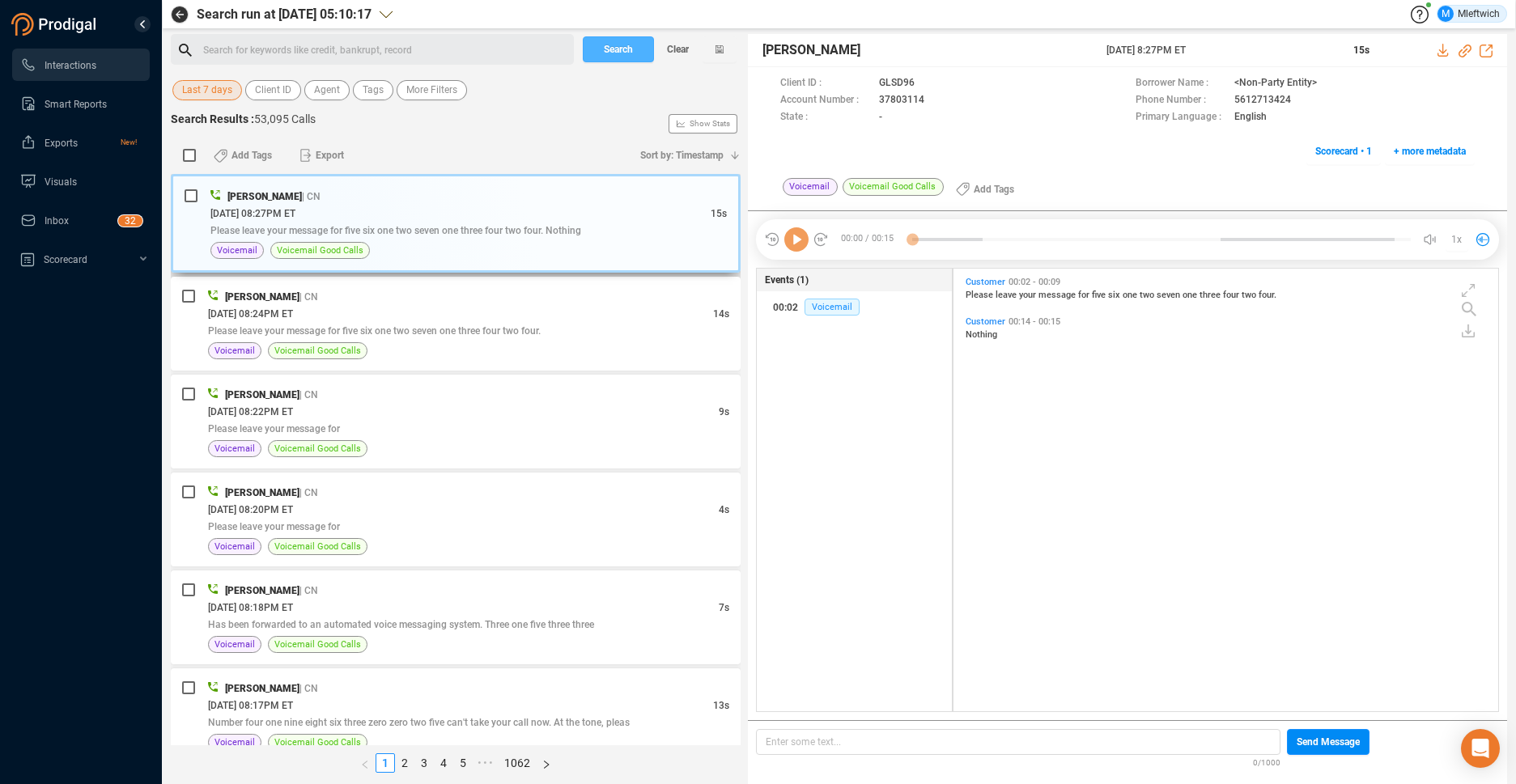
scroll to position [438, 535]
click at [596, 53] on button "Search" at bounding box center [618, 49] width 71 height 26
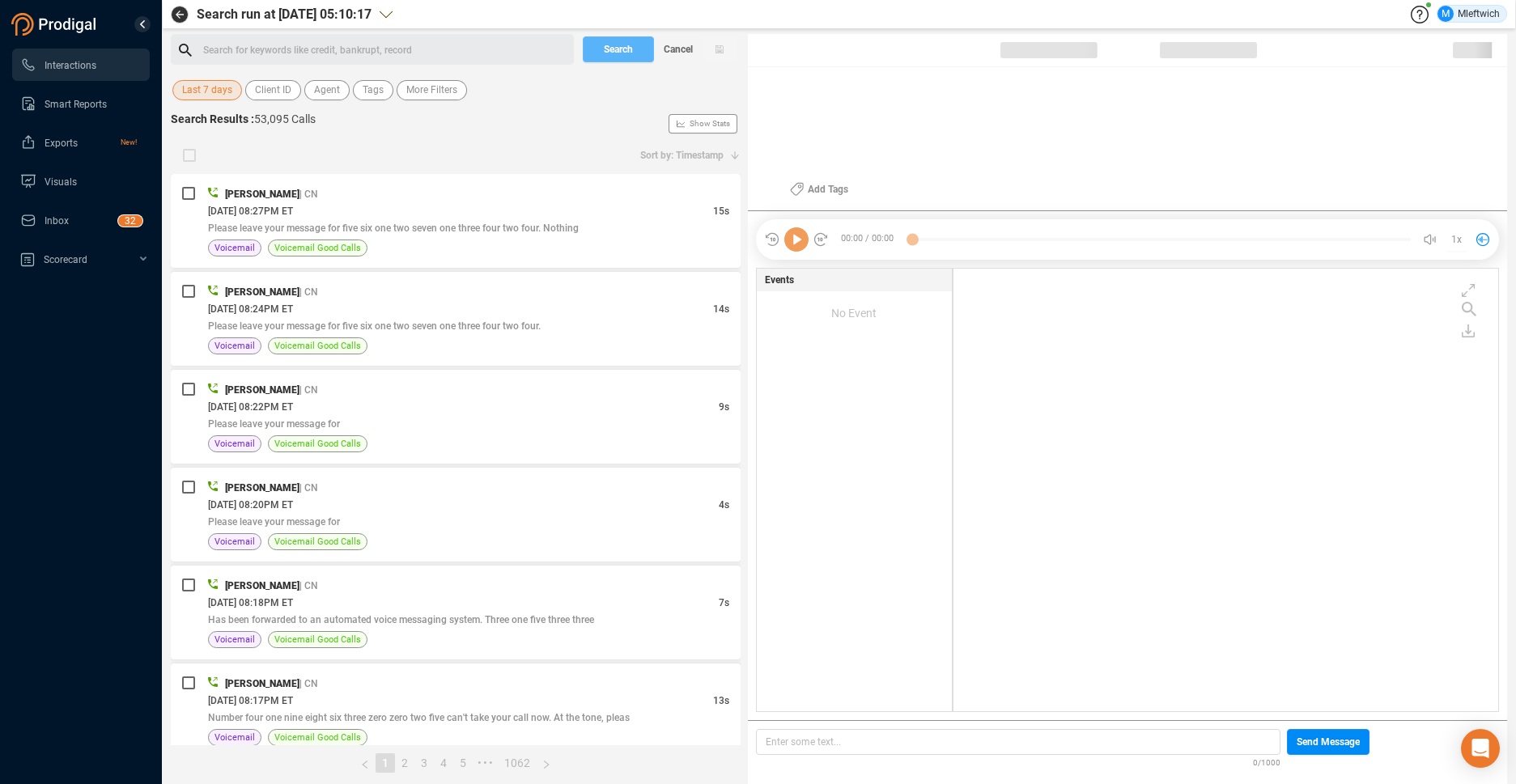
click at [605, 45] on div "Search Cancel" at bounding box center [659, 48] width 162 height 30
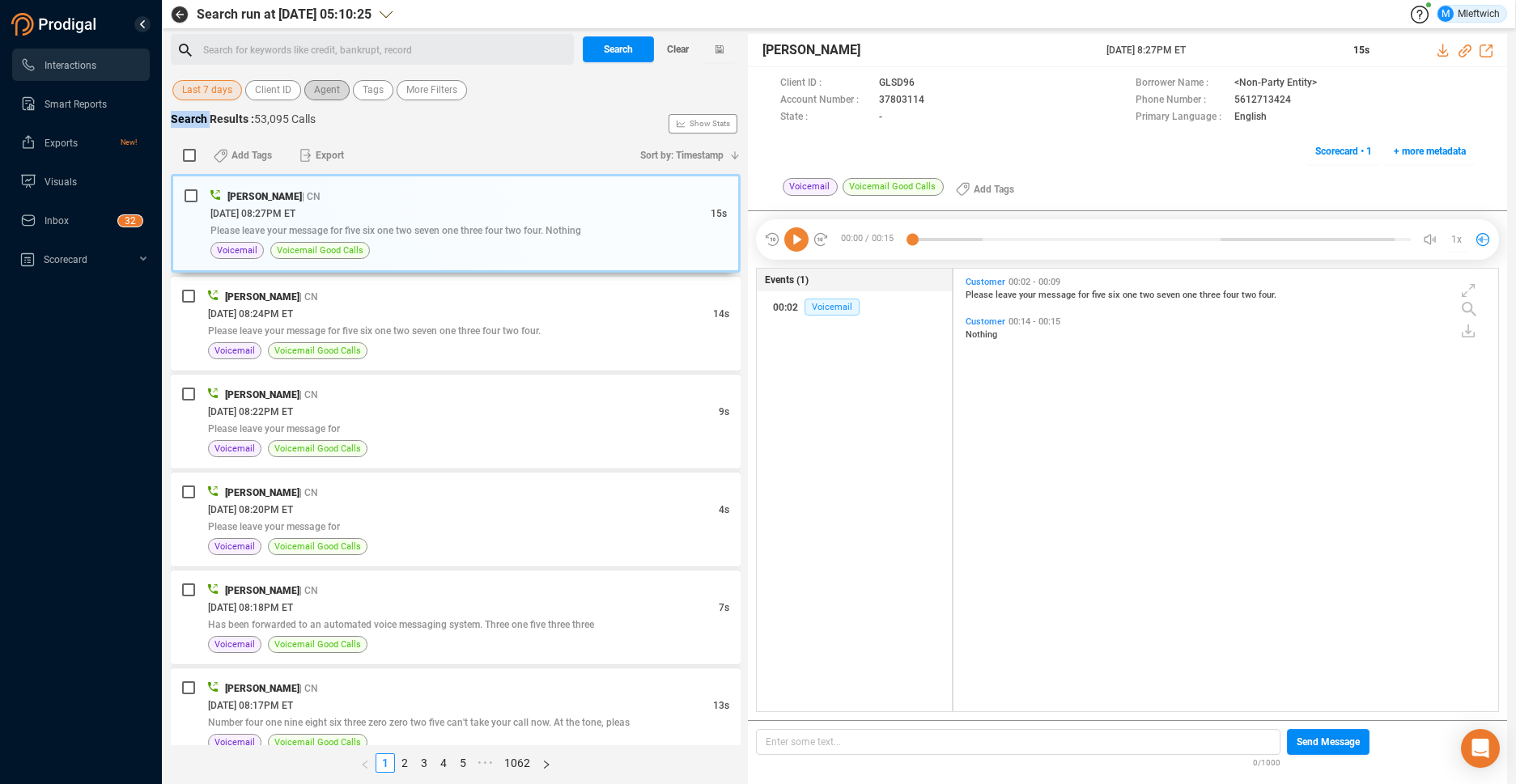
click at [343, 87] on button "Agent" at bounding box center [327, 90] width 45 height 21
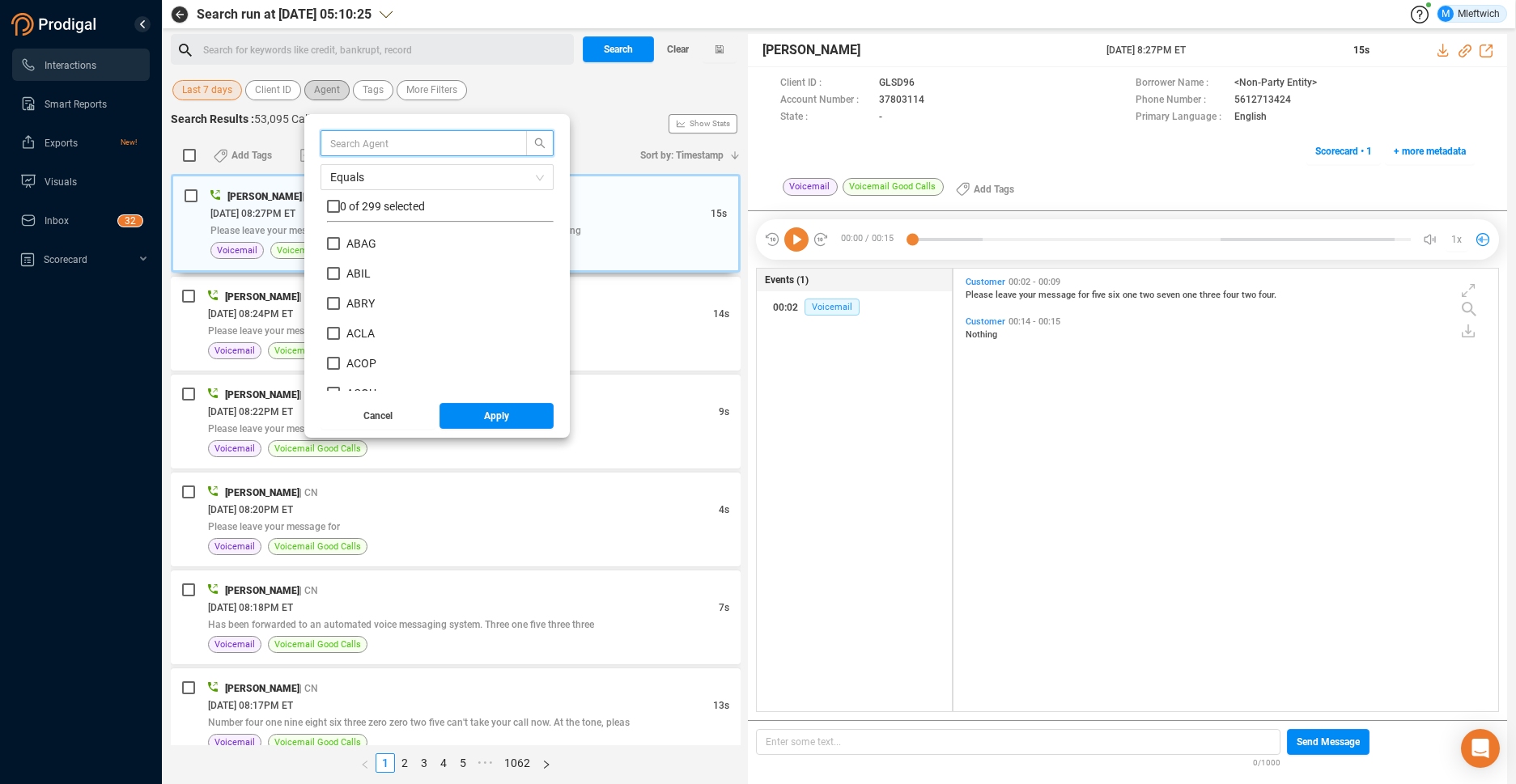
scroll to position [151, 218]
click at [411, 149] on input "text" at bounding box center [416, 144] width 172 height 18
type input "MEDD"
click at [328, 241] on input "MEDD" at bounding box center [333, 244] width 13 height 13
checkbox input "true"
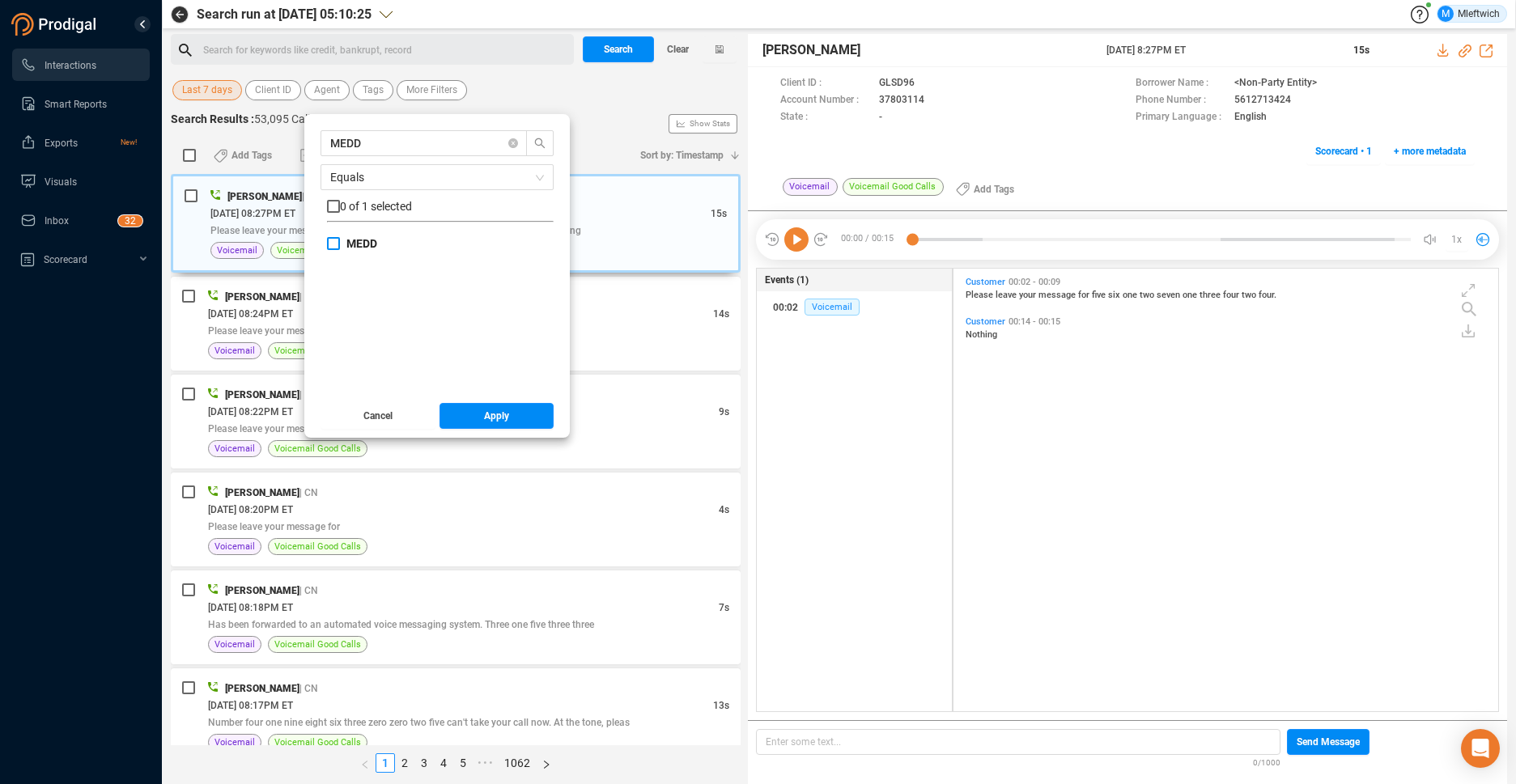
checkbox input "true"
click at [496, 426] on span "Apply" at bounding box center [496, 416] width 25 height 26
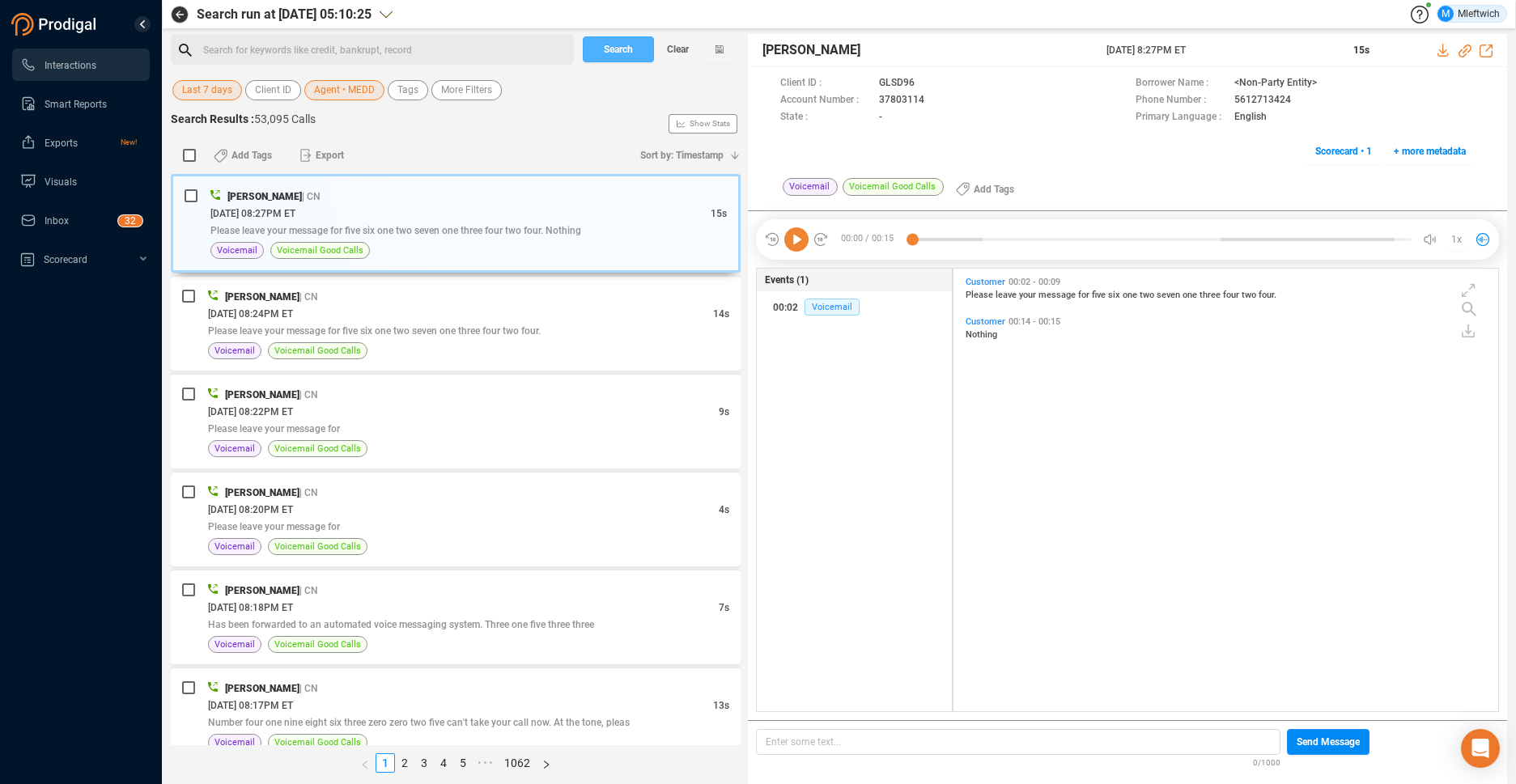
click at [610, 58] on span "Search" at bounding box center [618, 49] width 29 height 26
click at [613, 49] on div "Search Clear" at bounding box center [659, 48] width 162 height 30
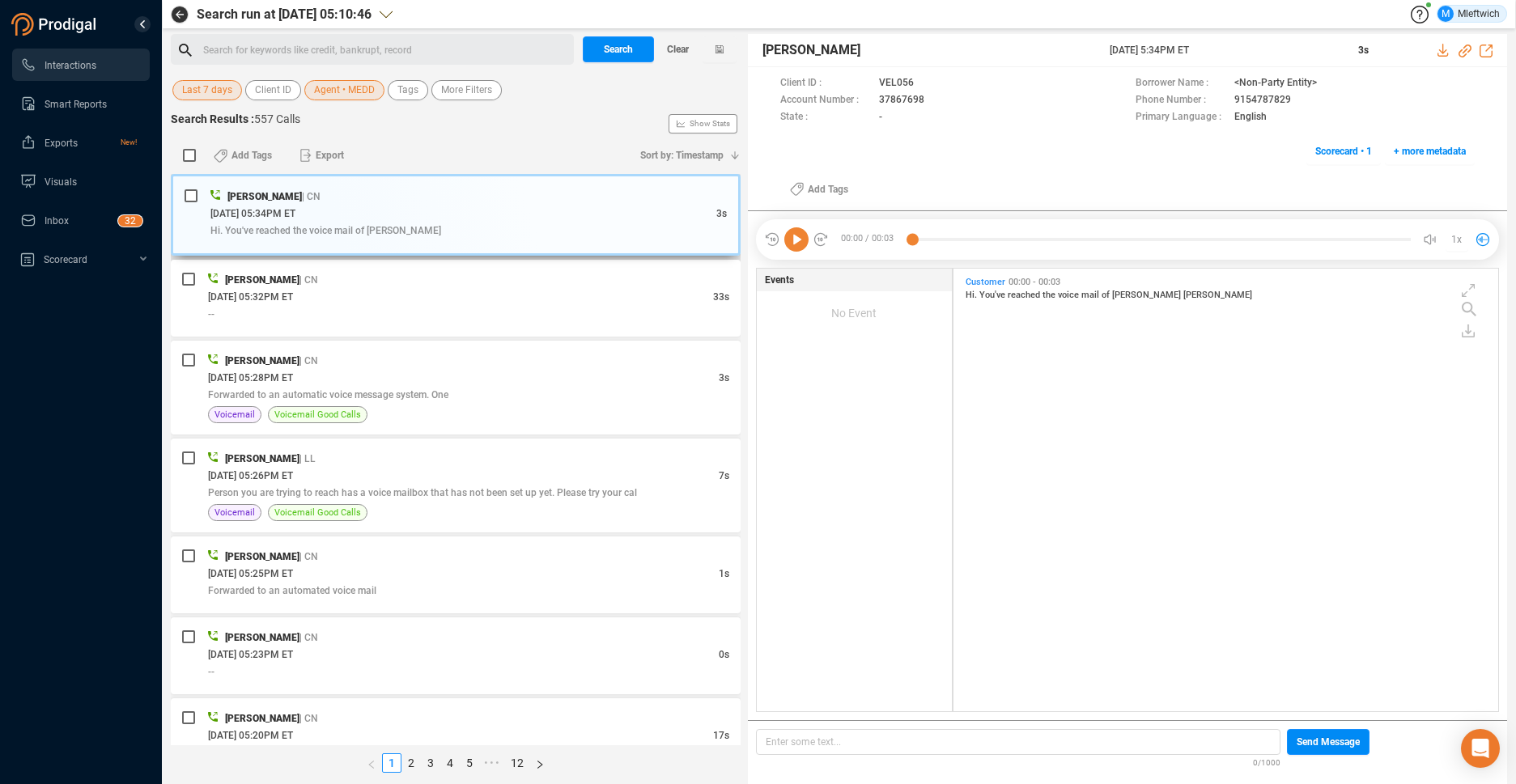
scroll to position [85, 0]
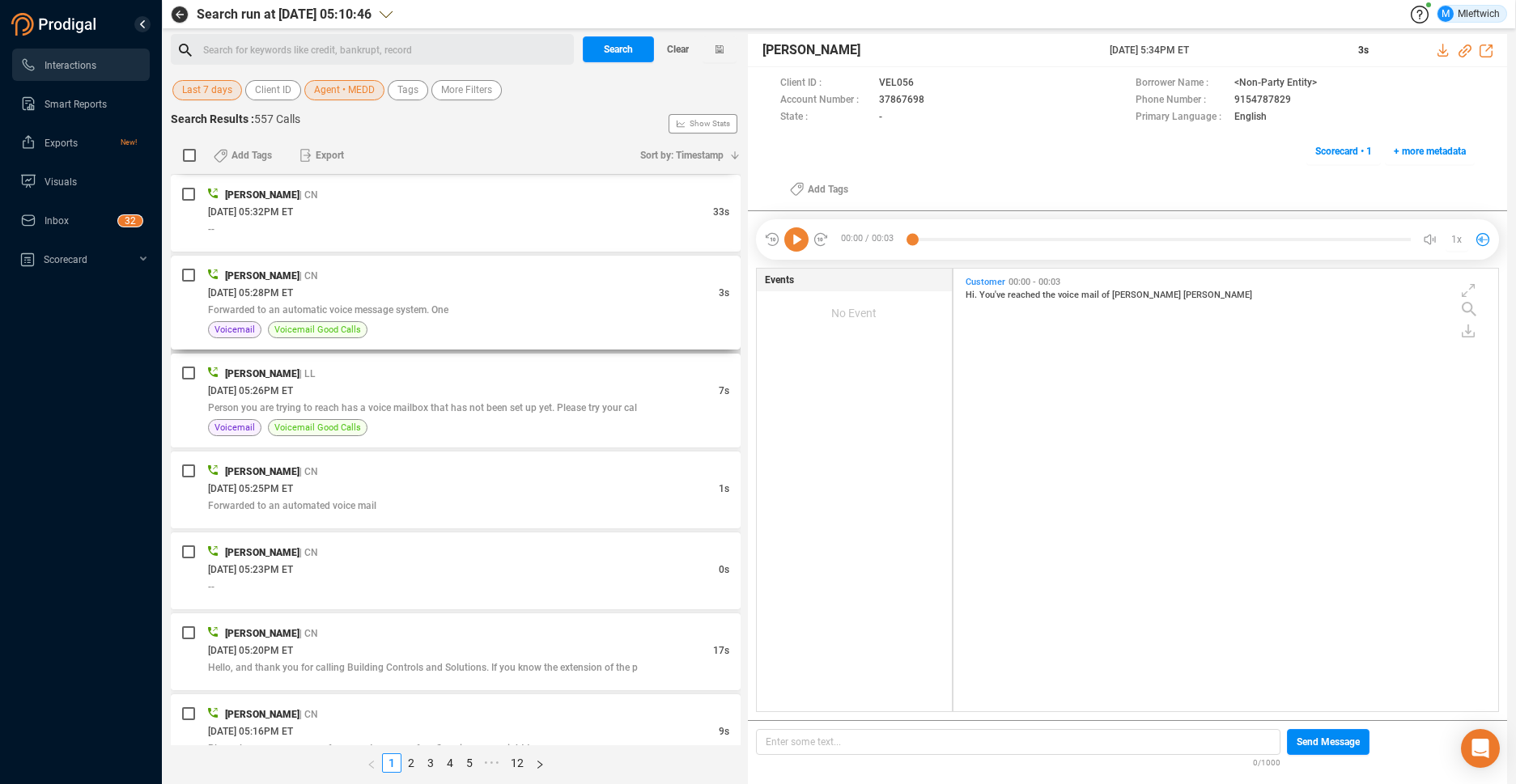
click at [517, 303] on div "Forwarded to an automatic voice message system. One" at bounding box center [468, 309] width 521 height 17
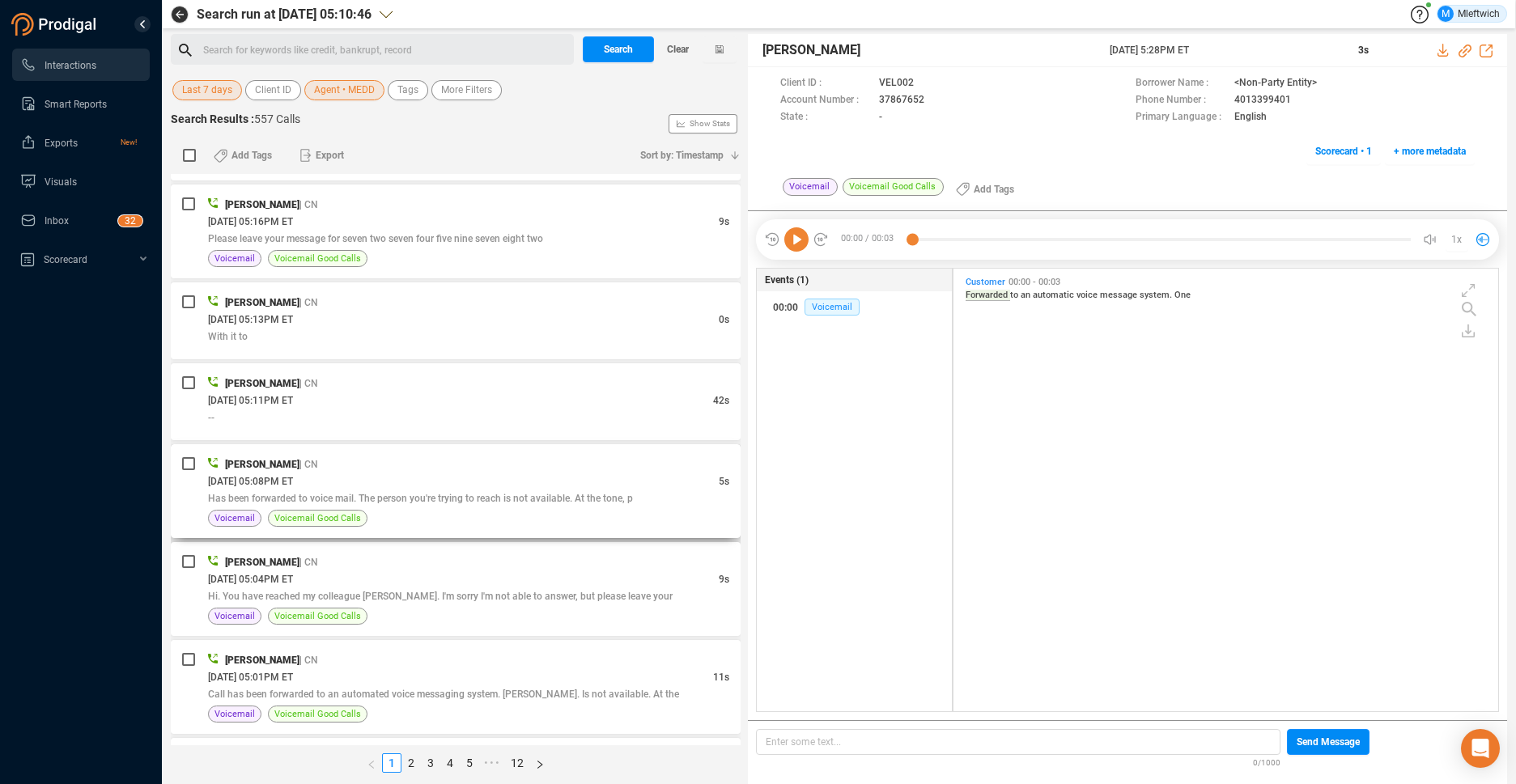
scroll to position [681, 0]
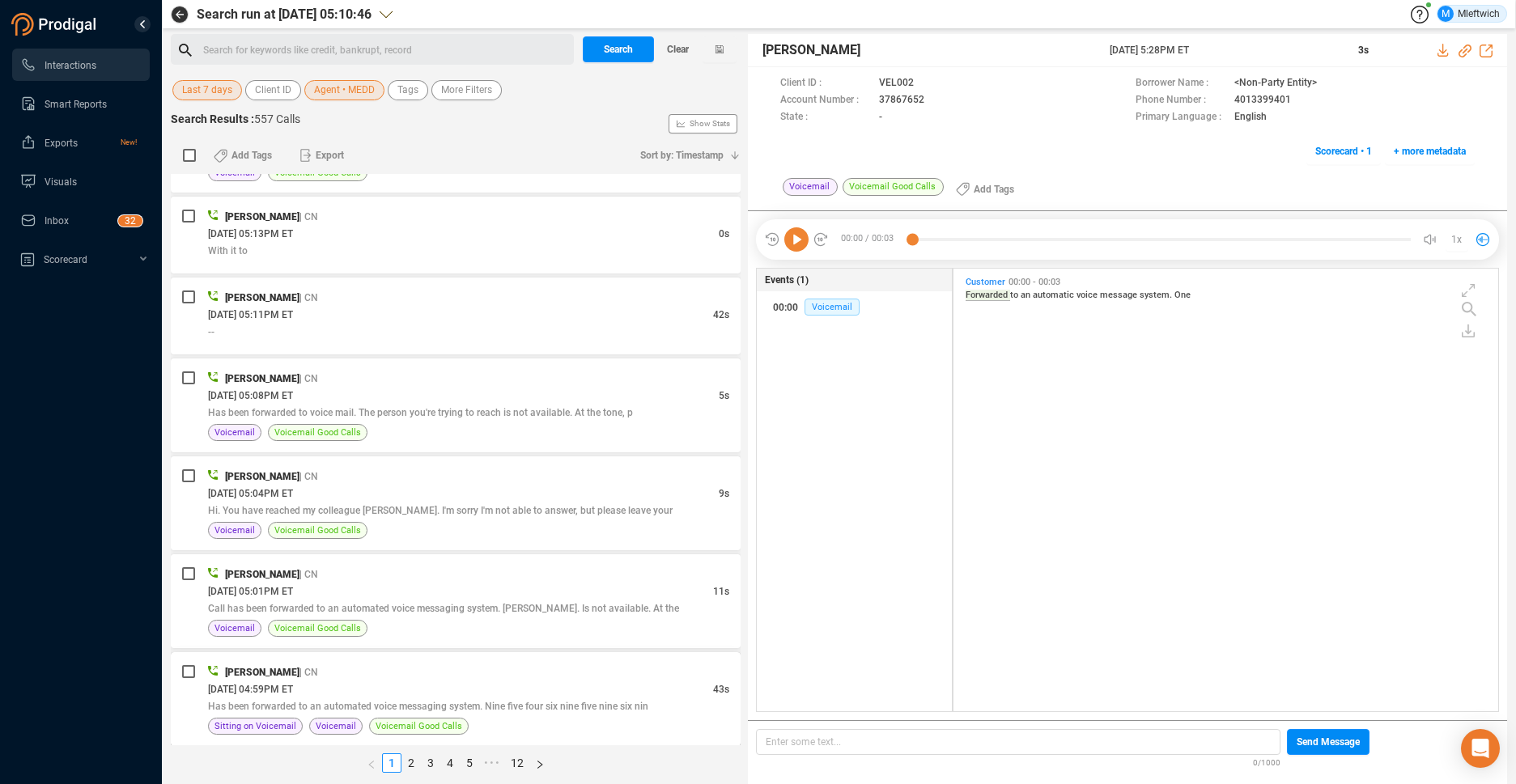
click at [586, 683] on div "09/23/2025 @ 04:59PM ET" at bounding box center [460, 689] width 505 height 17
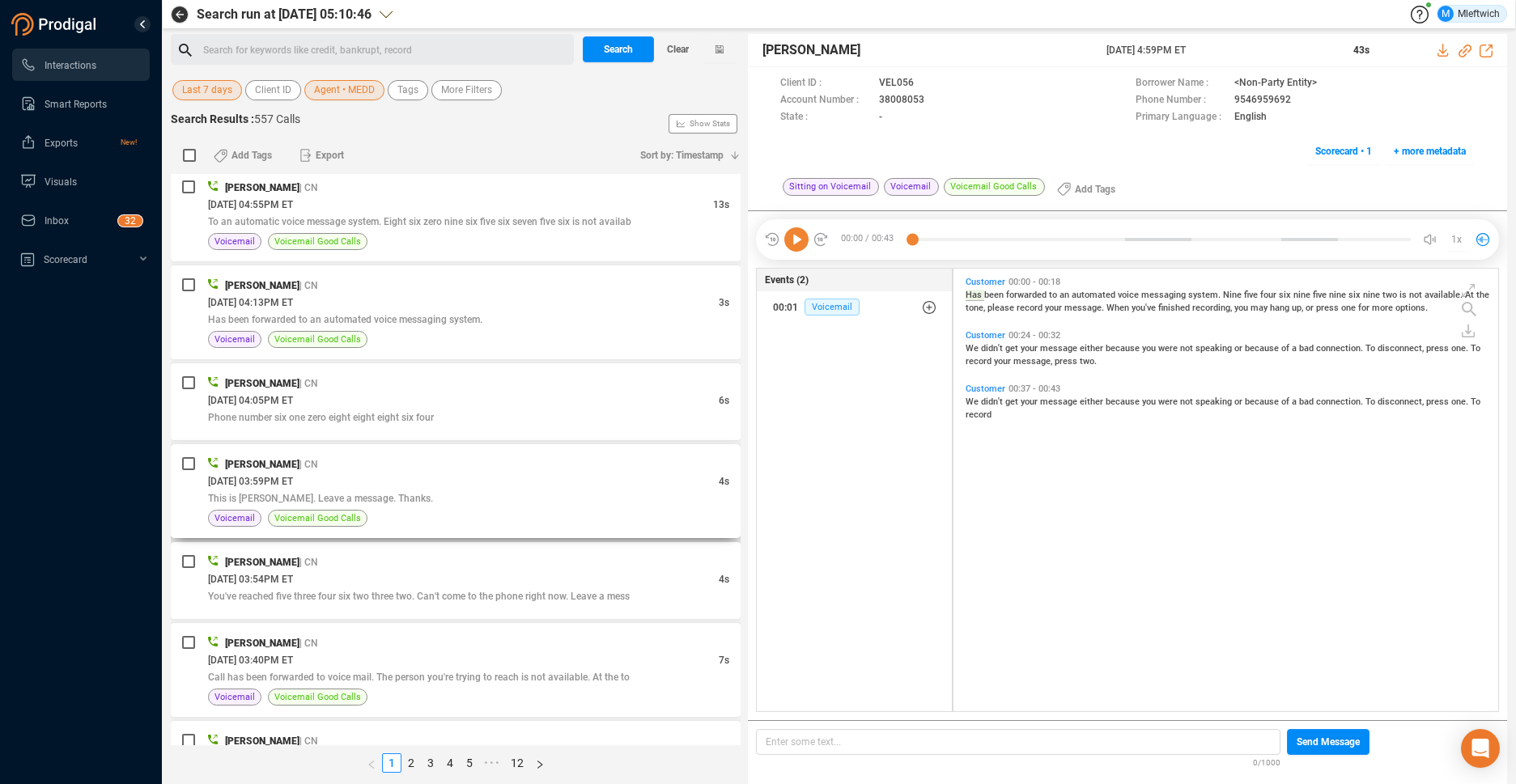
scroll to position [1447, 0]
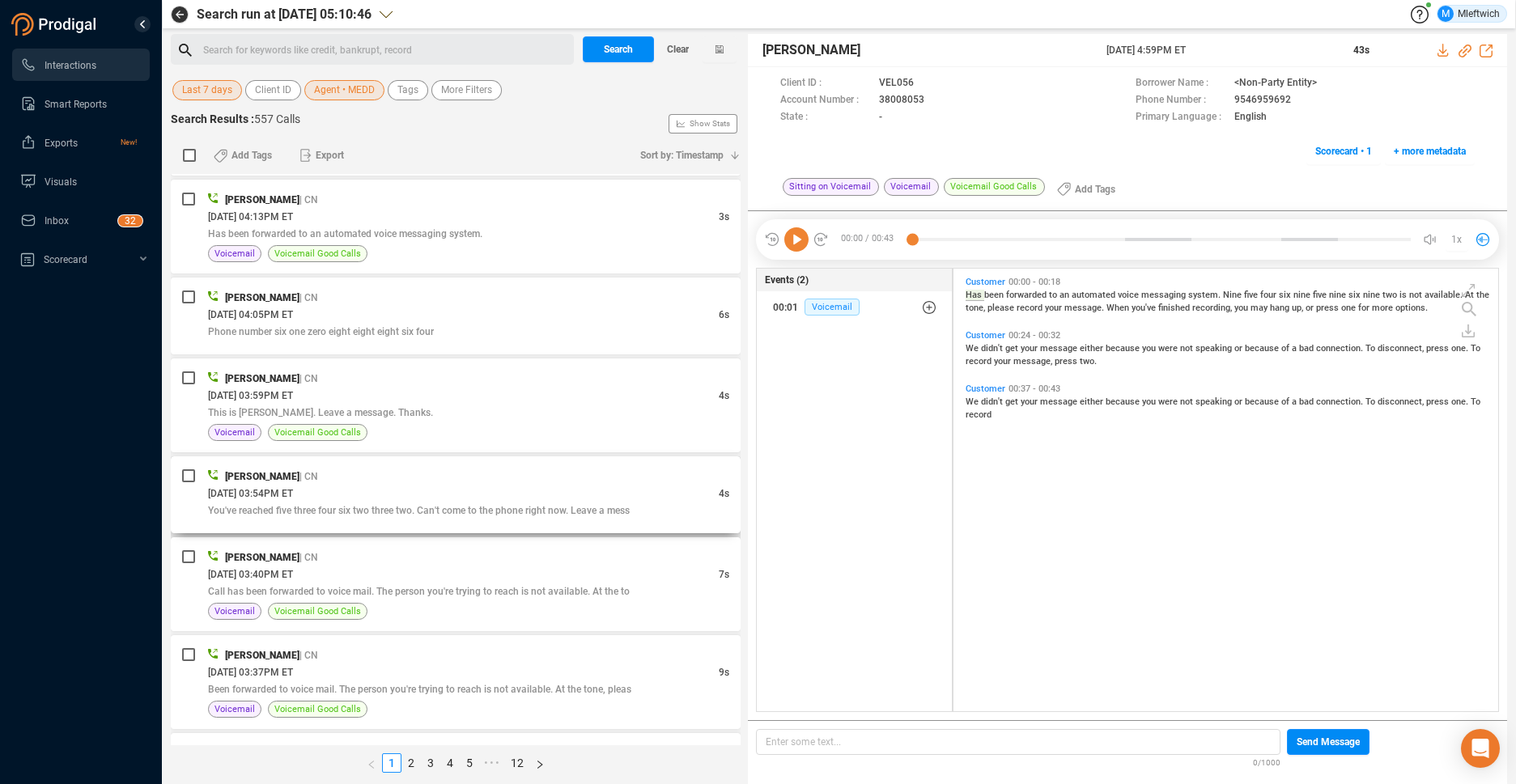
click at [621, 484] on div "09/23/2025 @ 03:54PM ET" at bounding box center [463, 493] width 511 height 17
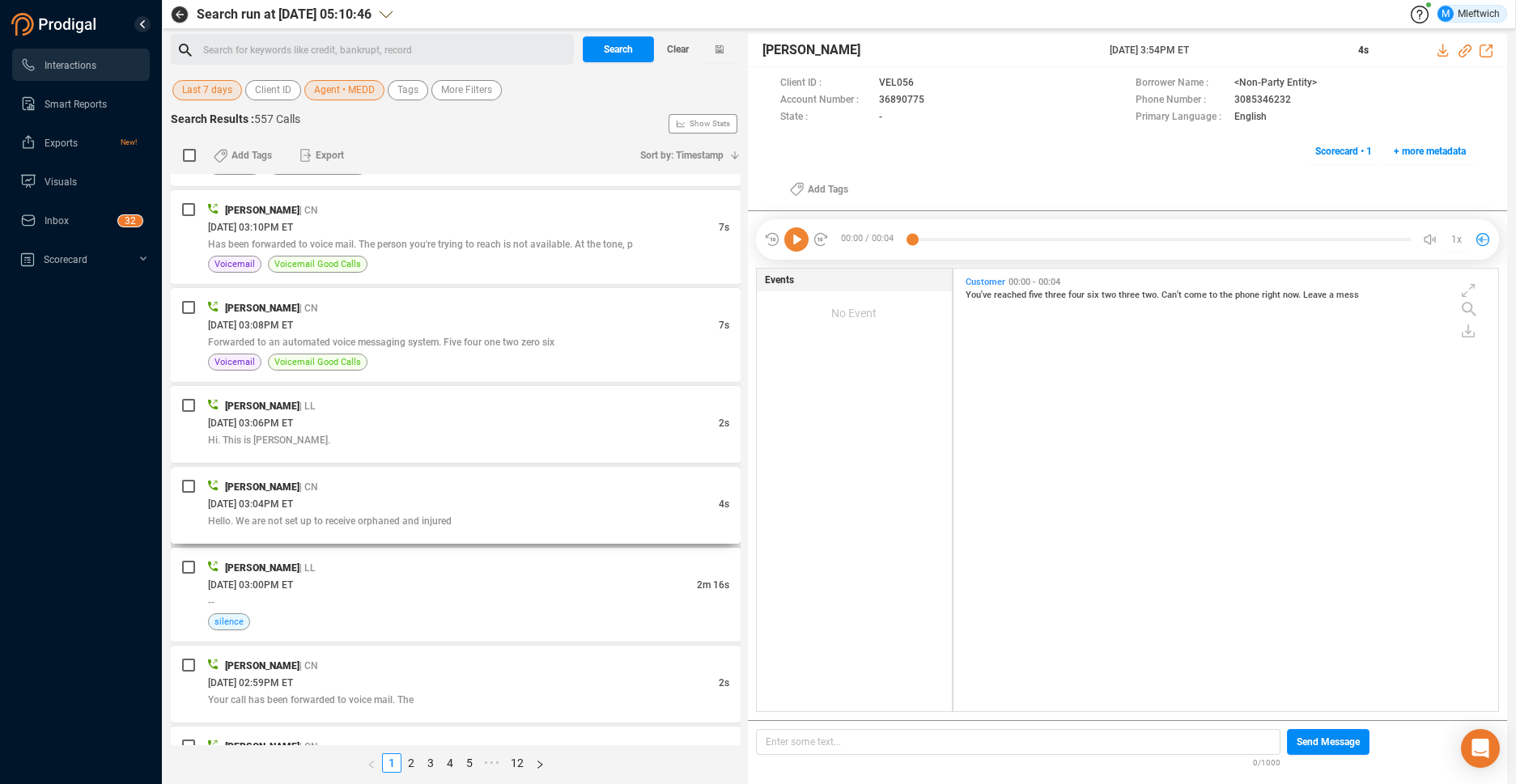
scroll to position [2812, 0]
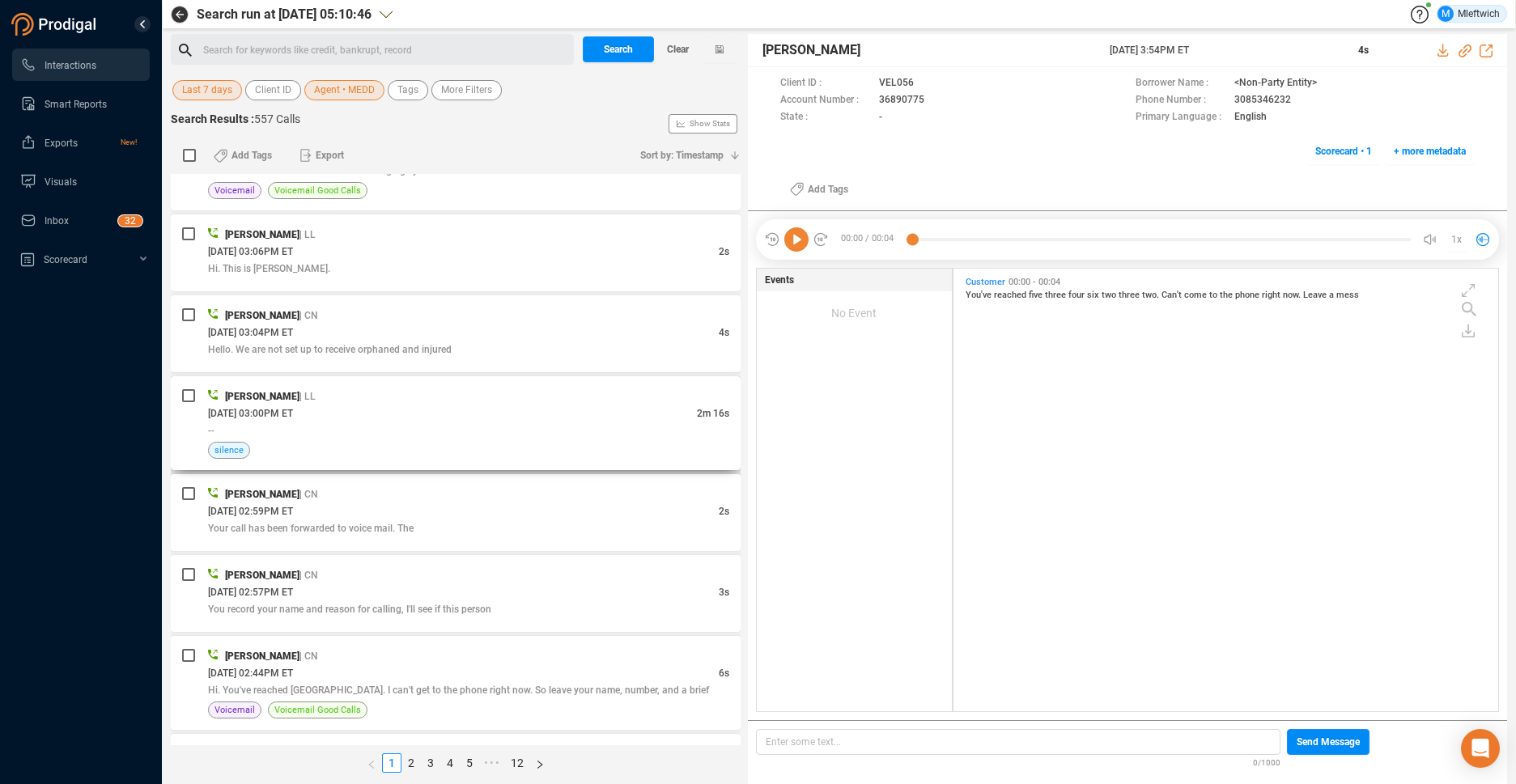
click at [634, 416] on div "09/23/2025 @ 03:00PM ET" at bounding box center [452, 413] width 489 height 17
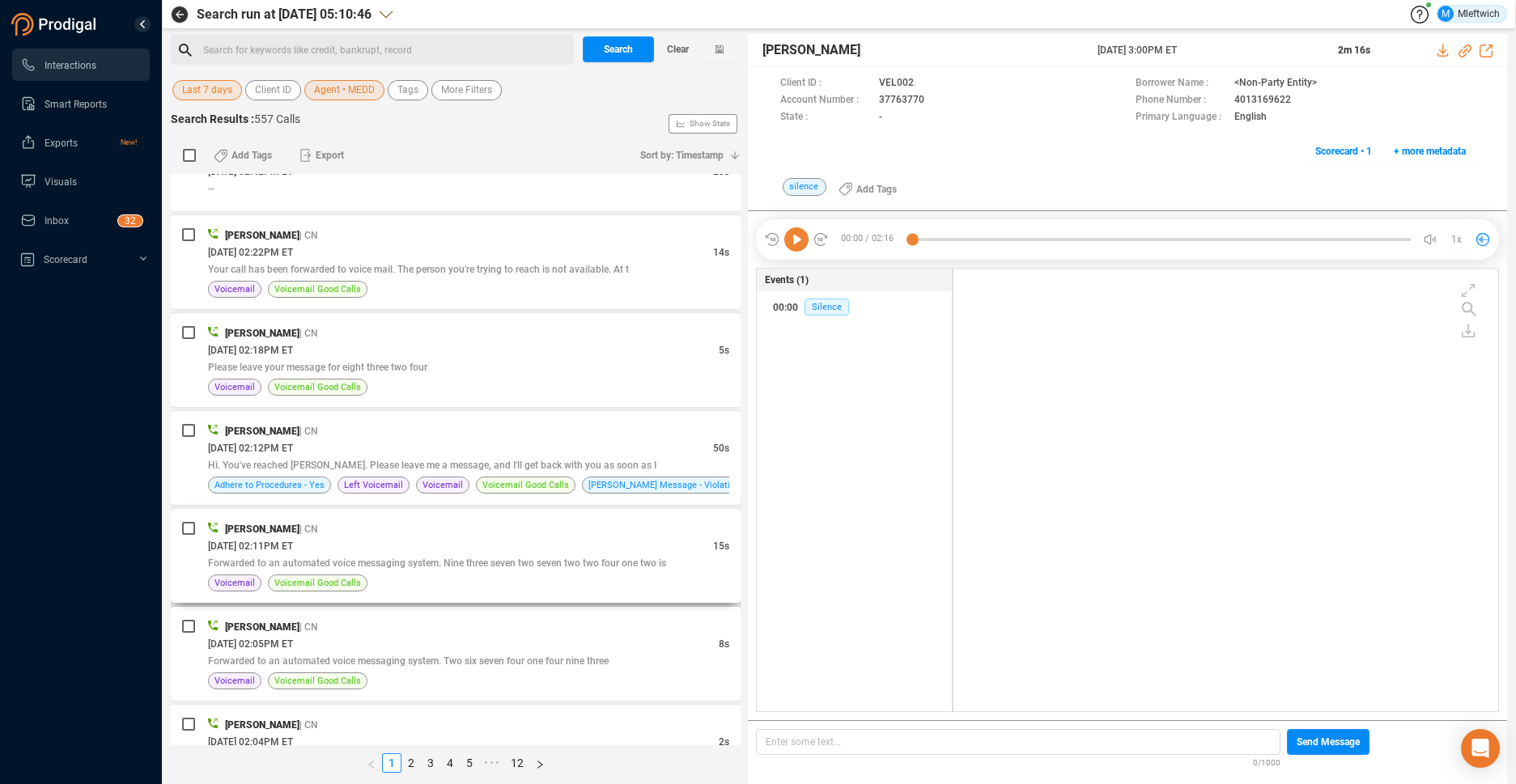
scroll to position [3664, 0]
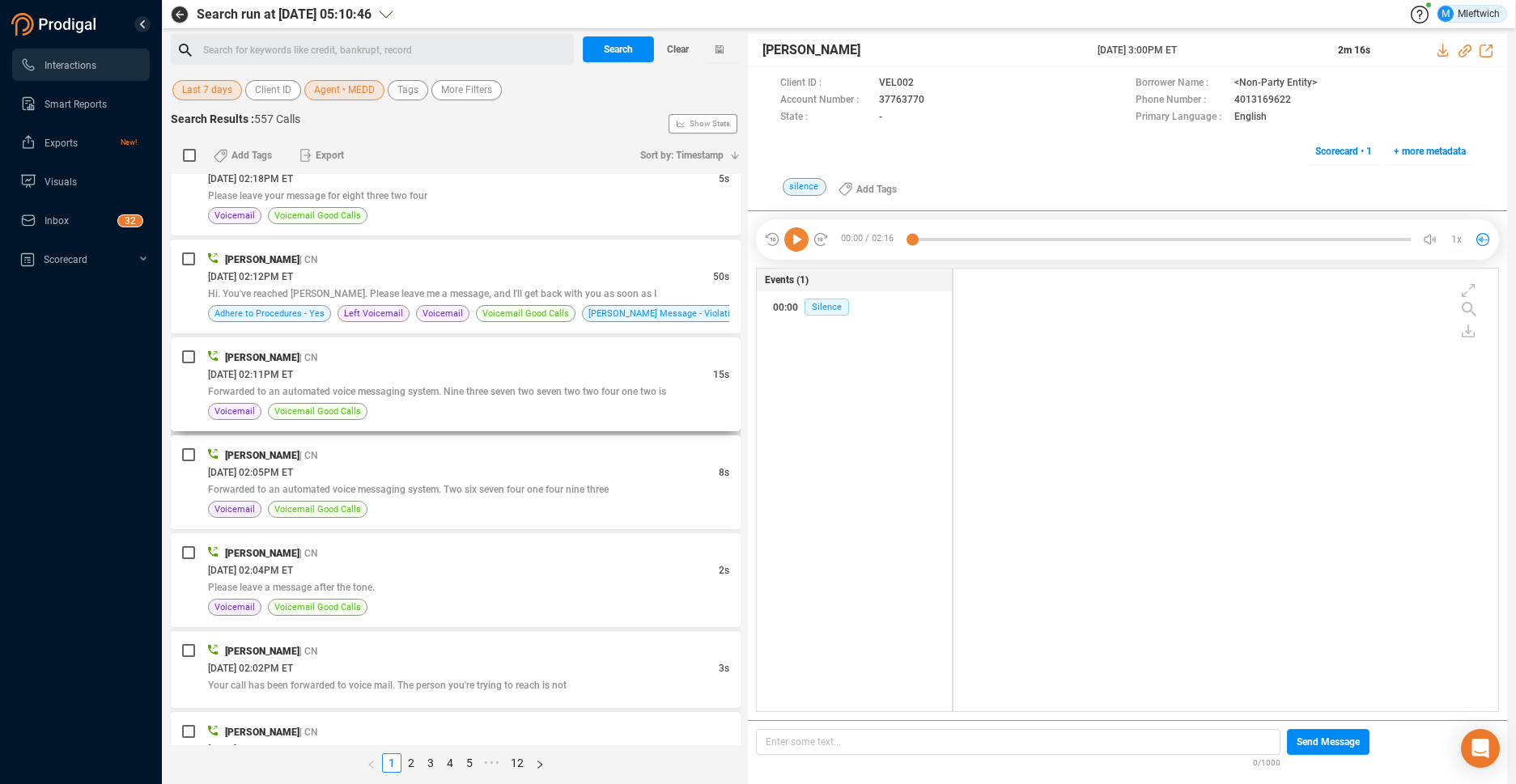
click at [664, 401] on div "Markesha Eddy | CN 09/23/2025 @ 02:11PM ET 15s Forwarded to an automated voice …" at bounding box center [468, 384] width 521 height 71
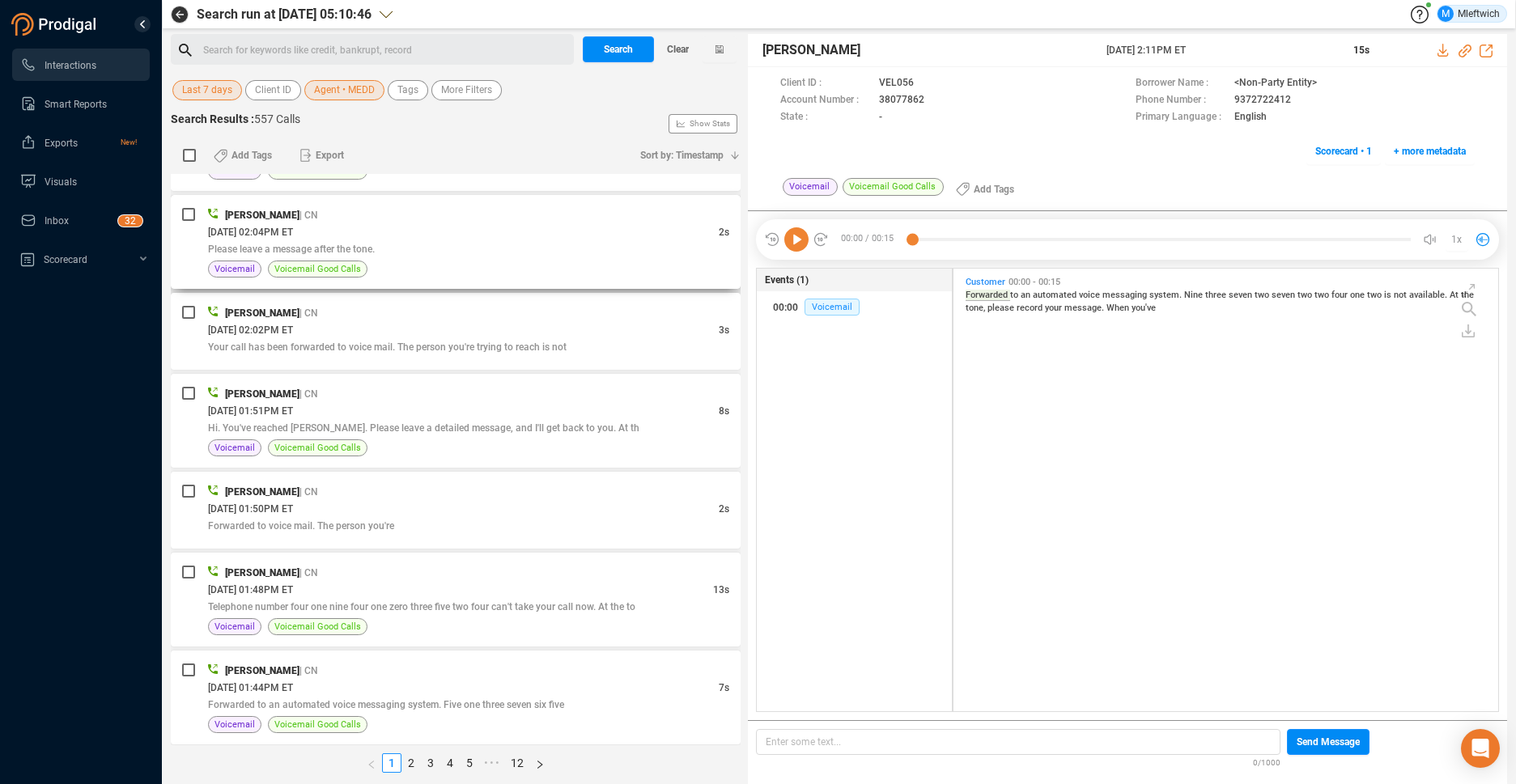
scroll to position [4005, 0]
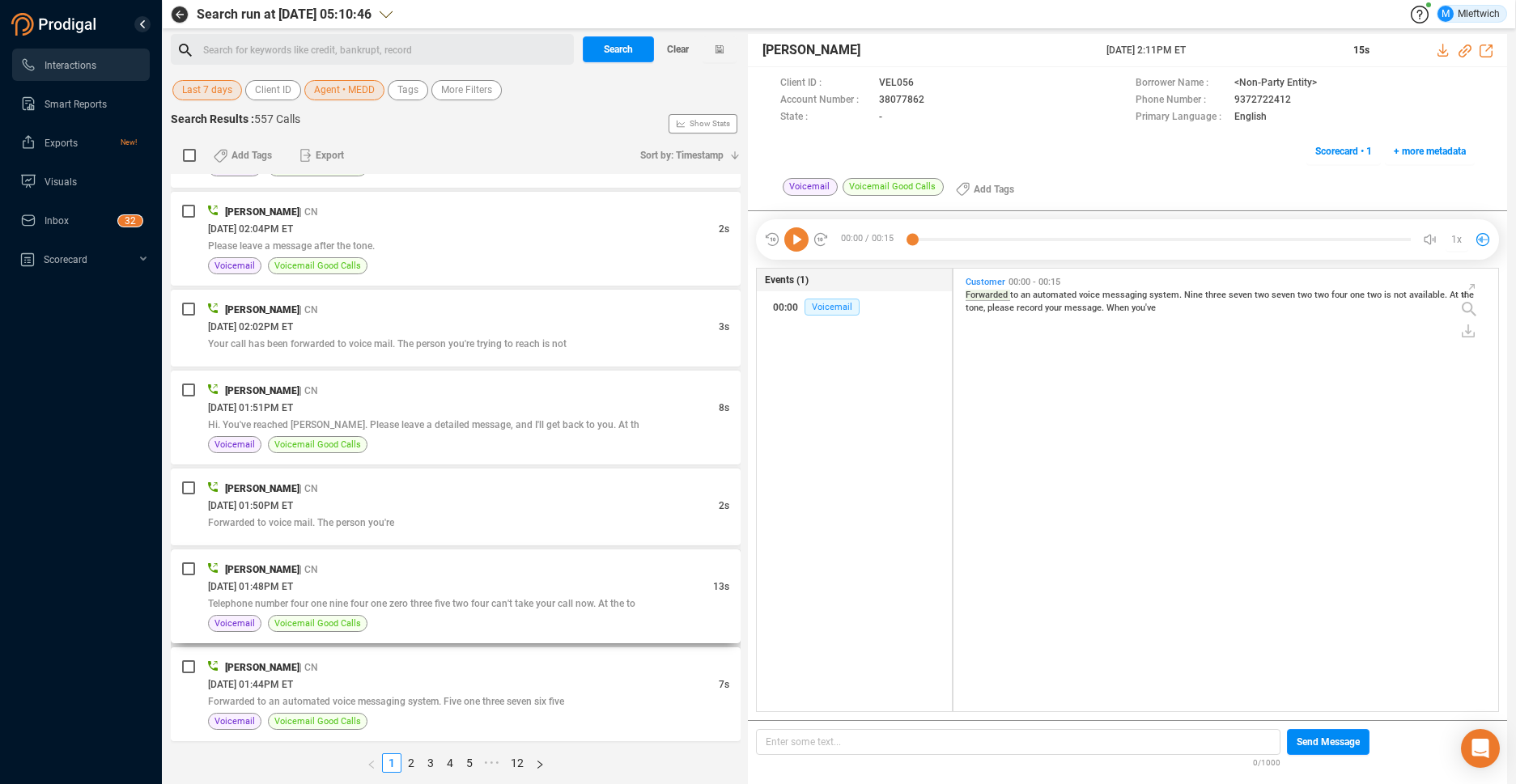
click at [618, 577] on div "Markesha Eddy | CN" at bounding box center [468, 569] width 521 height 17
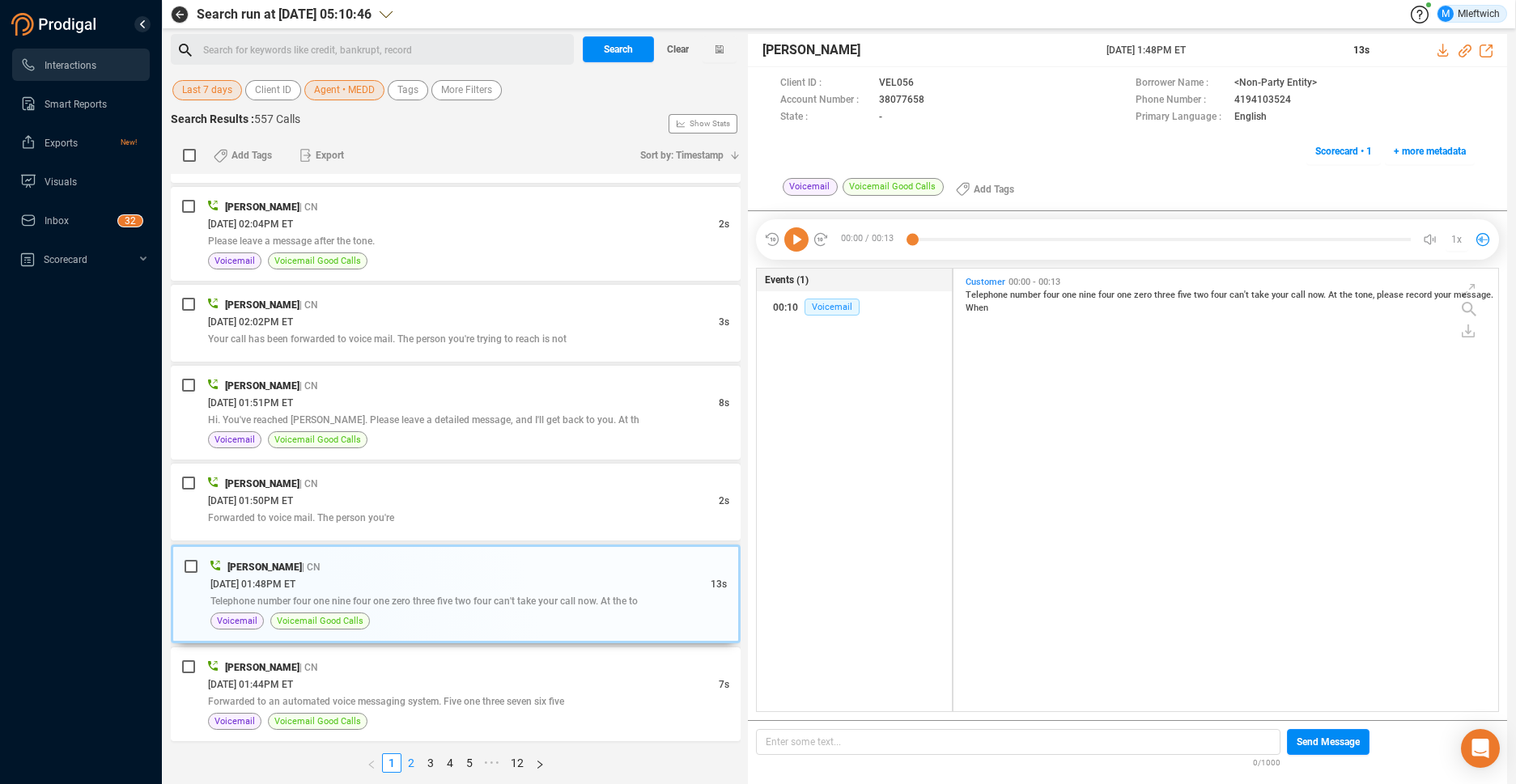
click at [411, 756] on link "2" at bounding box center [411, 763] width 18 height 18
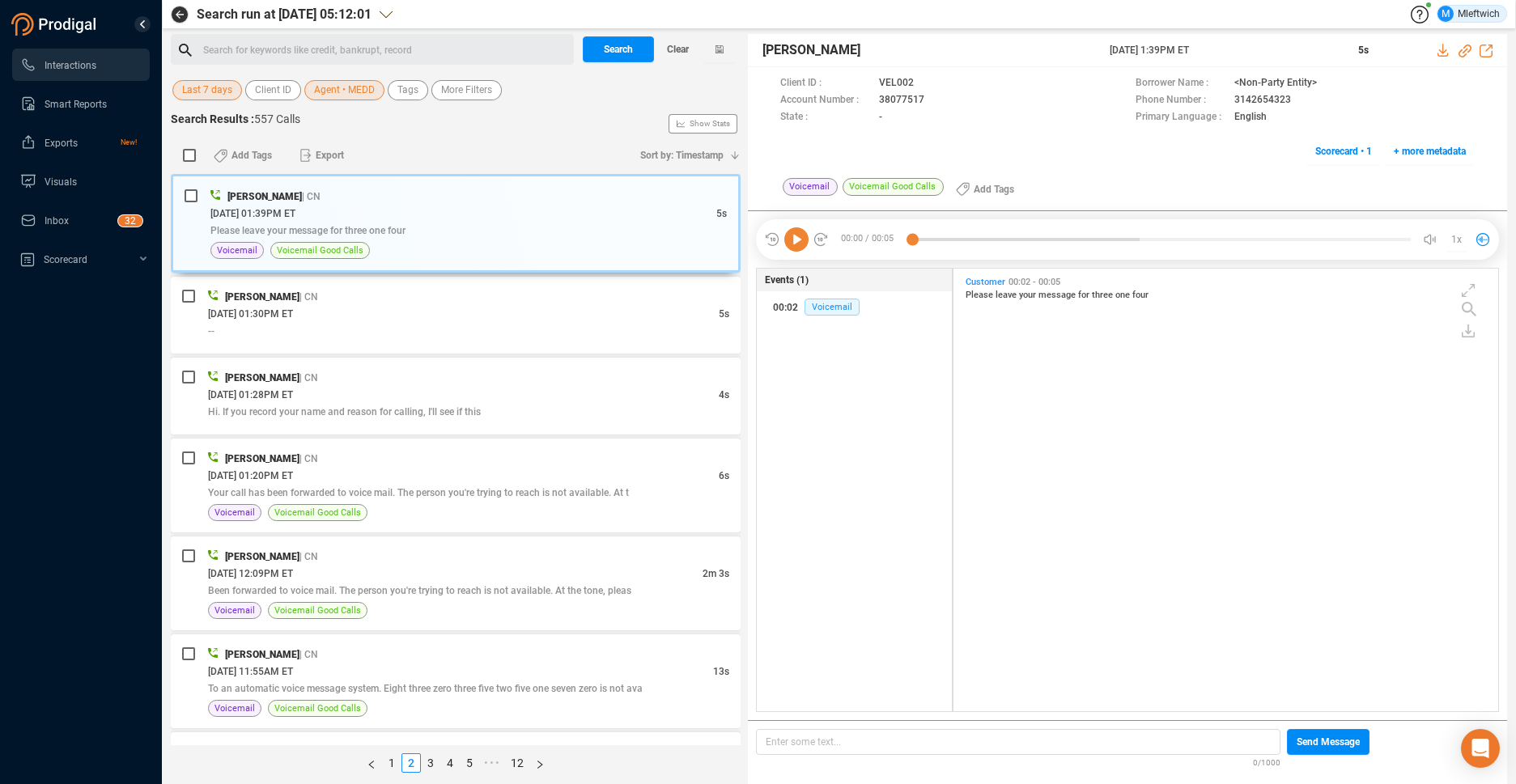
scroll to position [85, 0]
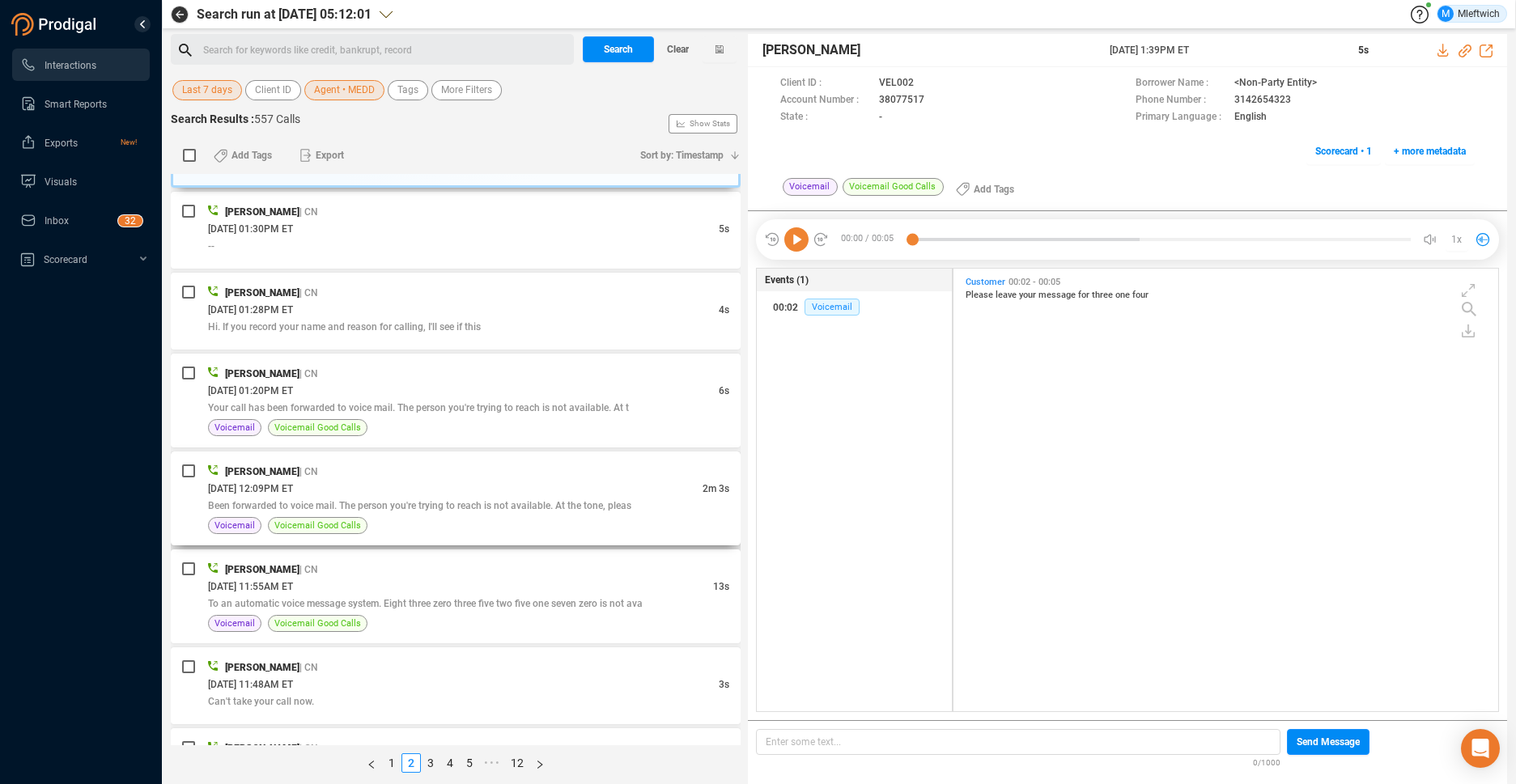
click at [564, 497] on div "Been forwarded to voice mail. The person you're trying to reach is not availabl…" at bounding box center [468, 505] width 521 height 17
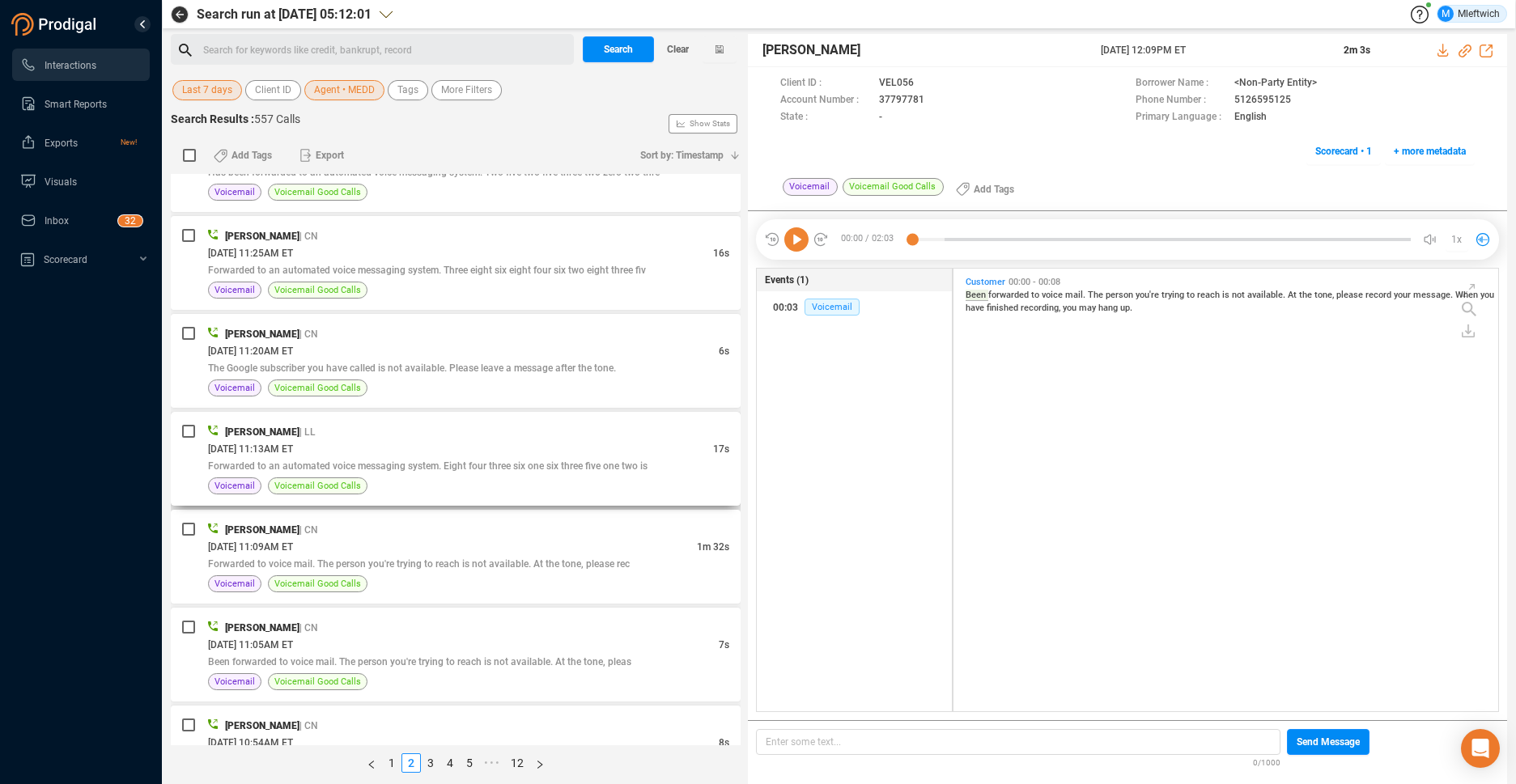
scroll to position [1028, 0]
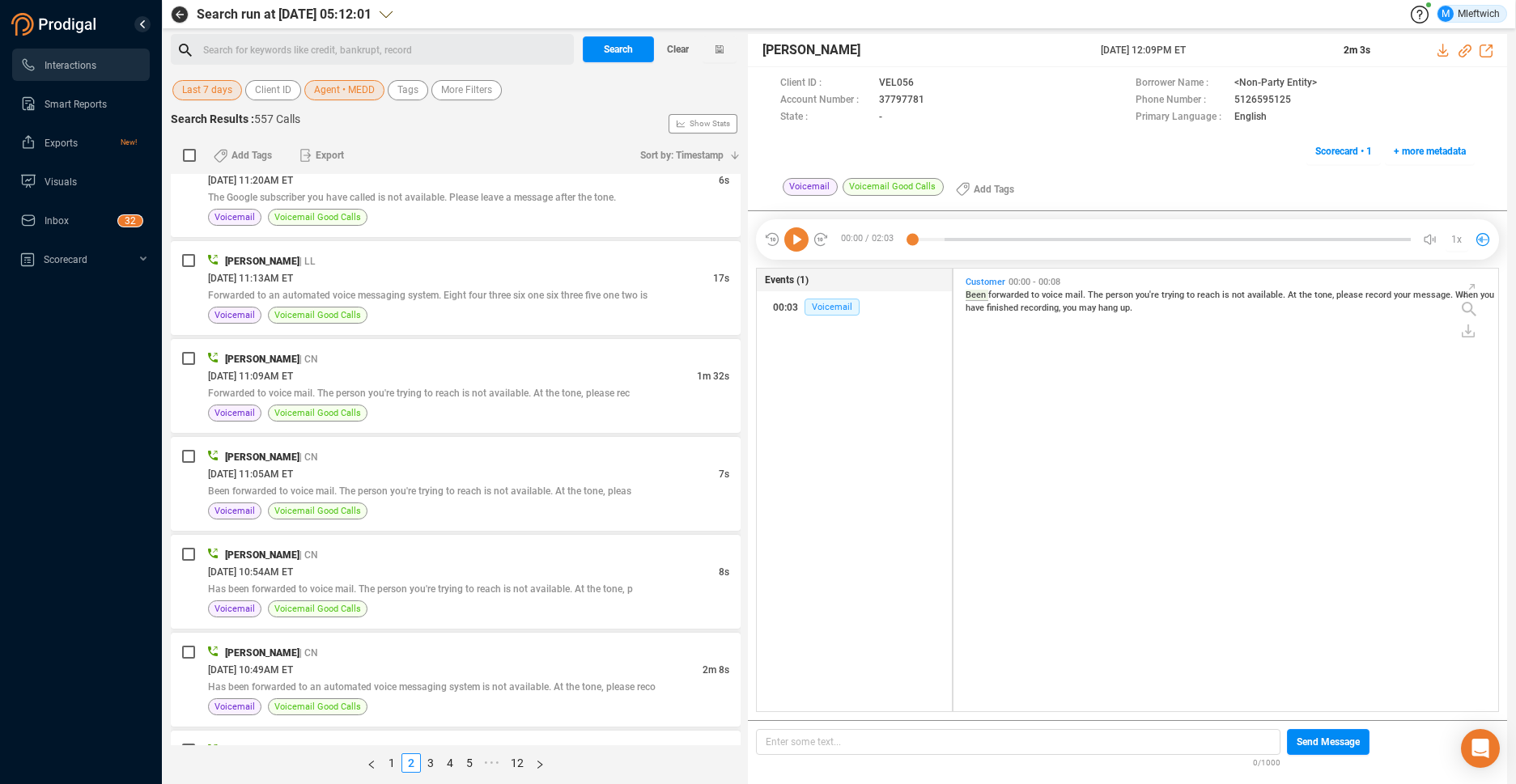
click at [1126, 180] on div "Voicemail Voicemail Good Calls Add Tags" at bounding box center [1128, 190] width 695 height 26
